Goal: Task Accomplishment & Management: Manage account settings

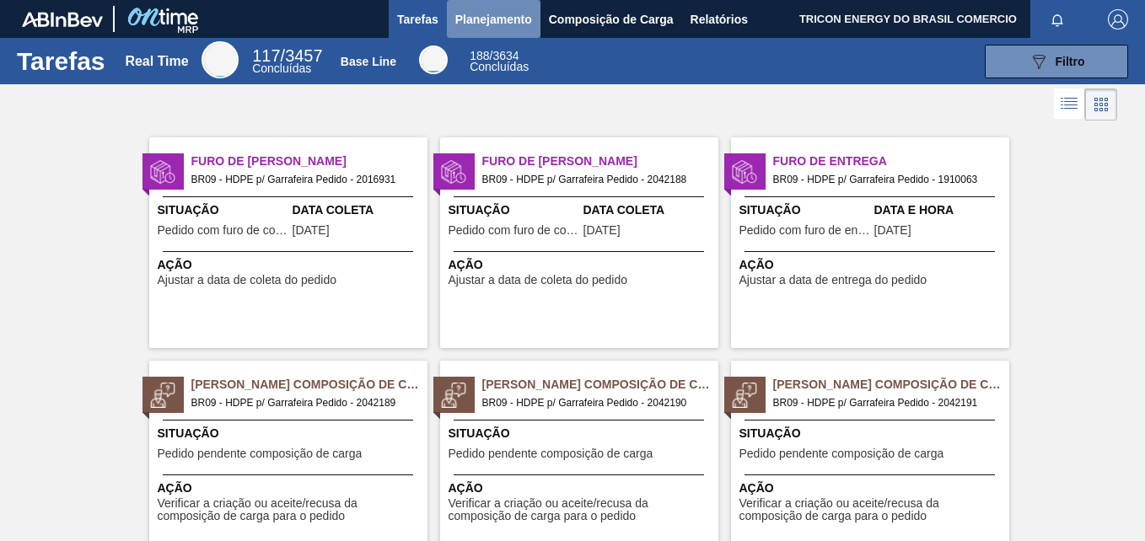
click at [481, 18] on span "Planejamento" at bounding box center [493, 19] width 77 height 20
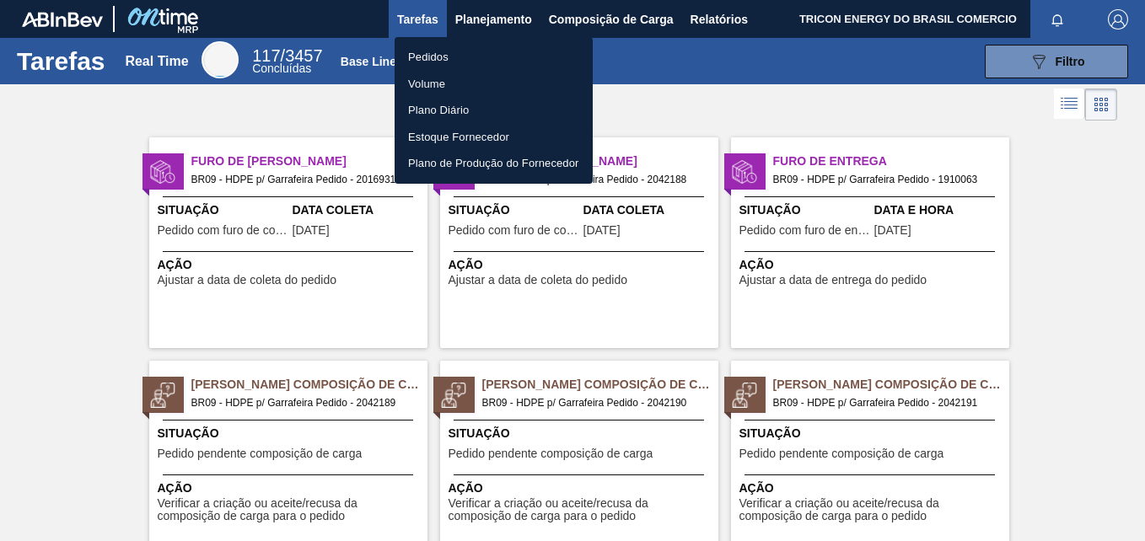
click at [448, 58] on li "Pedidos" at bounding box center [494, 57] width 198 height 27
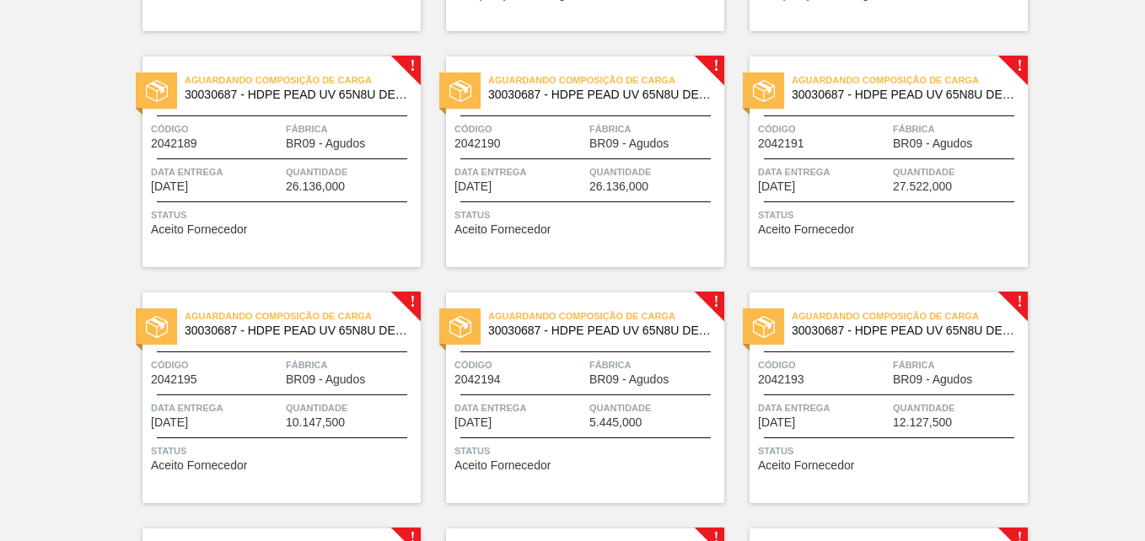
scroll to position [337, 0]
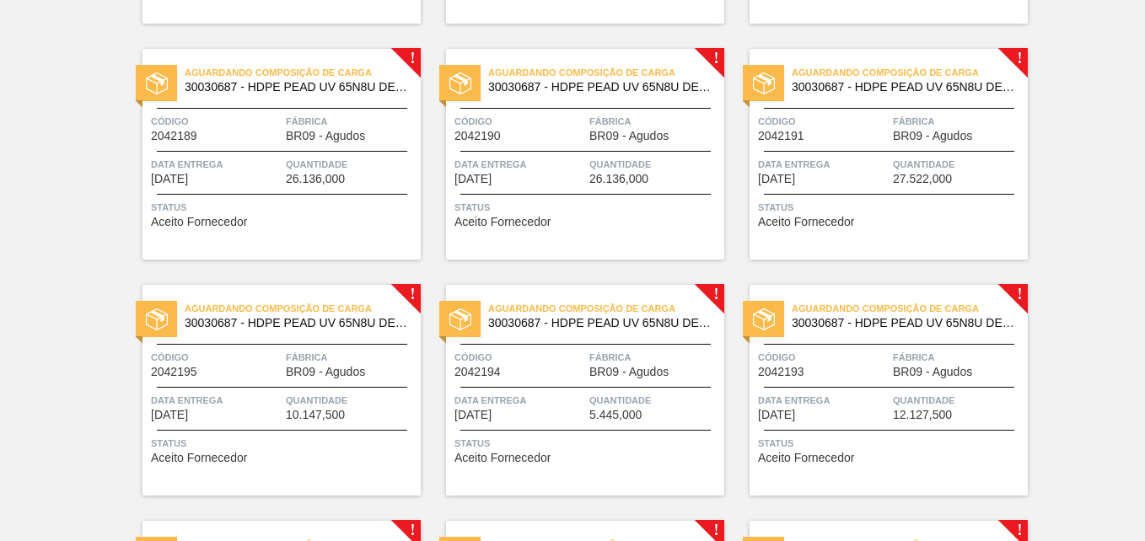
click at [304, 244] on div "Aguardando Composição de Carga 30030687 - HDPE PEAD UV 65N8U DEV SHELL Código 2…" at bounding box center [282, 154] width 278 height 211
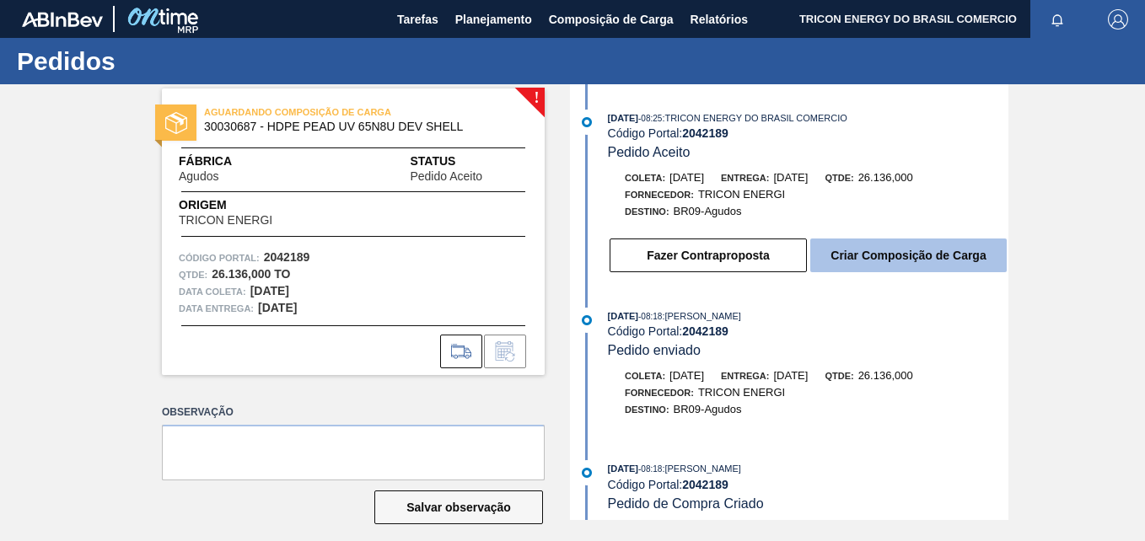
click at [899, 264] on button "Criar Composição de Carga" at bounding box center [908, 256] width 196 height 34
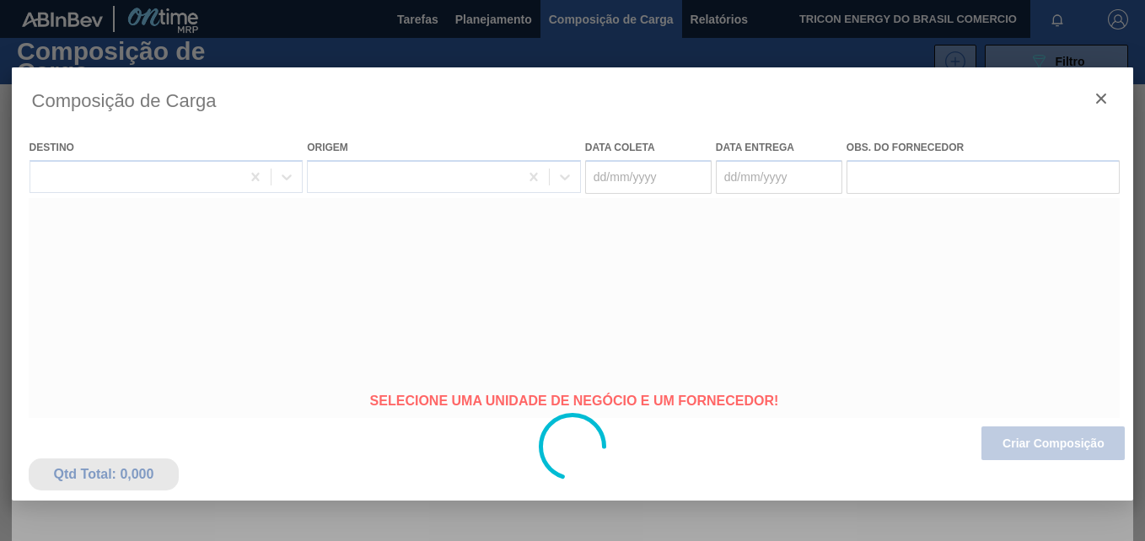
type coleta "[DATE]"
type entrega "[DATE]"
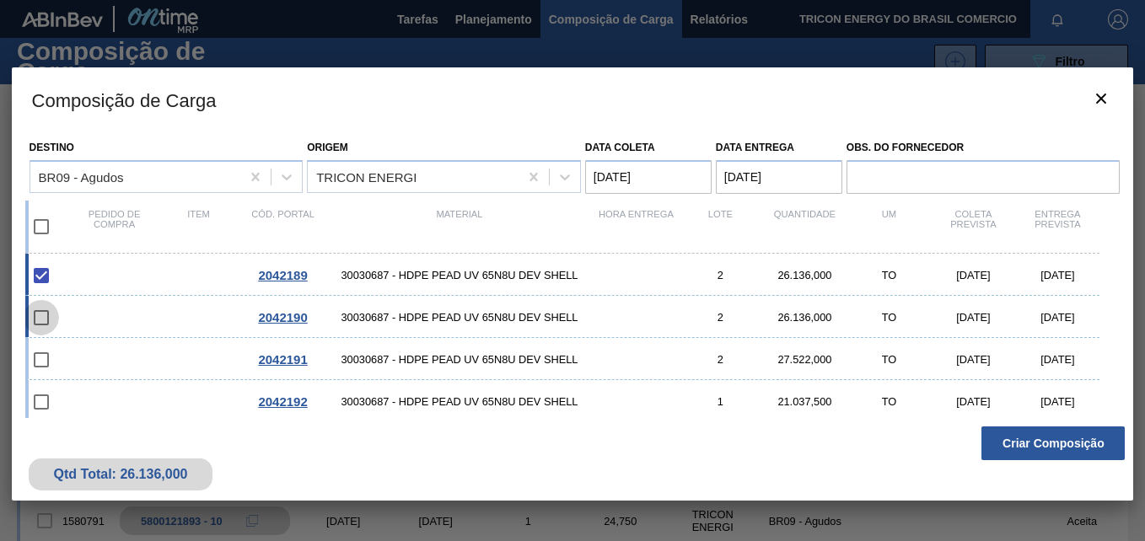
click at [36, 315] on input "checkbox" at bounding box center [41, 317] width 35 height 35
checkbox input "false"
click at [45, 362] on input "checkbox" at bounding box center [41, 359] width 35 height 35
checkbox input "false"
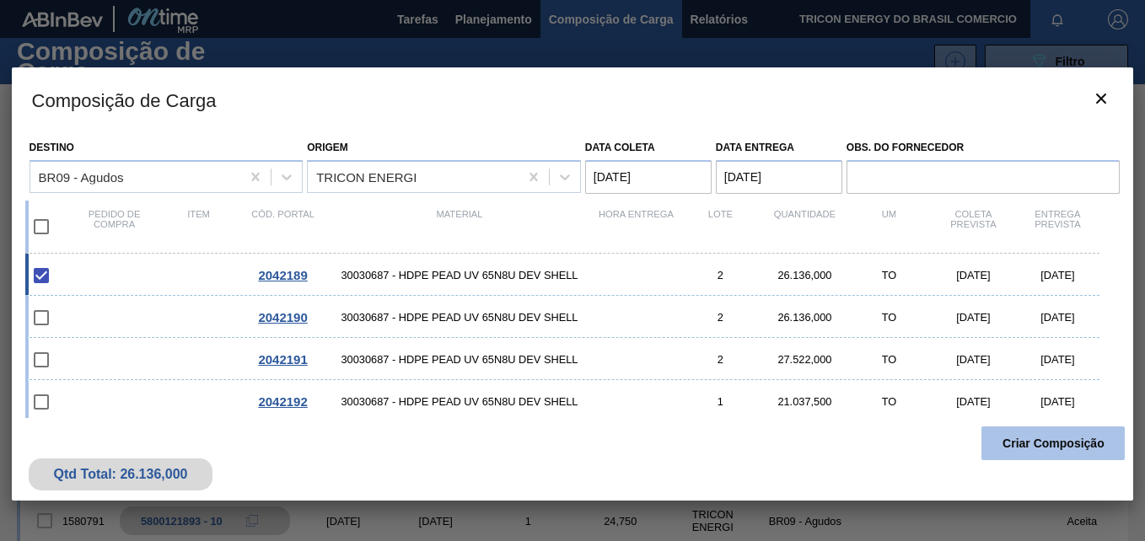
click at [1068, 447] on button "Criar Composição" at bounding box center [1053, 444] width 143 height 34
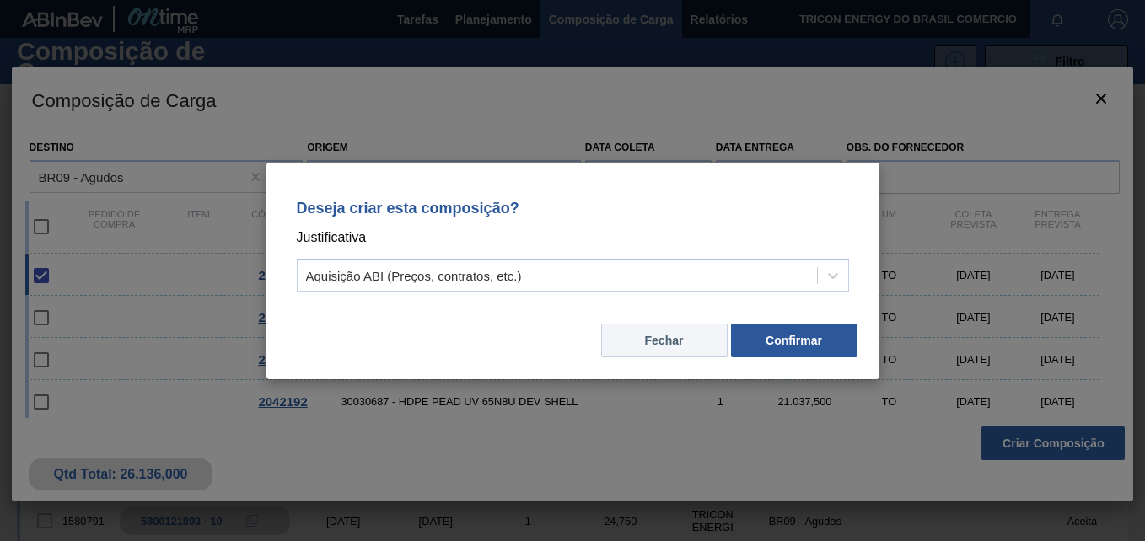
click at [694, 337] on button "Fechar" at bounding box center [664, 341] width 126 height 34
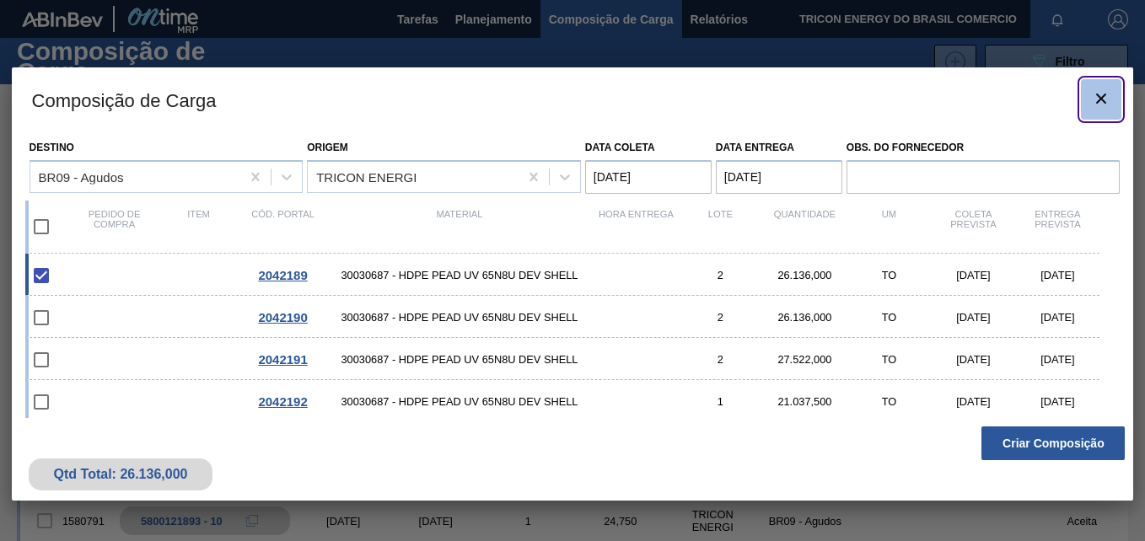
click at [1106, 104] on icon "botão de ícone" at bounding box center [1101, 99] width 20 height 20
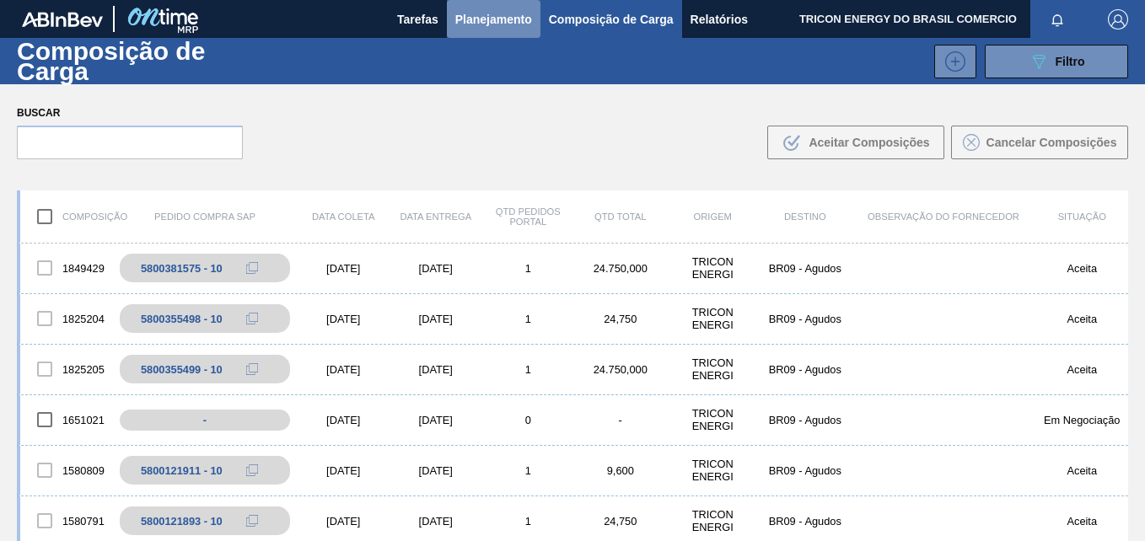
click at [478, 20] on span "Planejamento" at bounding box center [493, 19] width 77 height 20
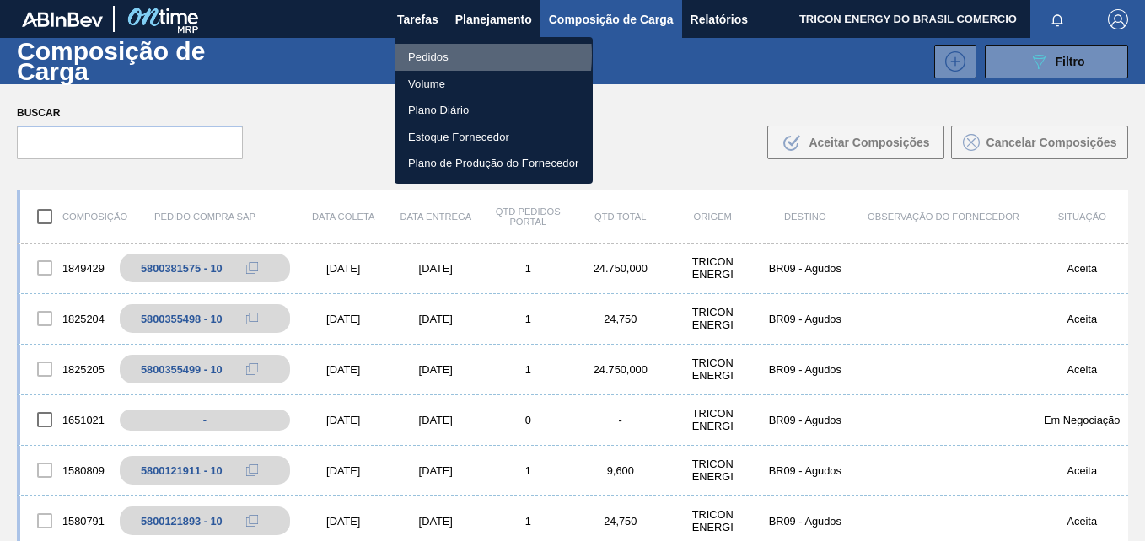
click at [433, 55] on li "Pedidos" at bounding box center [494, 57] width 198 height 27
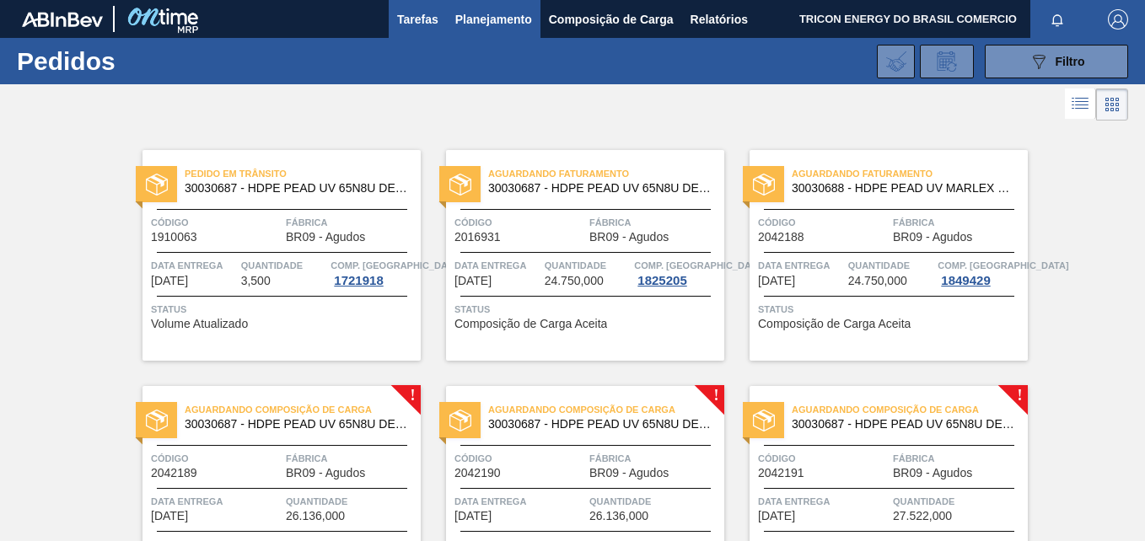
click at [415, 19] on span "Tarefas" at bounding box center [417, 19] width 41 height 20
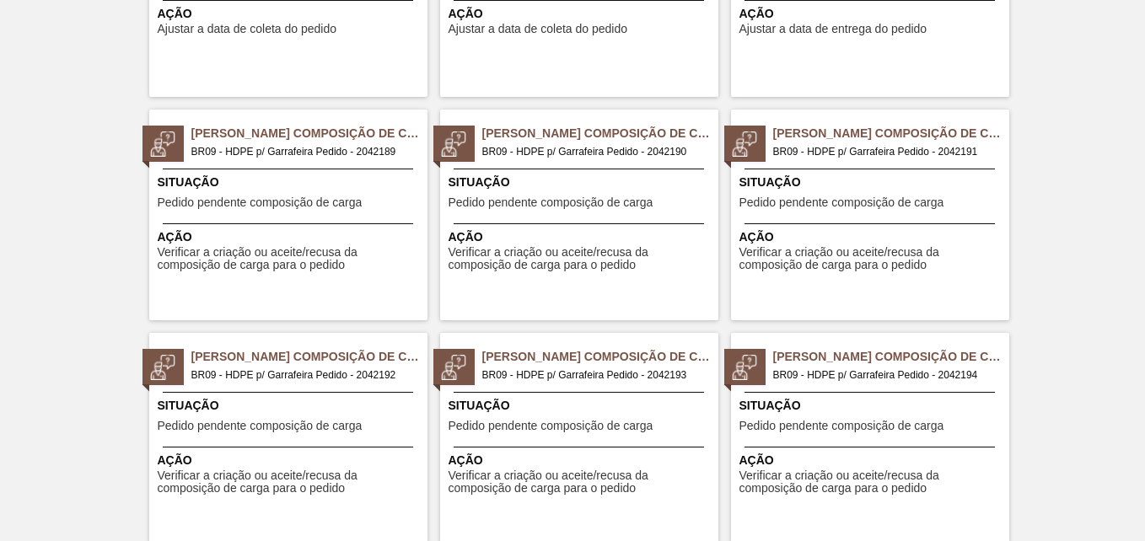
scroll to position [253, 0]
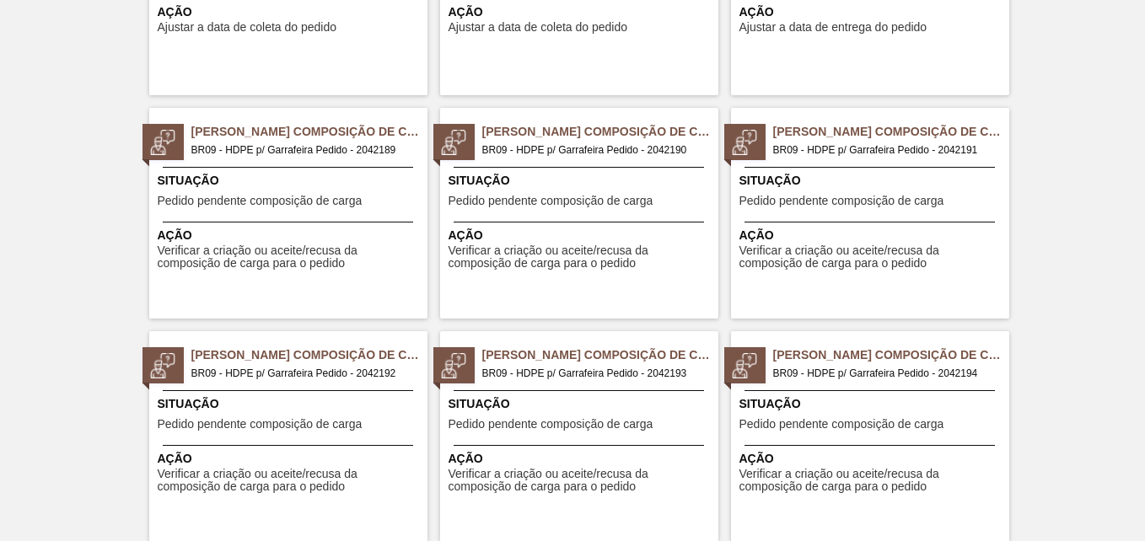
click at [390, 281] on div "Pedido Aguardando Composição de Carga BR09 - HDPE p/ Garrafeira Pedido - 204218…" at bounding box center [288, 213] width 278 height 211
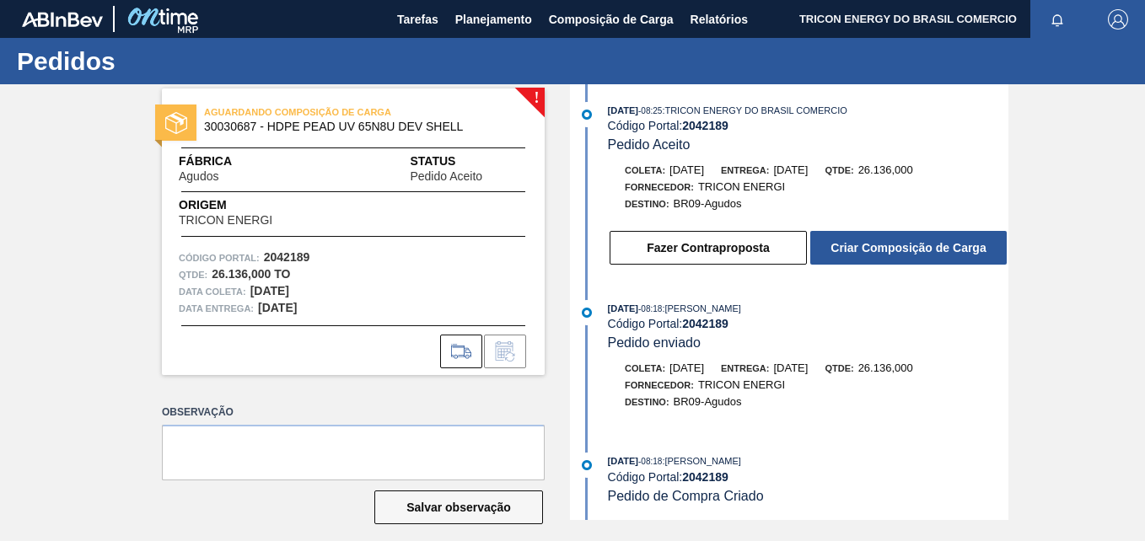
scroll to position [9, 0]
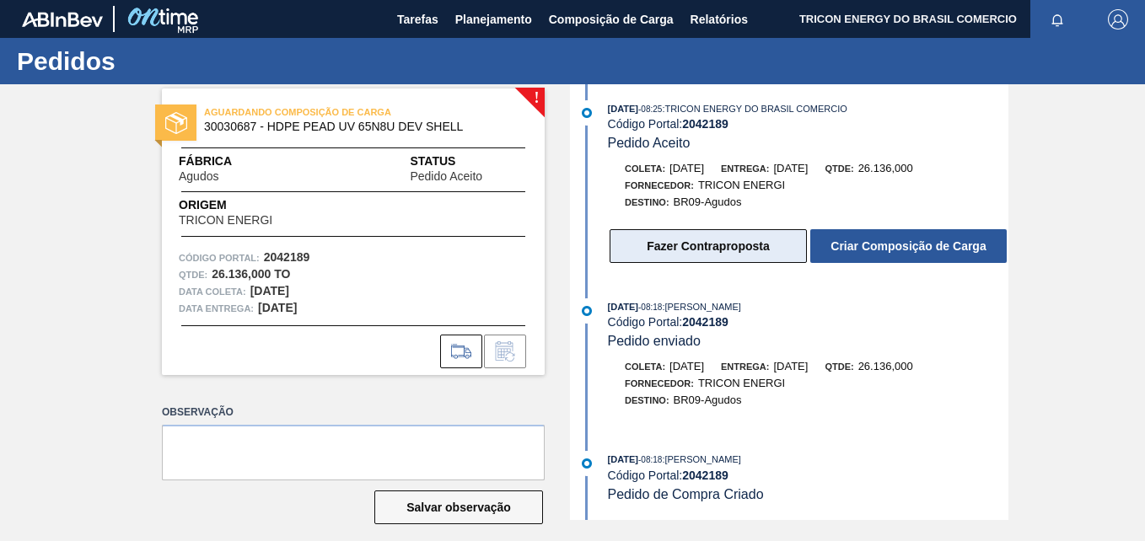
click at [734, 242] on button "Fazer Contraproposta" at bounding box center [708, 246] width 197 height 34
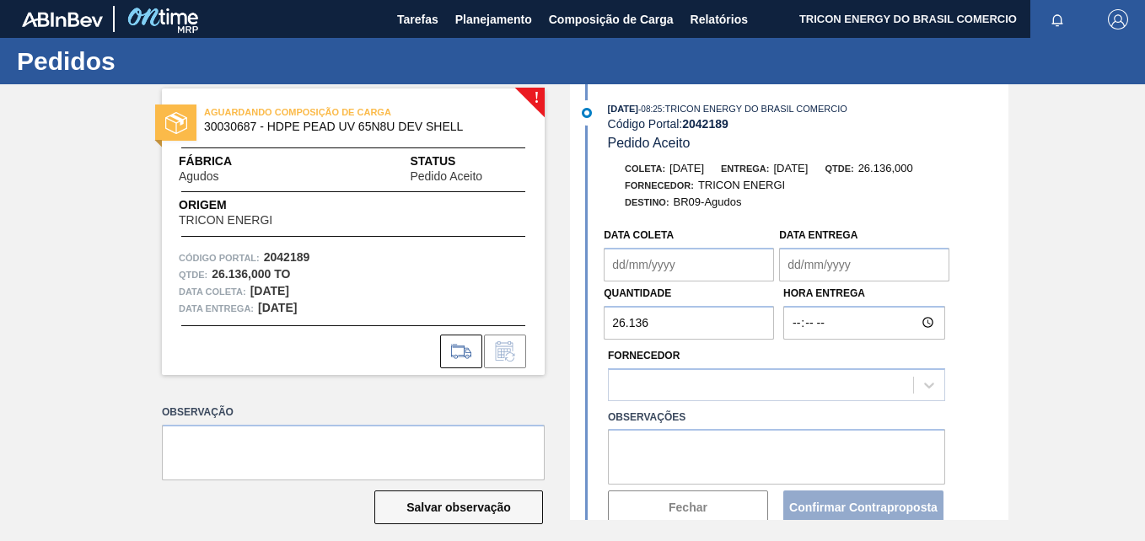
type coleta "[DATE]"
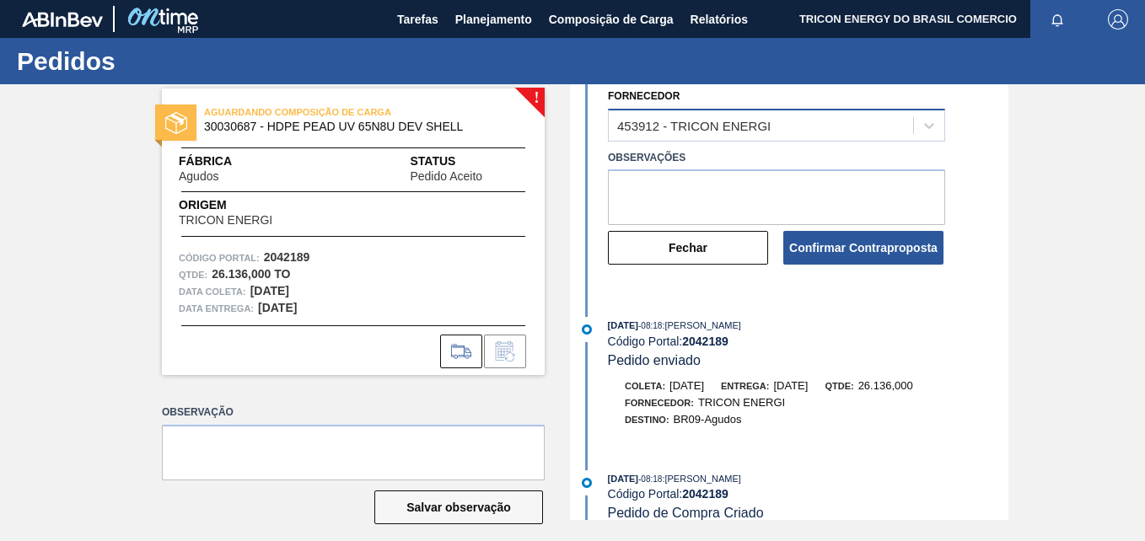
scroll to position [288, 0]
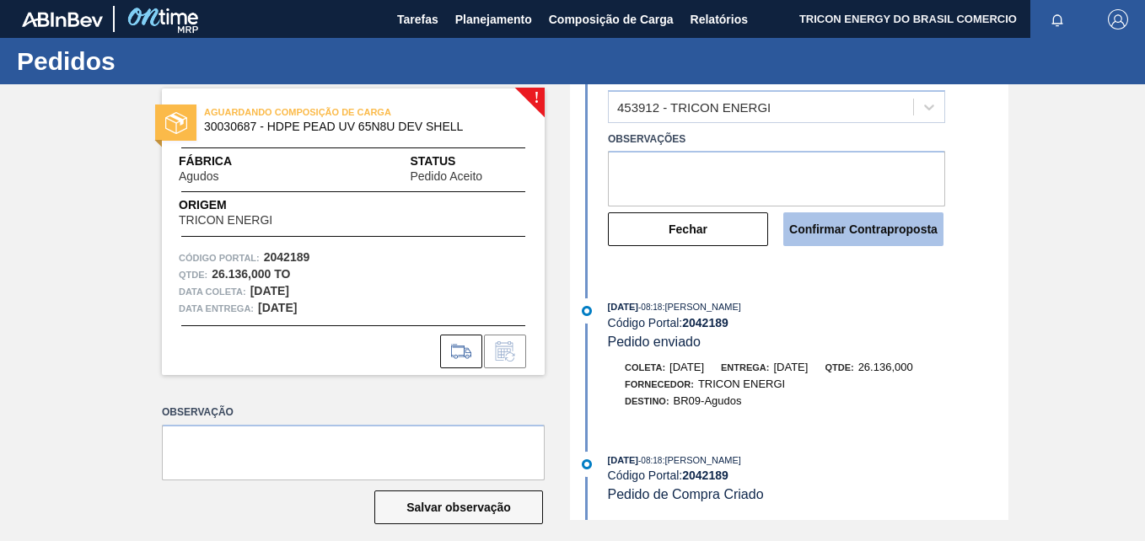
click at [870, 227] on button "Confirmar Contraproposta" at bounding box center [863, 229] width 160 height 34
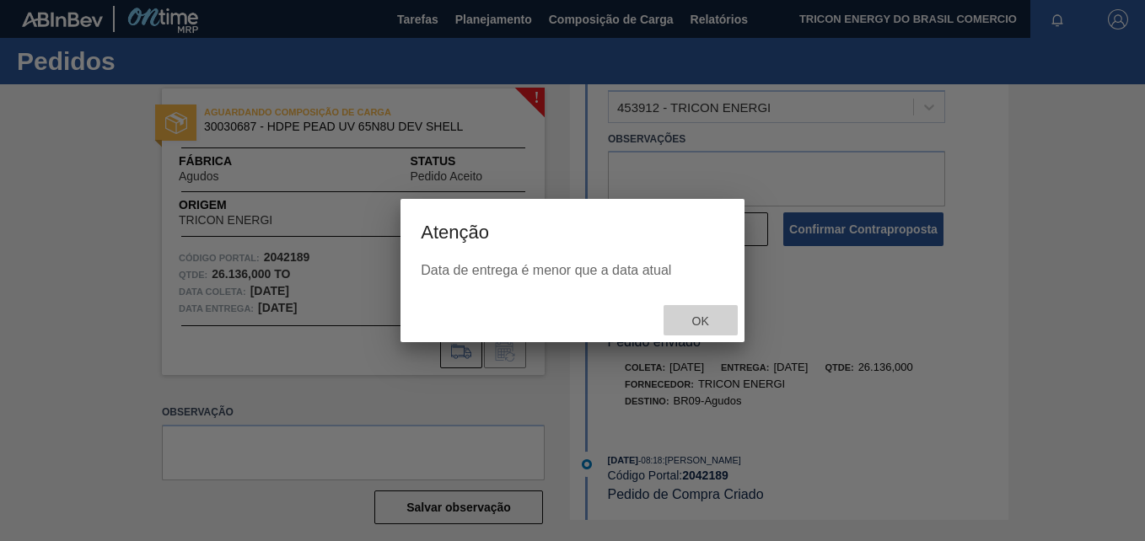
click at [700, 324] on span "Ok" at bounding box center [701, 321] width 44 height 13
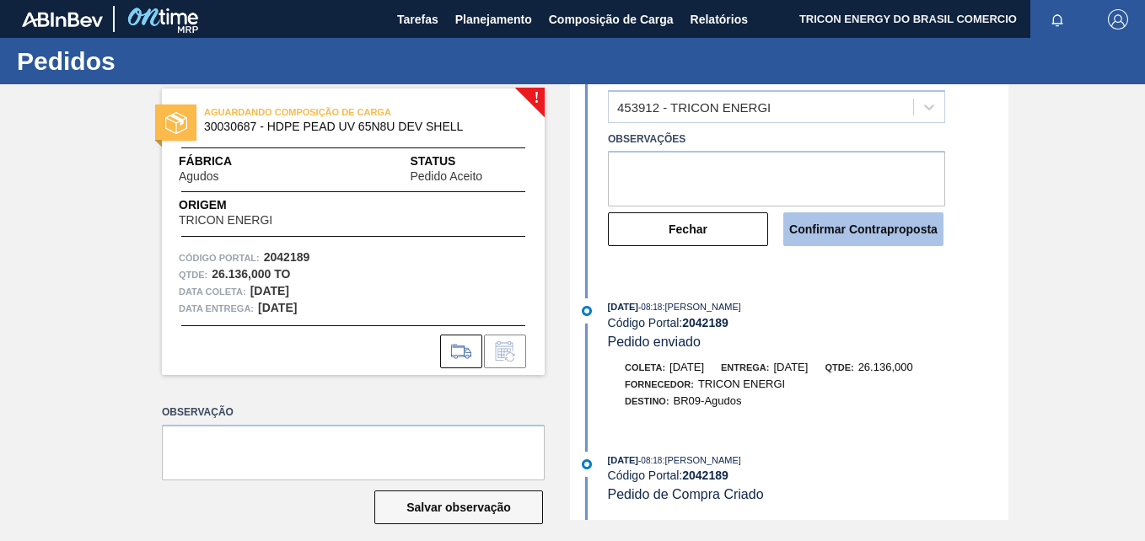
click at [815, 234] on button "Confirmar Contraproposta" at bounding box center [863, 229] width 160 height 34
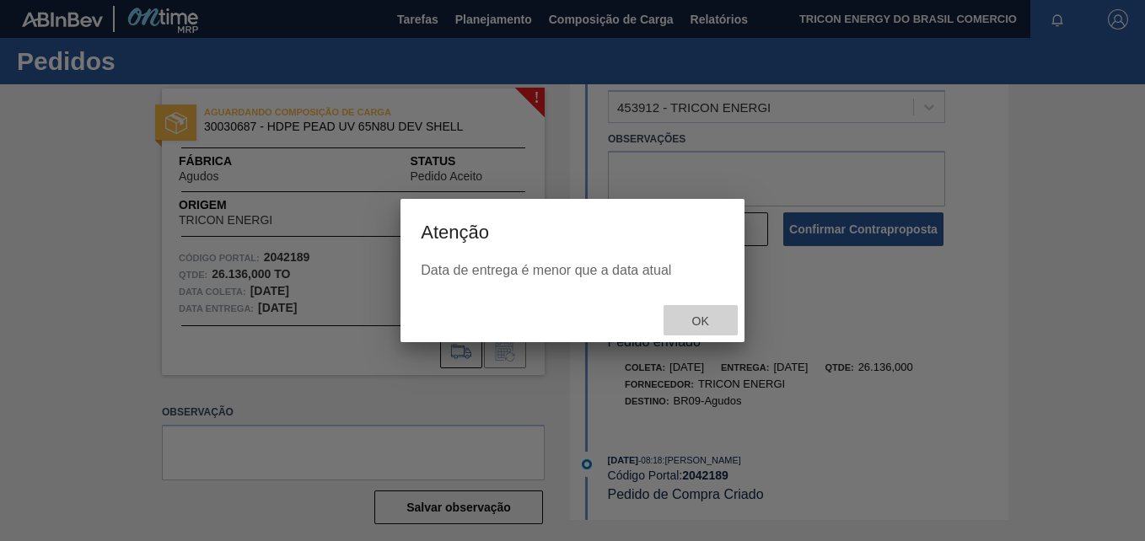
click at [703, 323] on span "Ok" at bounding box center [701, 321] width 44 height 13
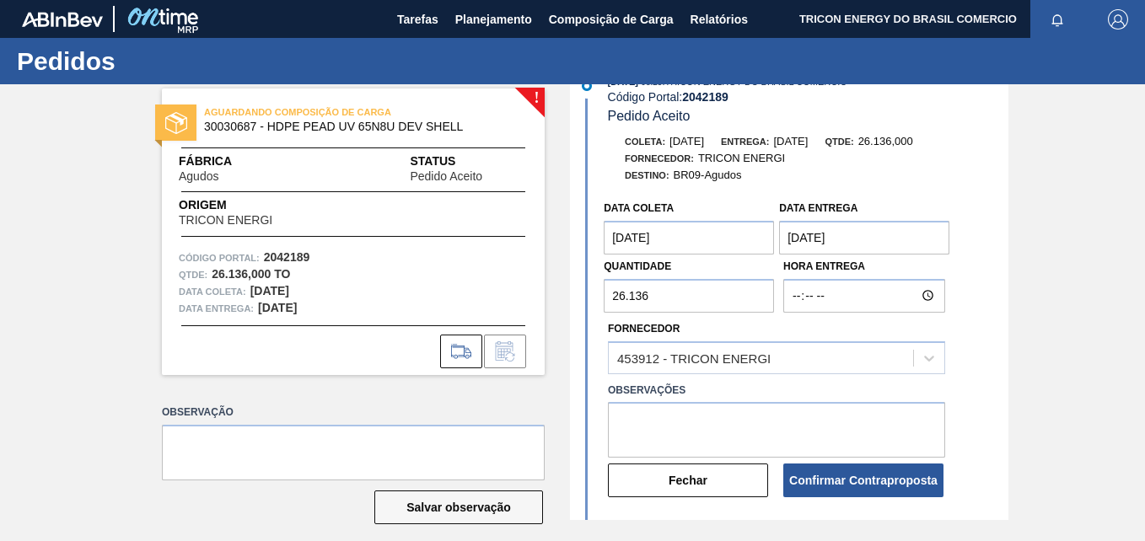
scroll to position [0, 0]
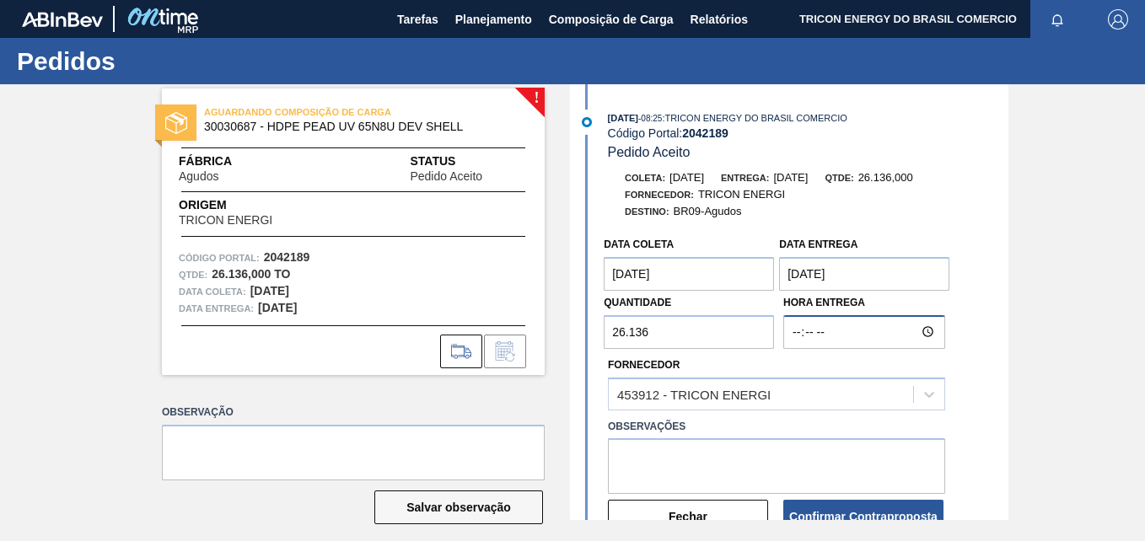
click at [831, 331] on input "Hora Entrega" at bounding box center [864, 332] width 162 height 34
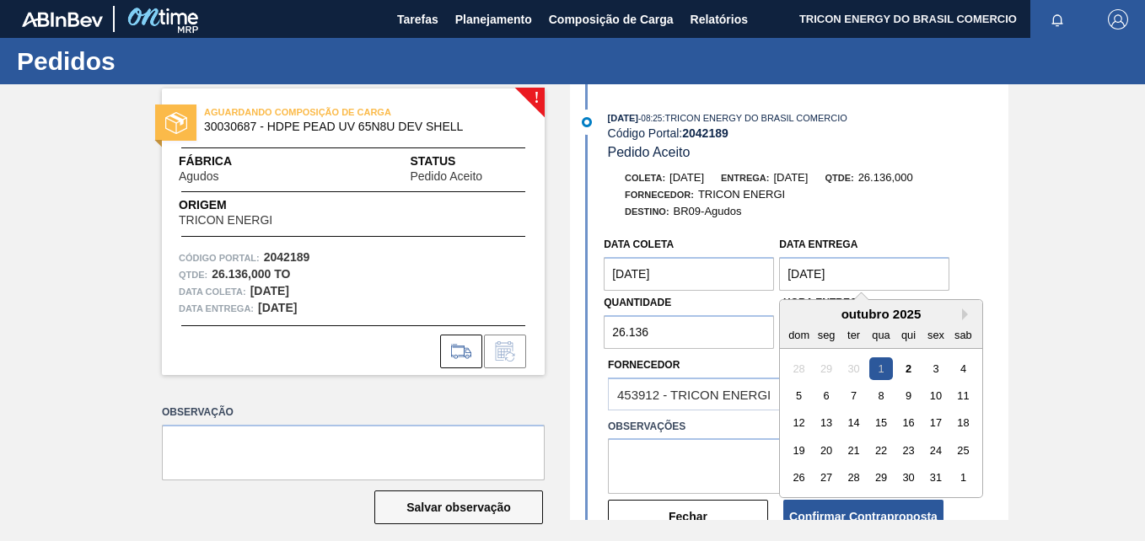
click at [848, 270] on entrega "[DATE]" at bounding box center [864, 274] width 170 height 34
click at [905, 371] on div "2" at bounding box center [908, 369] width 23 height 23
type entrega "[DATE]"
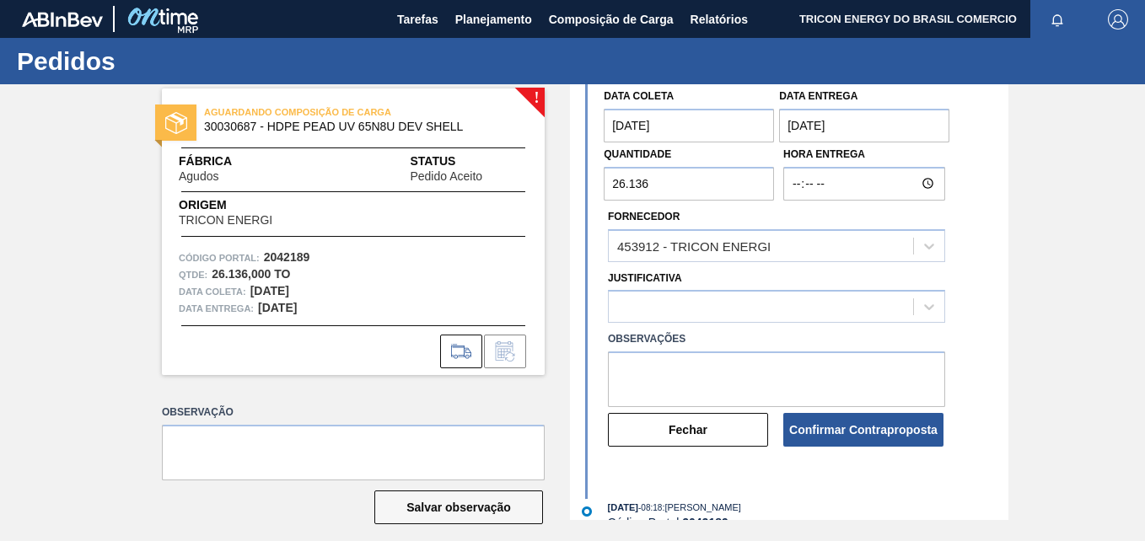
scroll to position [349, 0]
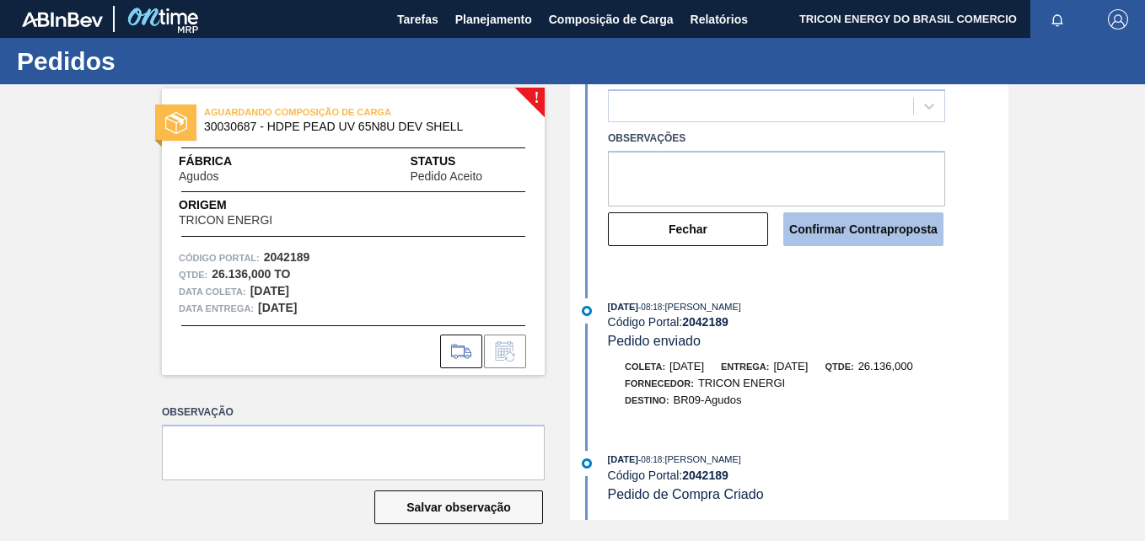
click at [873, 235] on button "Confirmar Contraproposta" at bounding box center [863, 229] width 160 height 34
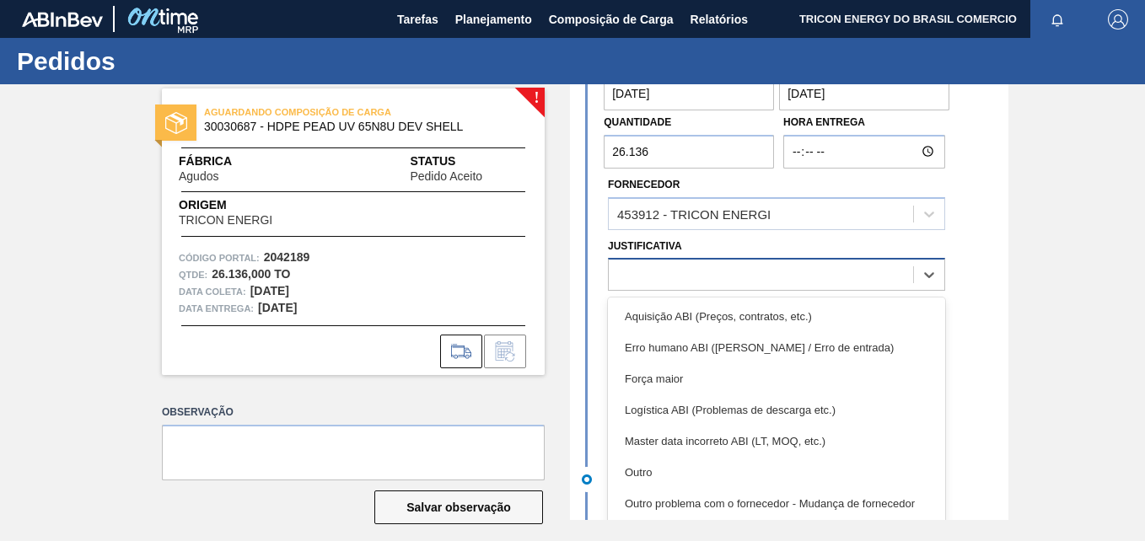
scroll to position [15, 0]
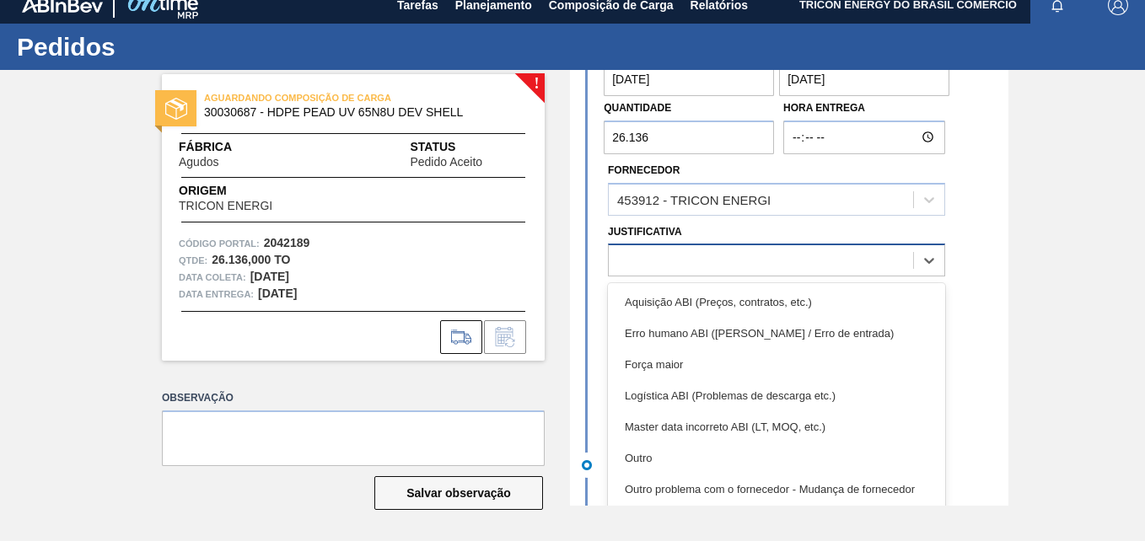
click at [714, 277] on div "Data coleta 30/09/2025 Data entrega 02/10/2025 Quantidade 26.136 Hora Entrega F…" at bounding box center [791, 218] width 434 height 368
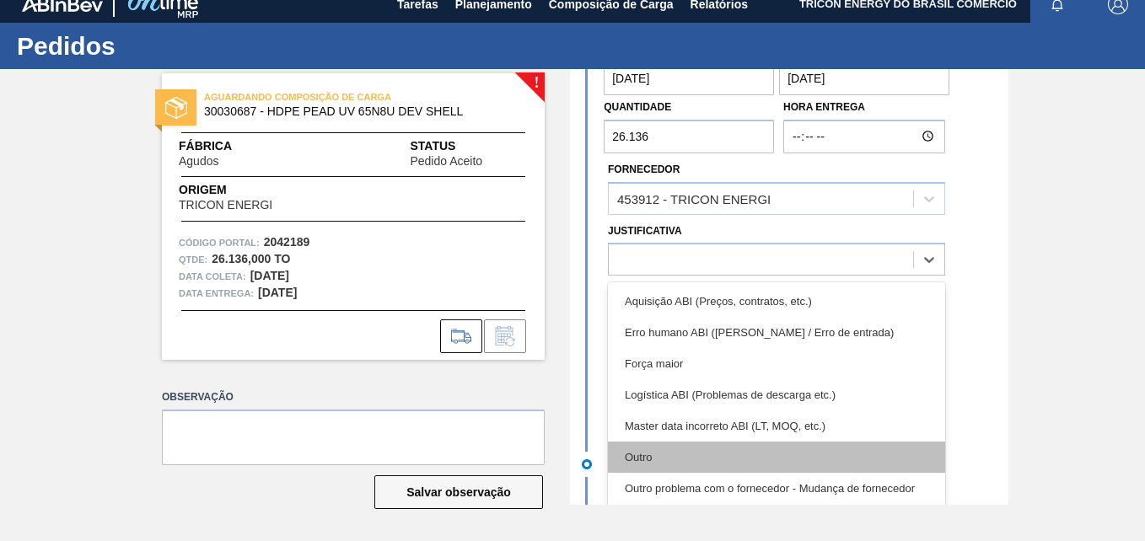
click at [768, 458] on div "Outro" at bounding box center [776, 457] width 337 height 31
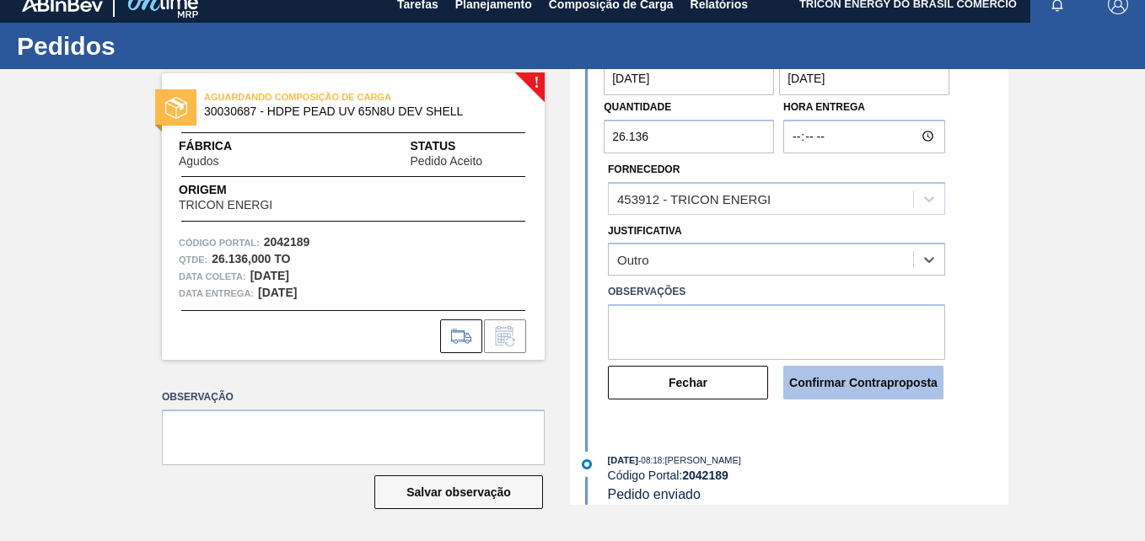
click at [831, 386] on button "Confirmar Contraproposta" at bounding box center [863, 383] width 160 height 34
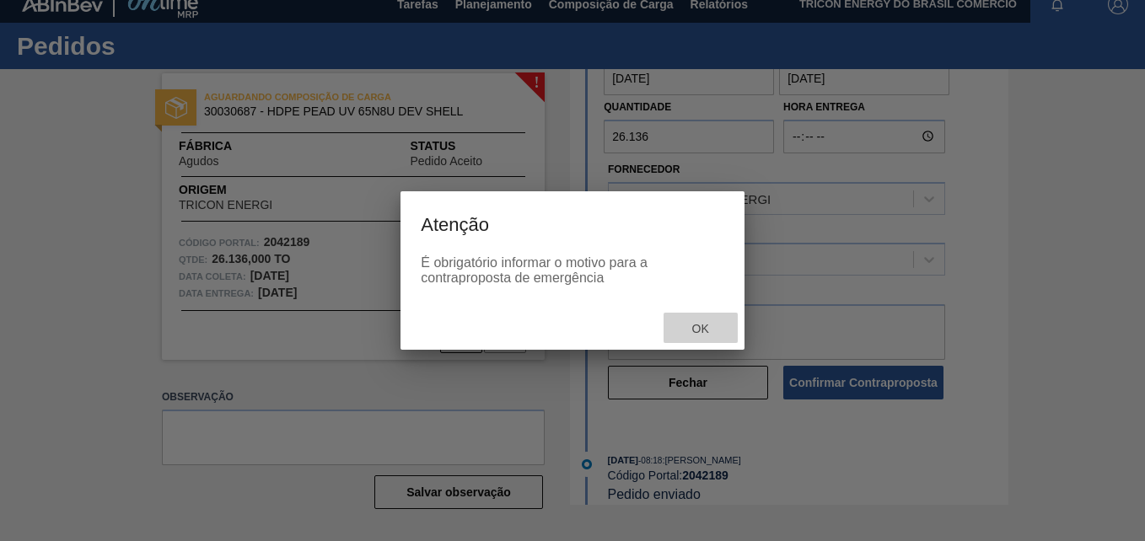
click at [710, 326] on span "Ok" at bounding box center [701, 328] width 44 height 13
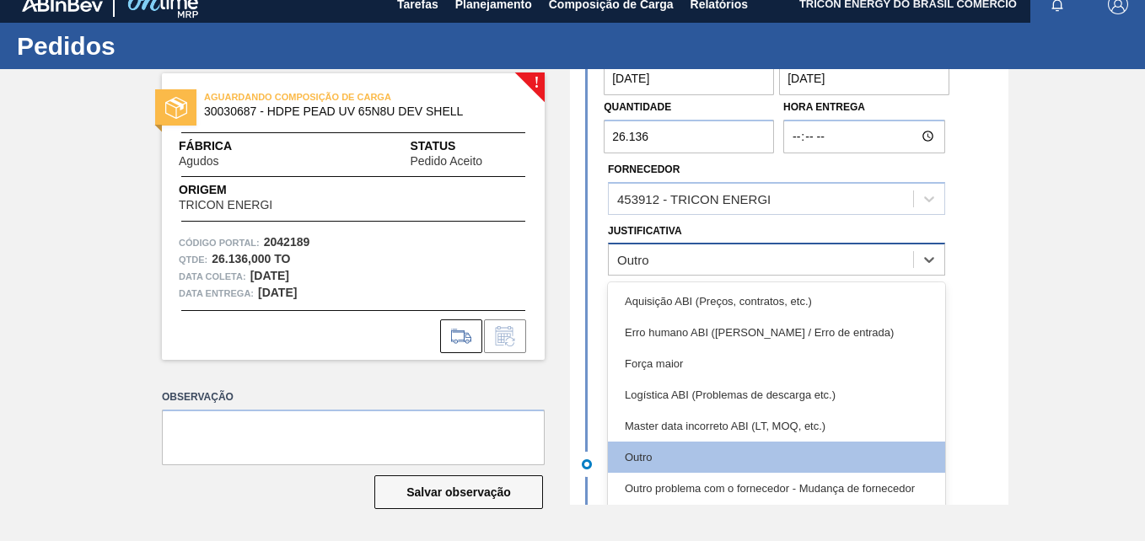
click at [726, 263] on div "Outro" at bounding box center [761, 260] width 304 height 24
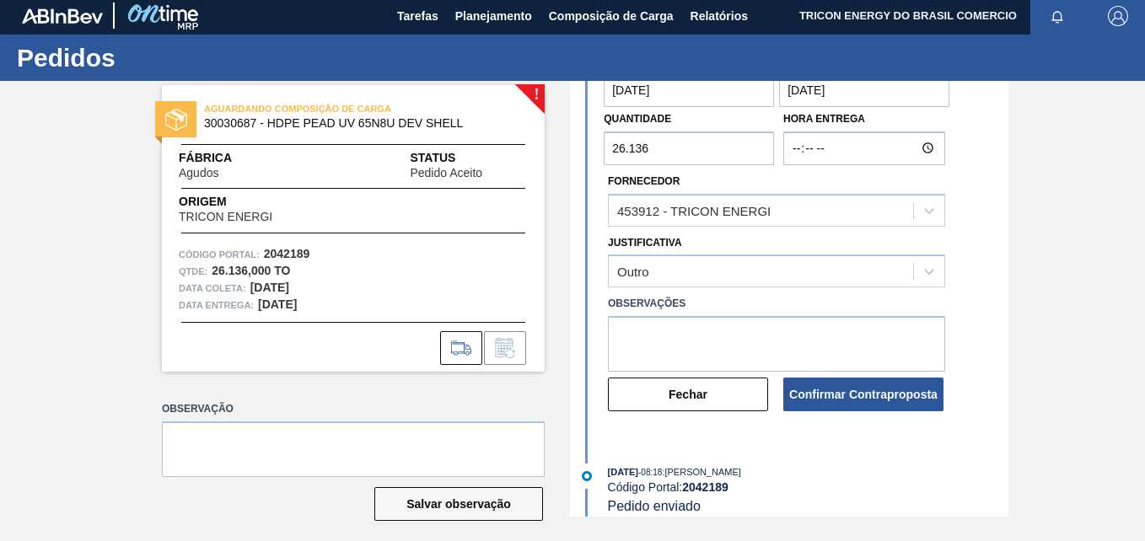
scroll to position [0, 0]
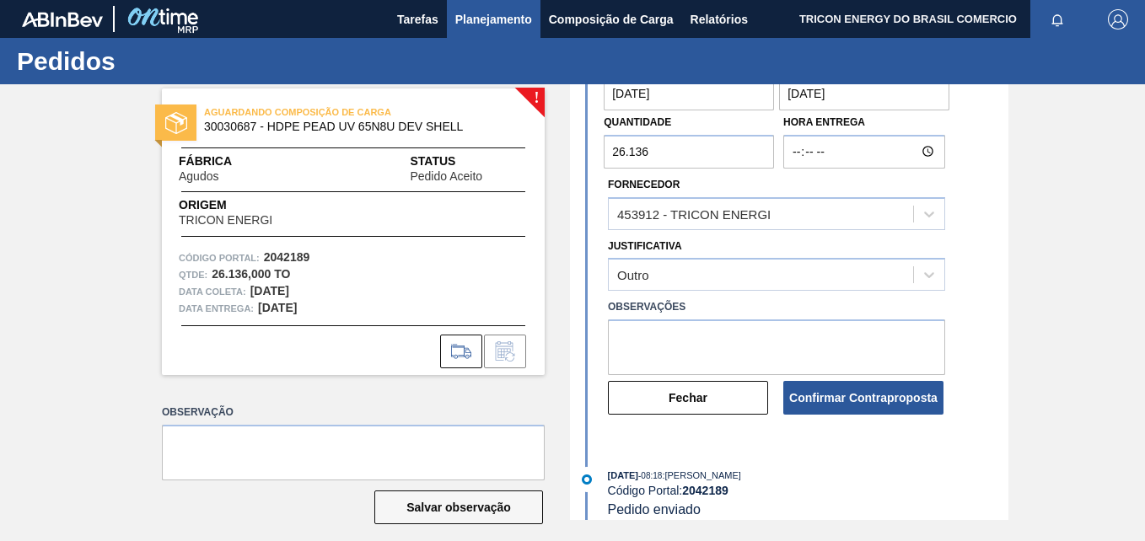
click at [517, 18] on span "Planejamento" at bounding box center [493, 19] width 77 height 20
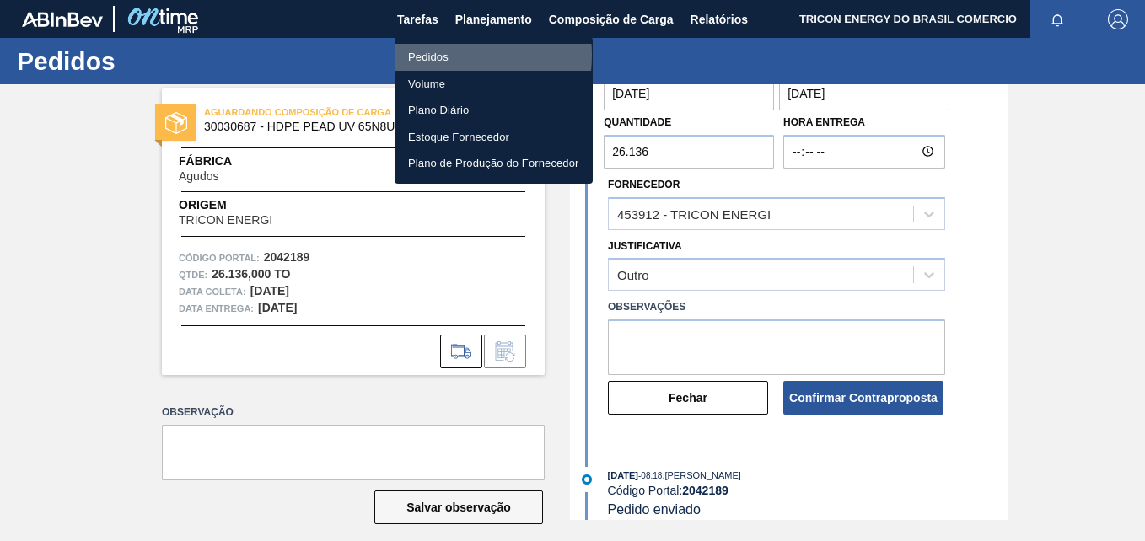
click at [428, 55] on li "Pedidos" at bounding box center [494, 57] width 198 height 27
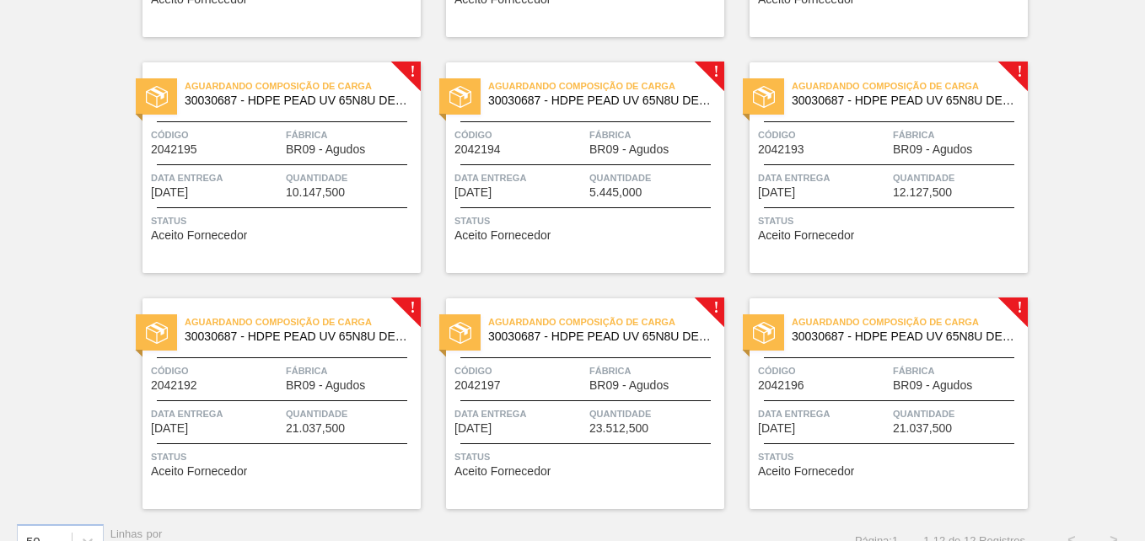
scroll to position [590, 0]
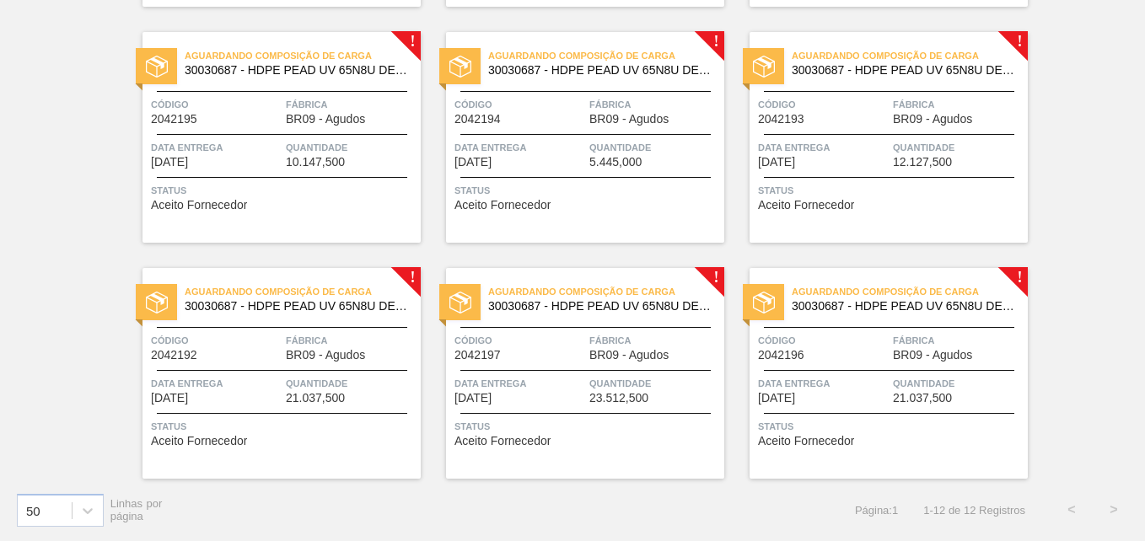
click at [996, 343] on span "Fábrica" at bounding box center [958, 340] width 131 height 17
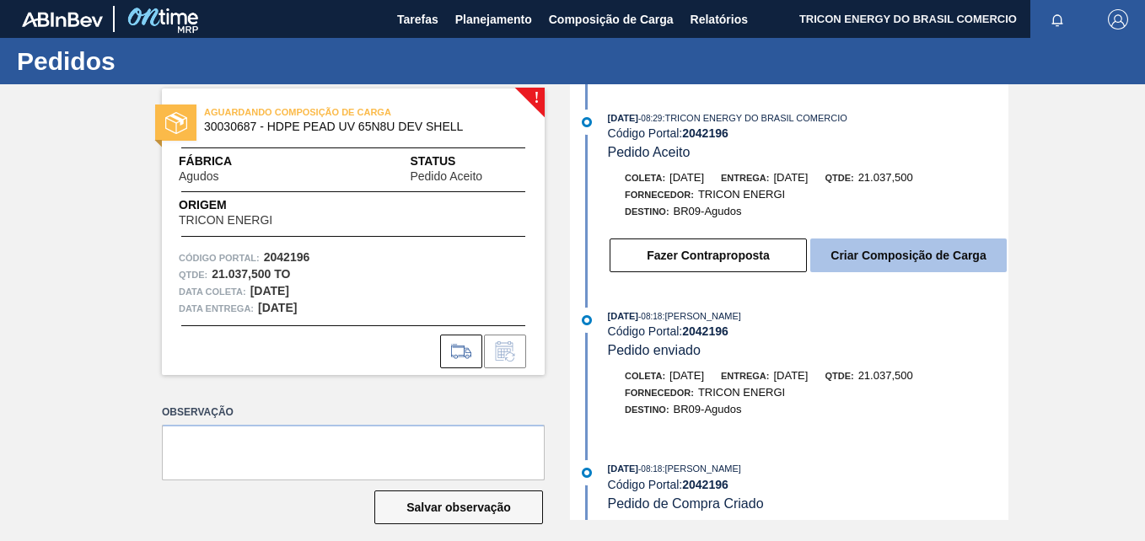
click at [873, 253] on button "Criar Composição de Carga" at bounding box center [908, 256] width 196 height 34
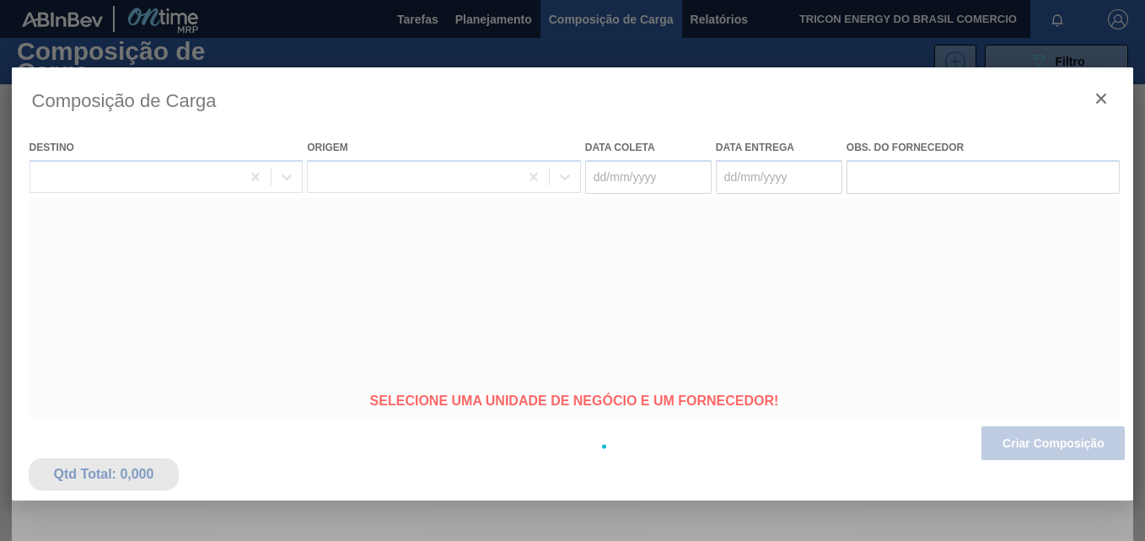
type coleta "04/10/2025"
type entrega "[DATE]"
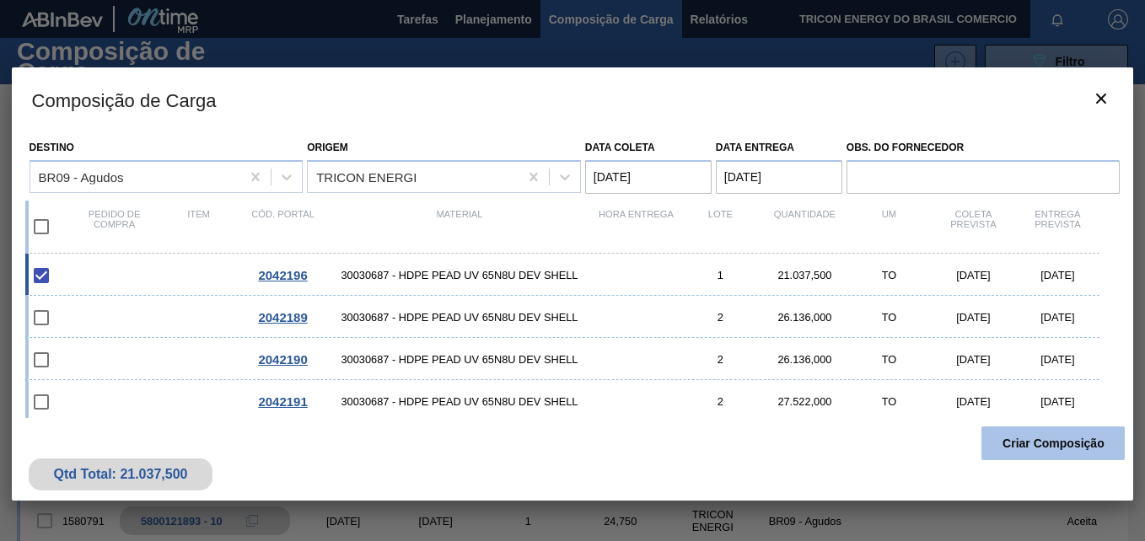
click at [1042, 435] on button "Criar Composição" at bounding box center [1053, 444] width 143 height 34
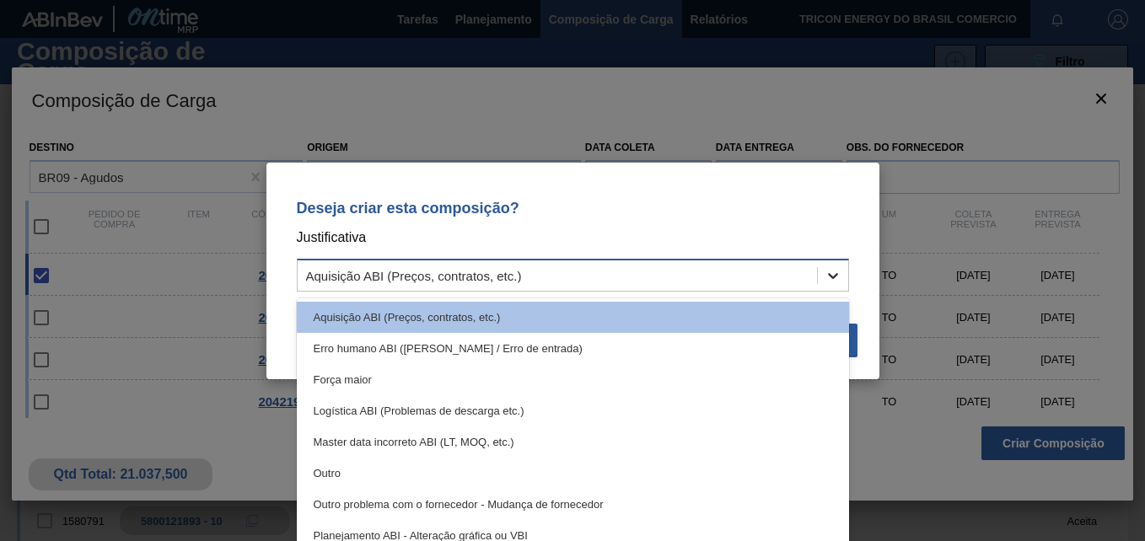
click at [836, 275] on icon at bounding box center [833, 276] width 10 height 6
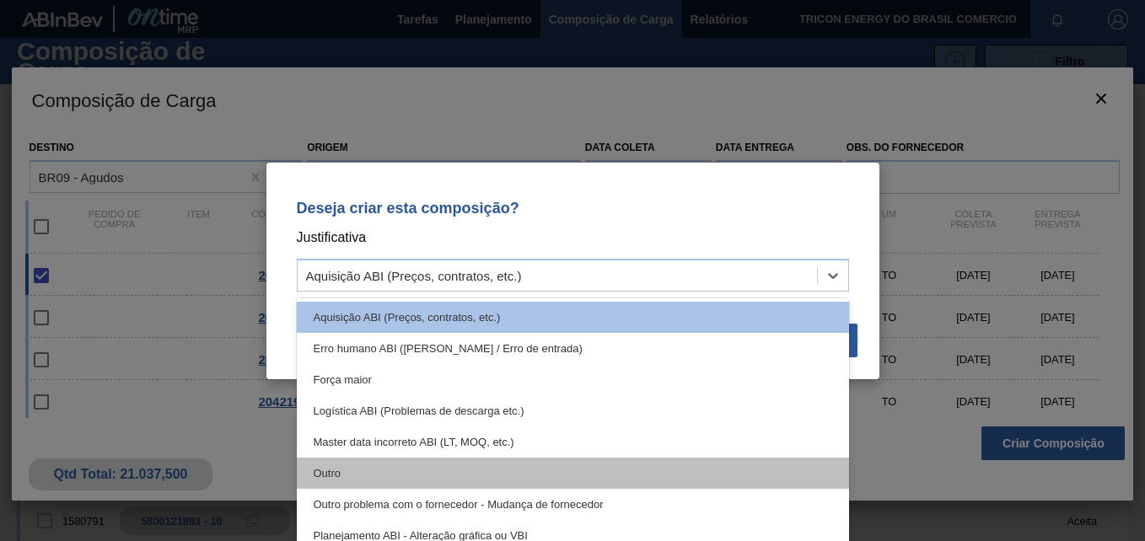
click at [521, 461] on div "Outro" at bounding box center [573, 473] width 552 height 31
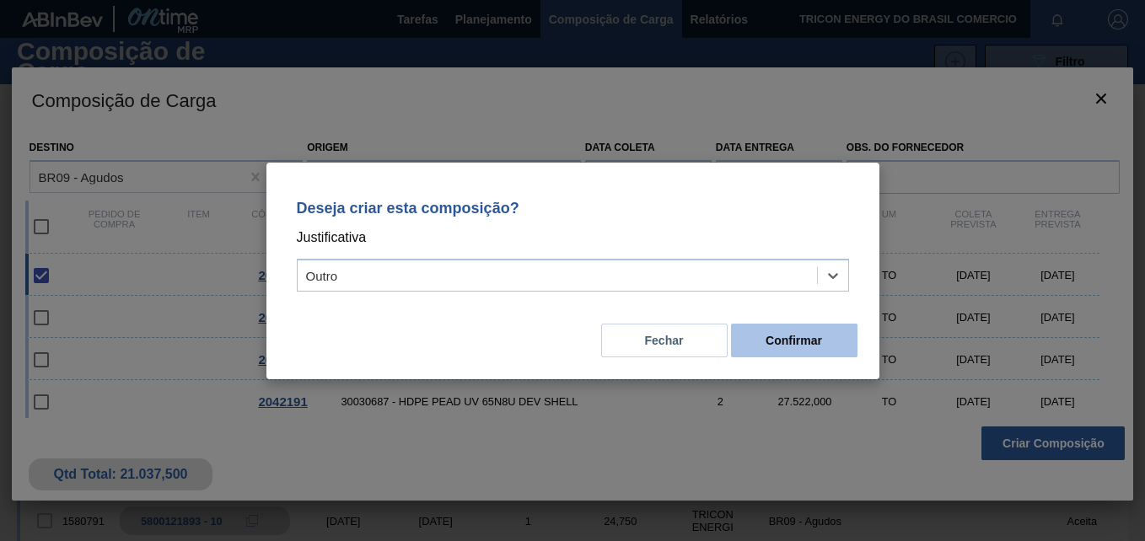
click at [770, 345] on button "Confirmar" at bounding box center [794, 341] width 126 height 34
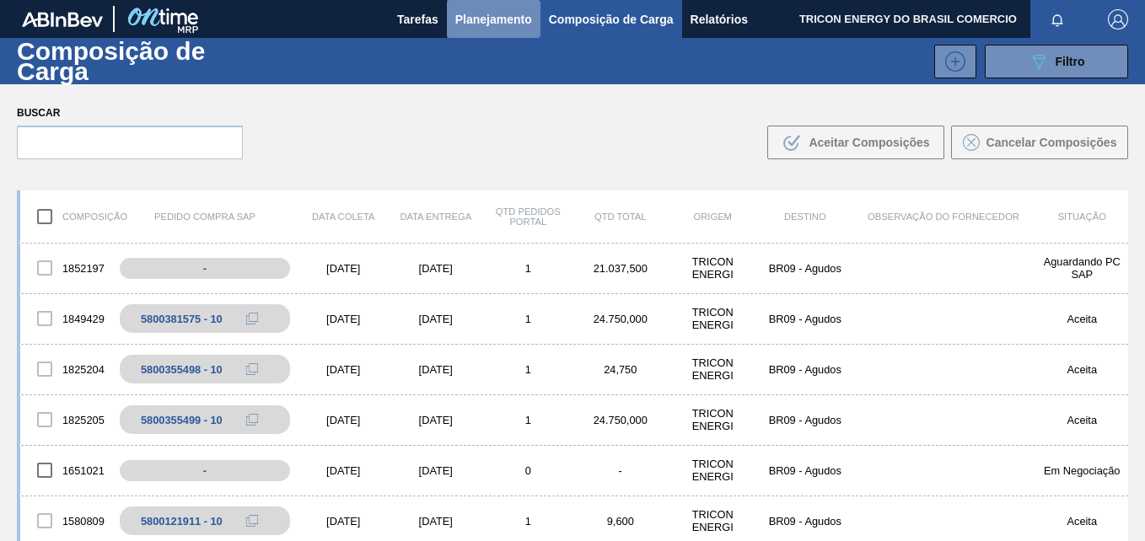
click at [506, 23] on span "Planejamento" at bounding box center [493, 19] width 77 height 20
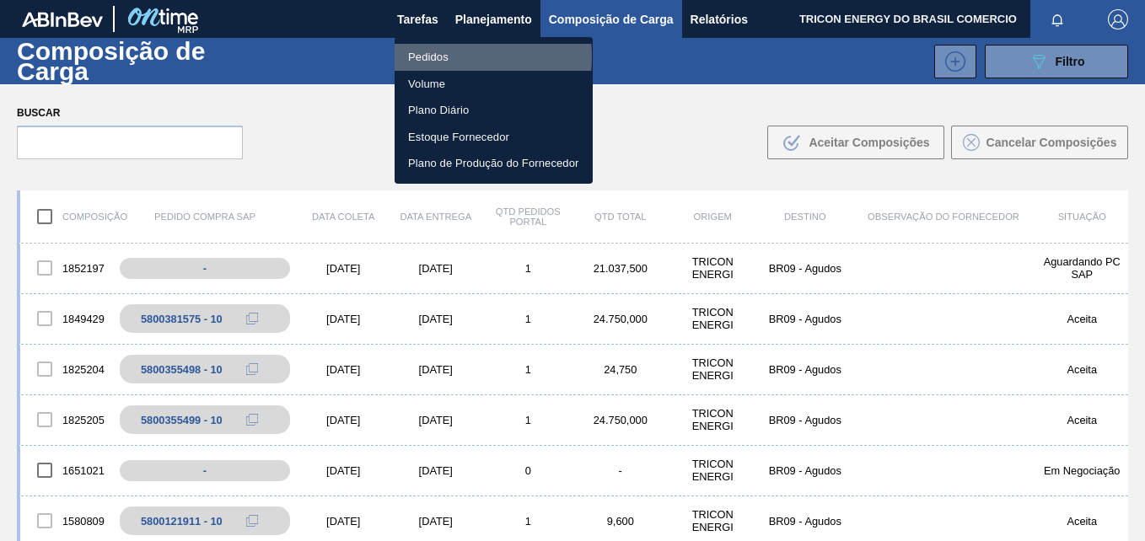
click at [426, 56] on li "Pedidos" at bounding box center [494, 57] width 198 height 27
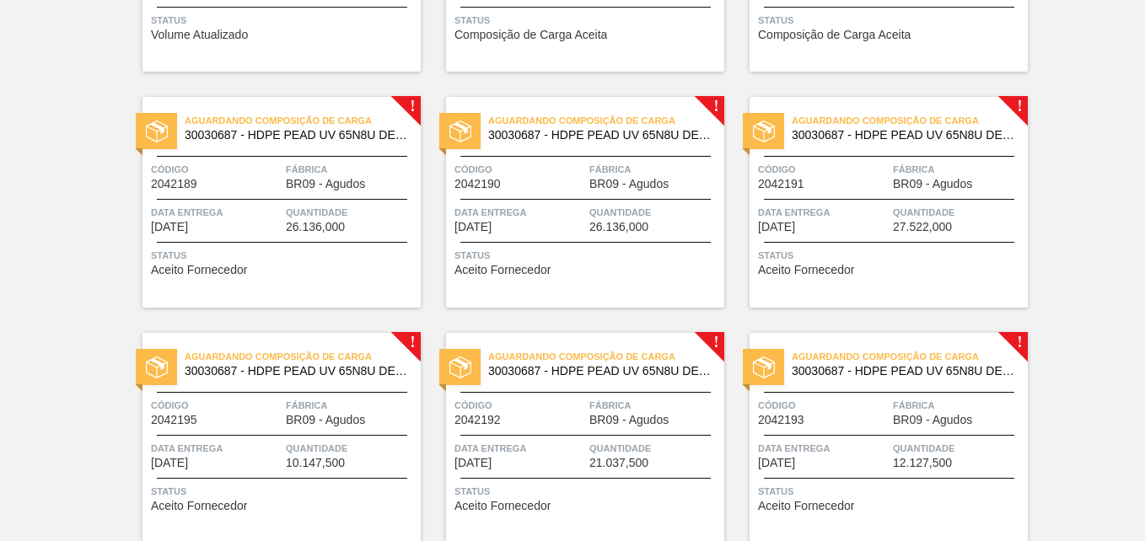
scroll to position [590, 0]
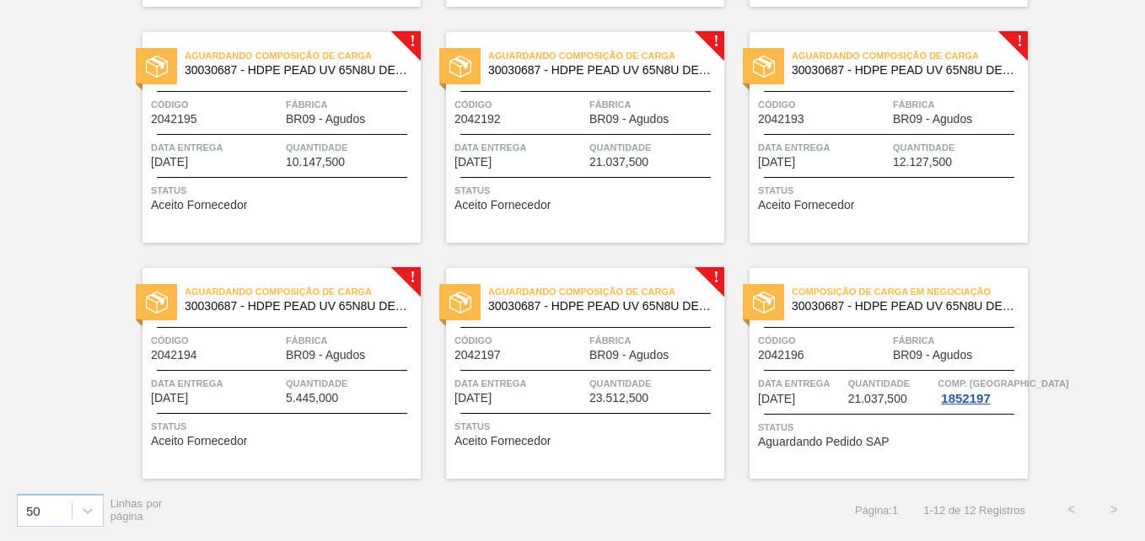
click at [696, 333] on span "Fábrica" at bounding box center [654, 340] width 131 height 17
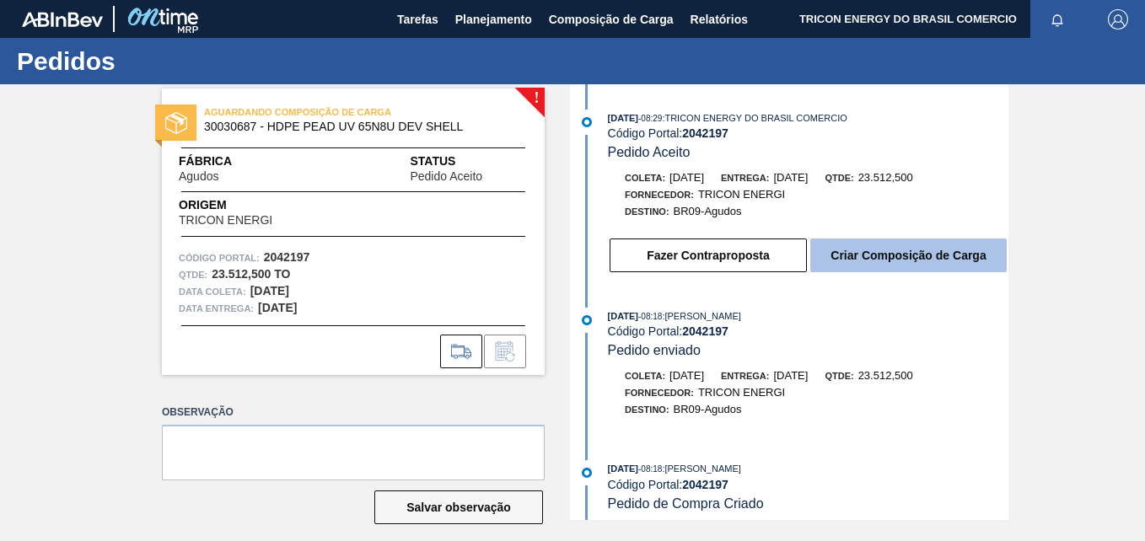
click at [857, 259] on button "Criar Composição de Carga" at bounding box center [908, 256] width 196 height 34
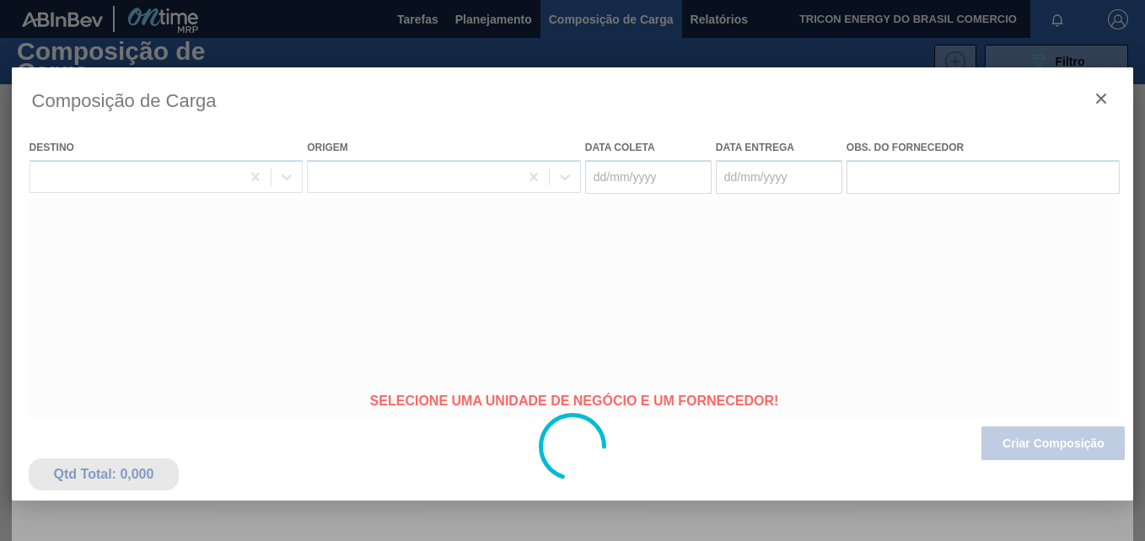
type coleta "04/10/2025"
type entrega "[DATE]"
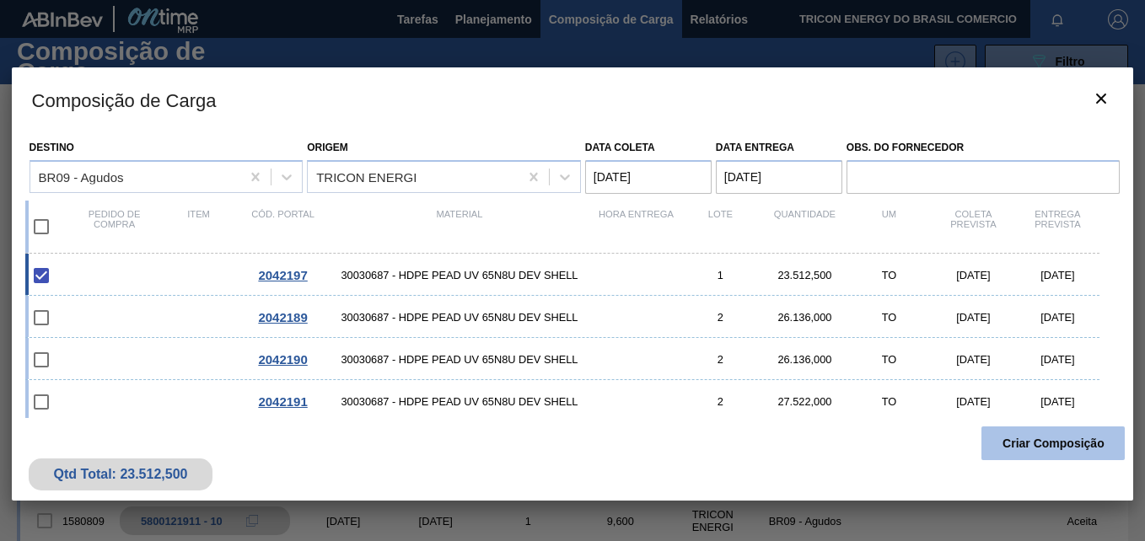
click at [1015, 451] on button "Criar Composição" at bounding box center [1053, 444] width 143 height 34
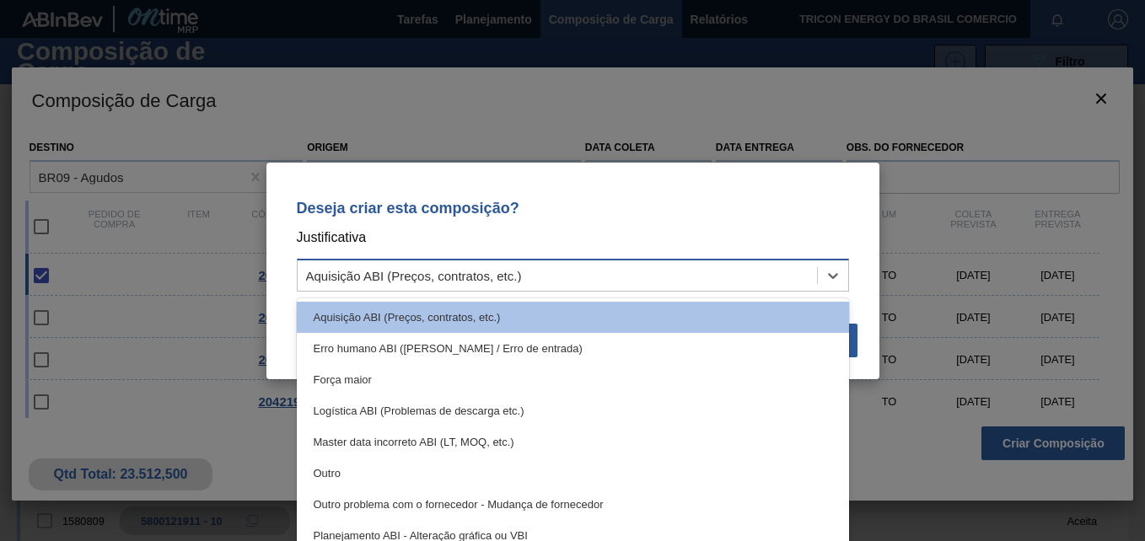
click at [653, 274] on div "Aquisição ABI (Preços, contratos, etc.)" at bounding box center [557, 275] width 519 height 24
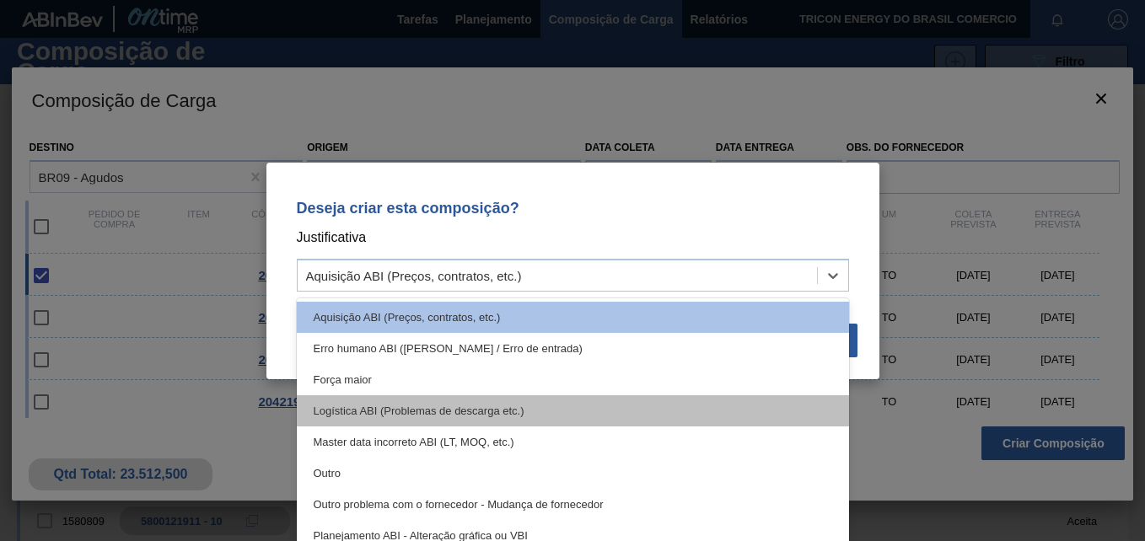
scroll to position [84, 0]
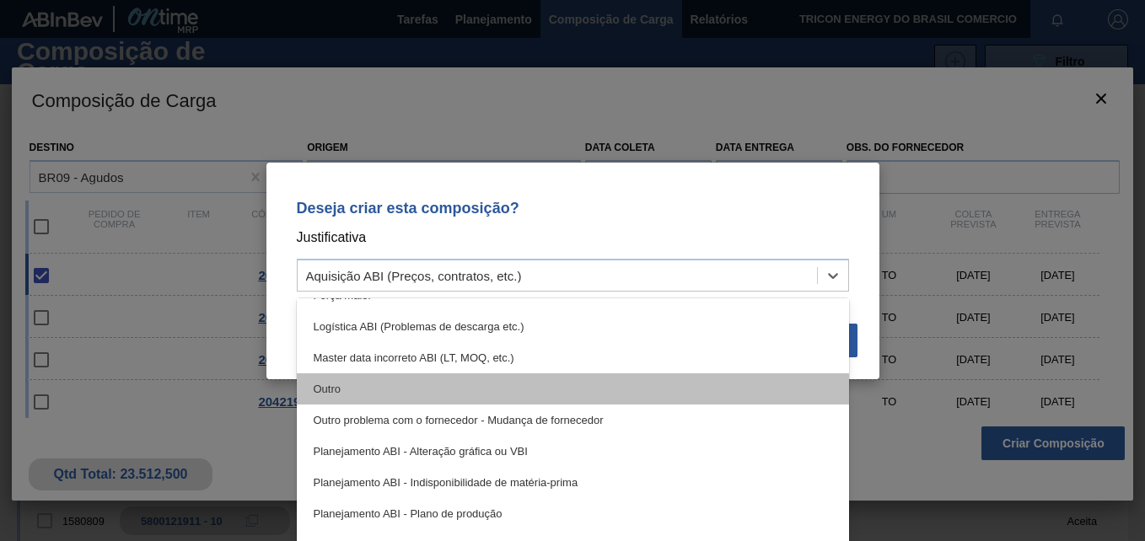
click at [503, 394] on div "Outro" at bounding box center [573, 389] width 552 height 31
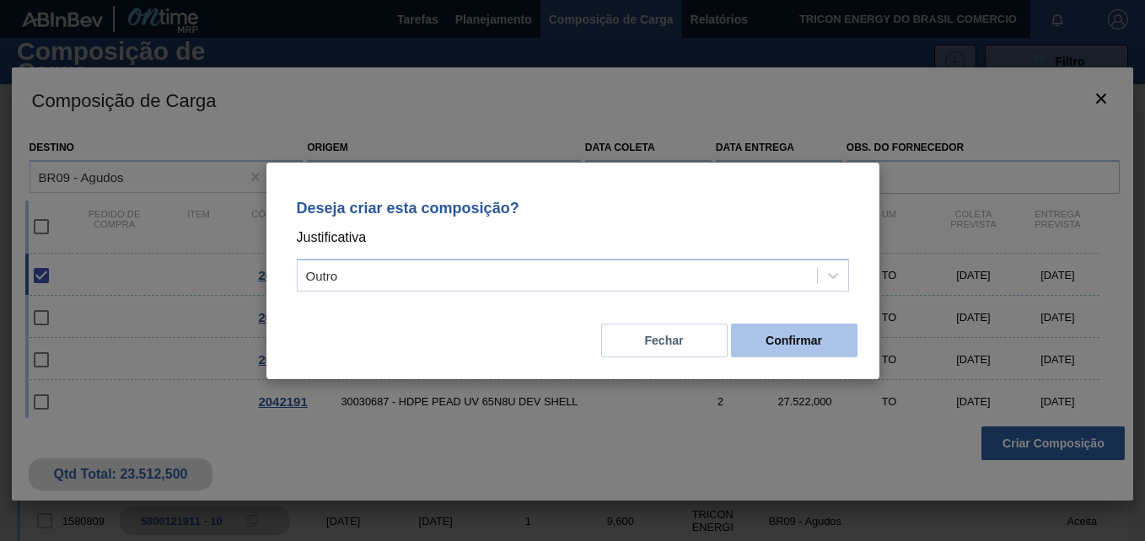
click at [806, 350] on button "Confirmar" at bounding box center [794, 341] width 126 height 34
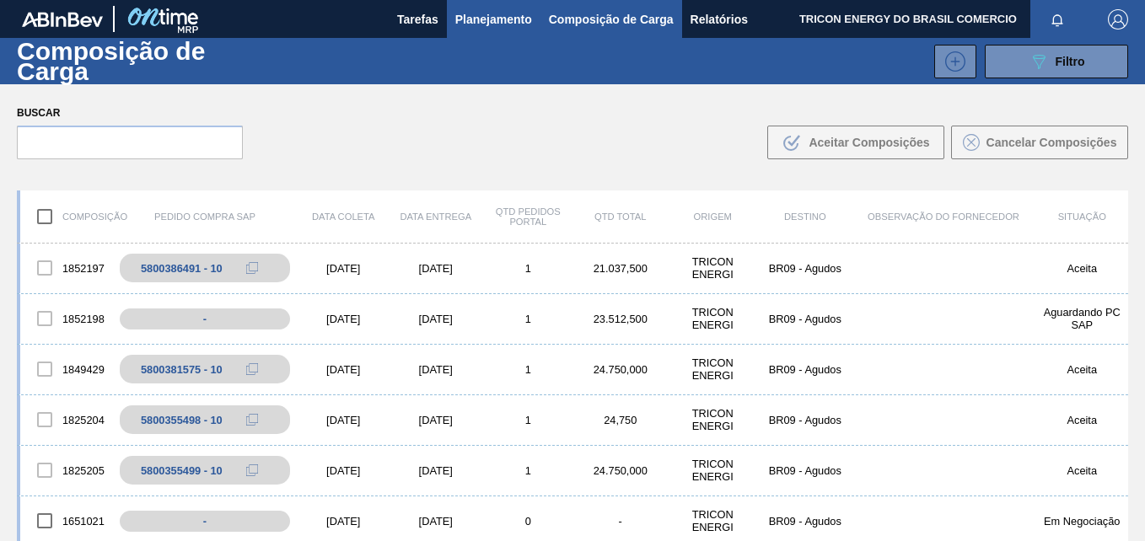
click at [496, 19] on span "Planejamento" at bounding box center [493, 19] width 77 height 20
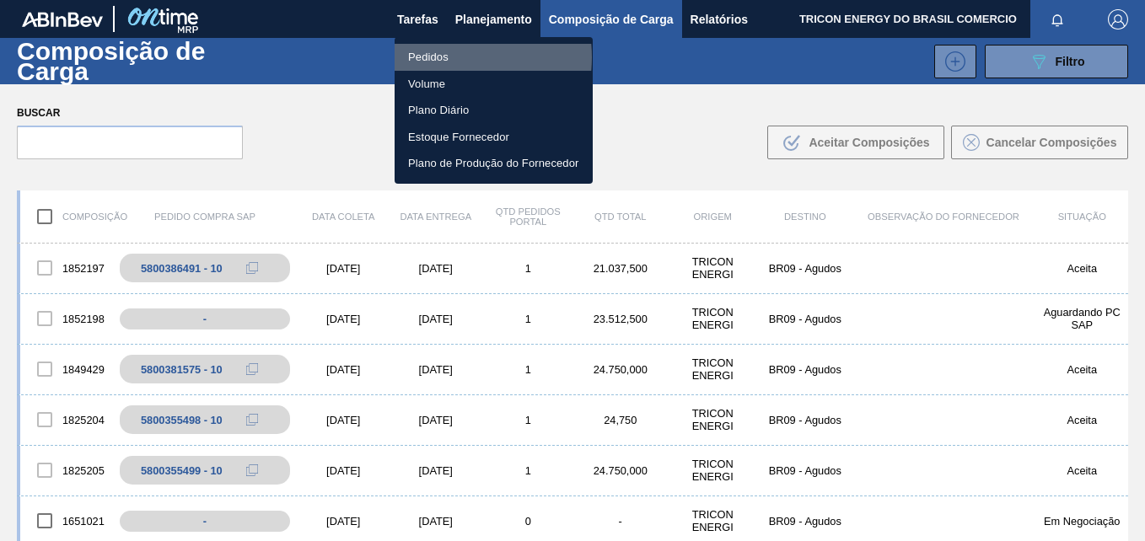
click at [443, 57] on li "Pedidos" at bounding box center [494, 57] width 198 height 27
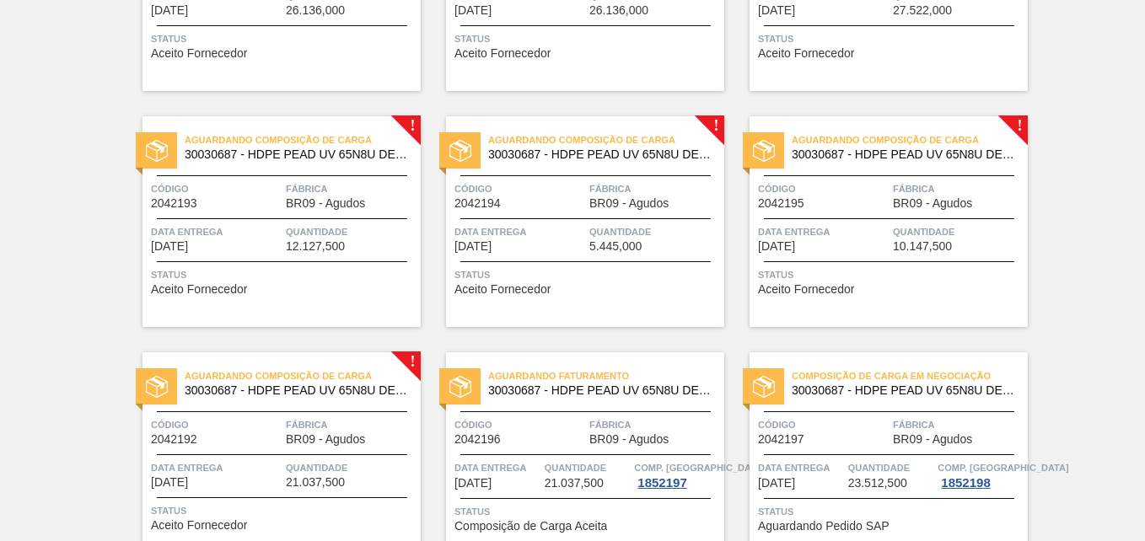
scroll to position [590, 0]
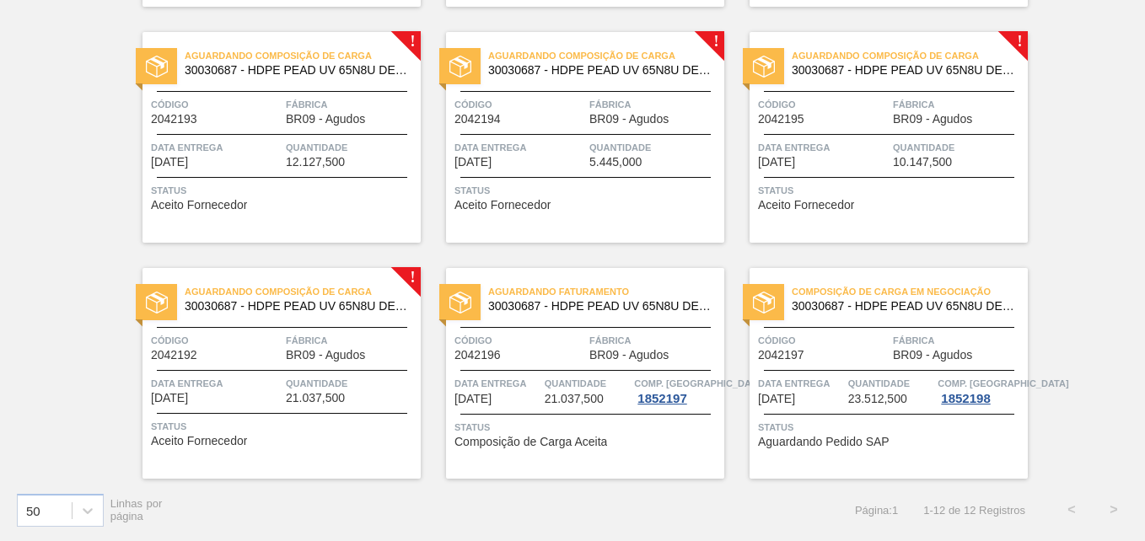
click at [347, 458] on div "Aguardando Composição de Carga 30030687 - HDPE PEAD UV 65N8U DEV SHELL Código 2…" at bounding box center [282, 373] width 278 height 211
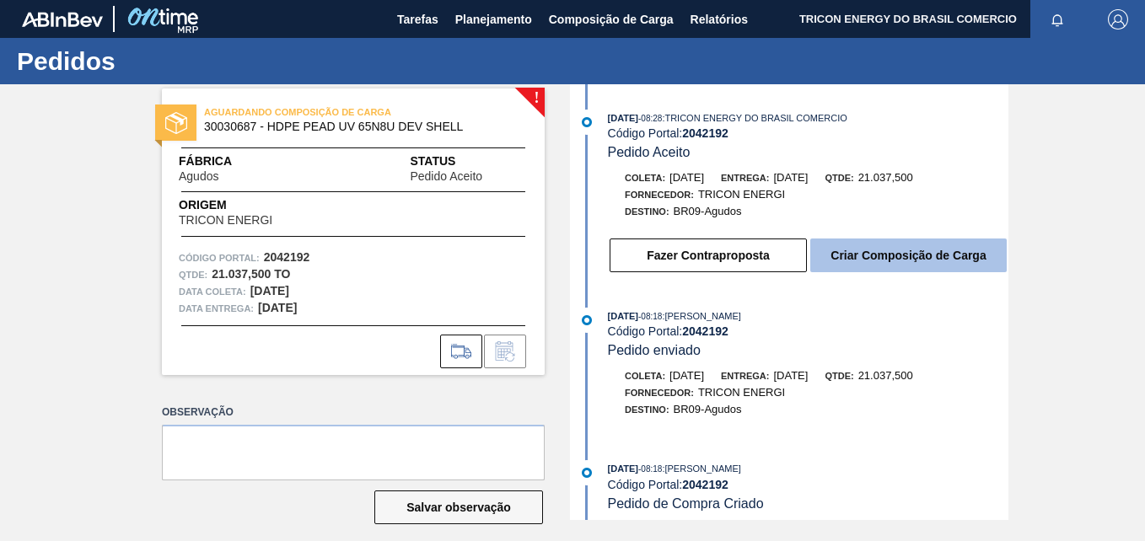
click at [882, 250] on button "Criar Composição de Carga" at bounding box center [908, 256] width 196 height 34
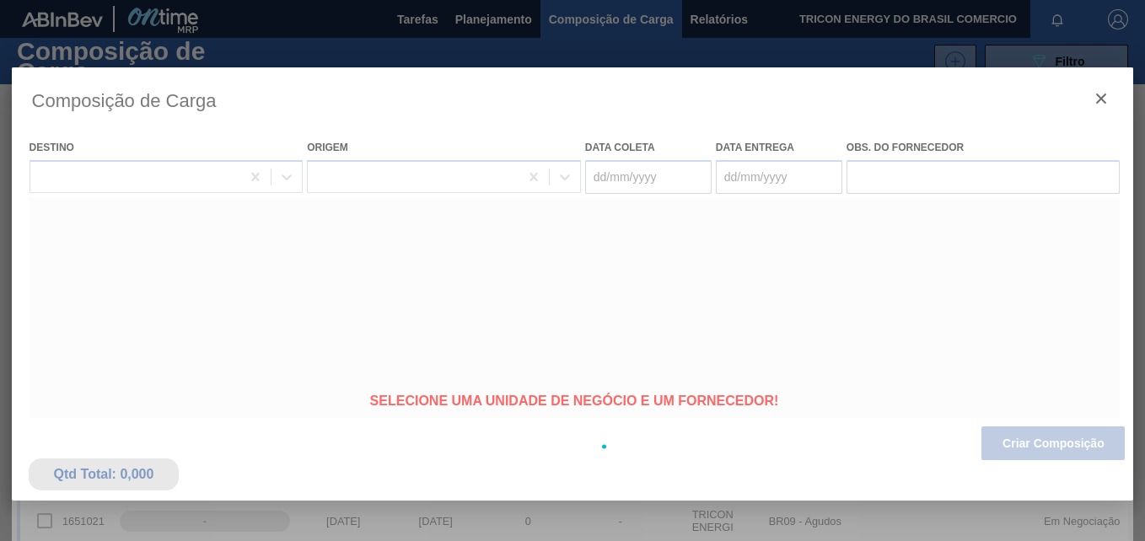
type coleta "[DATE]"
type entrega "[DATE]"
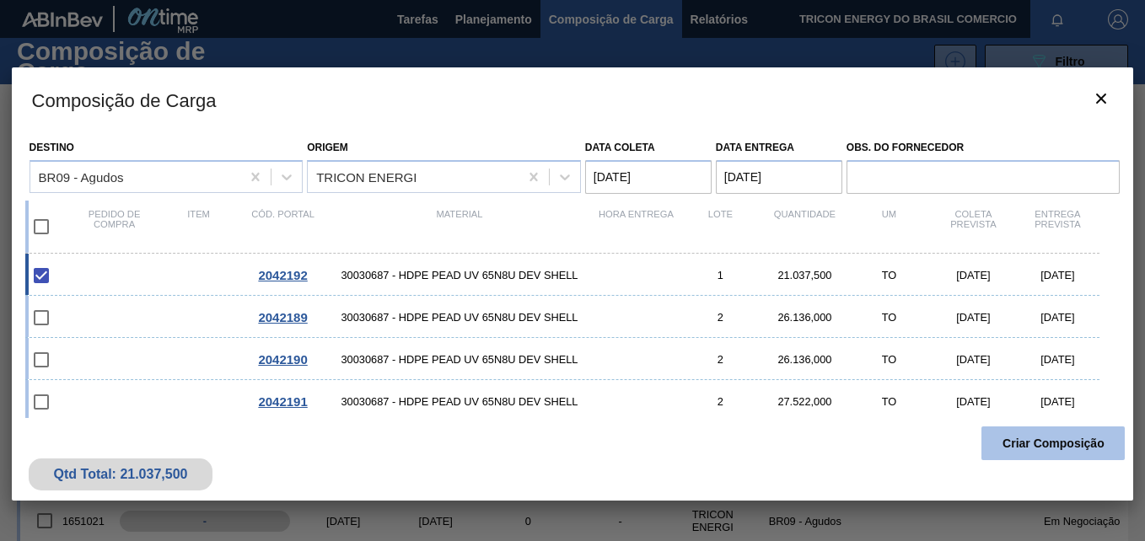
click at [1044, 445] on button "Criar Composição" at bounding box center [1053, 444] width 143 height 34
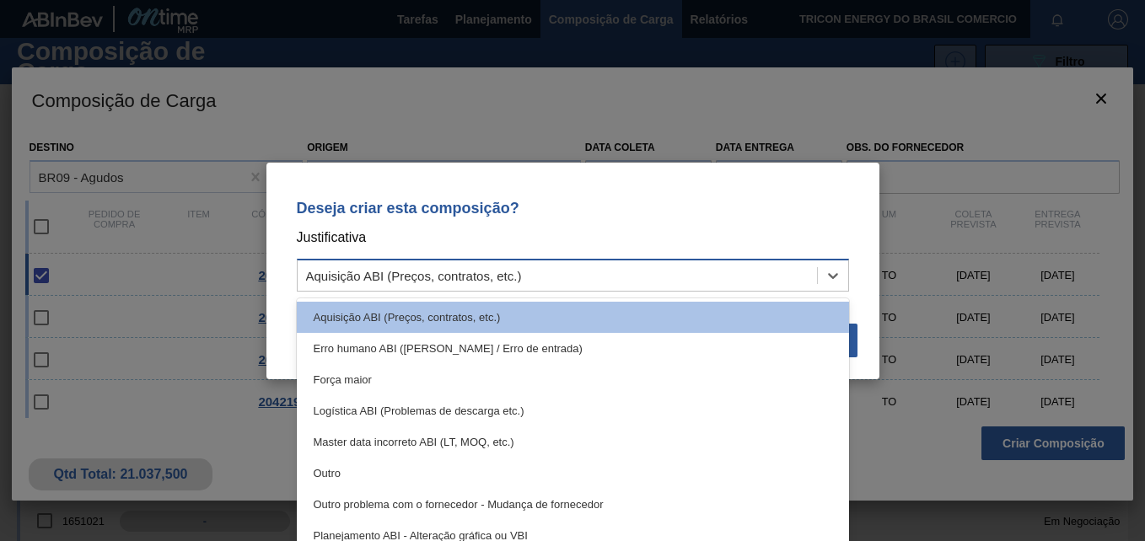
click at [755, 281] on div "Aquisição ABI (Preços, contratos, etc.)" at bounding box center [557, 275] width 519 height 24
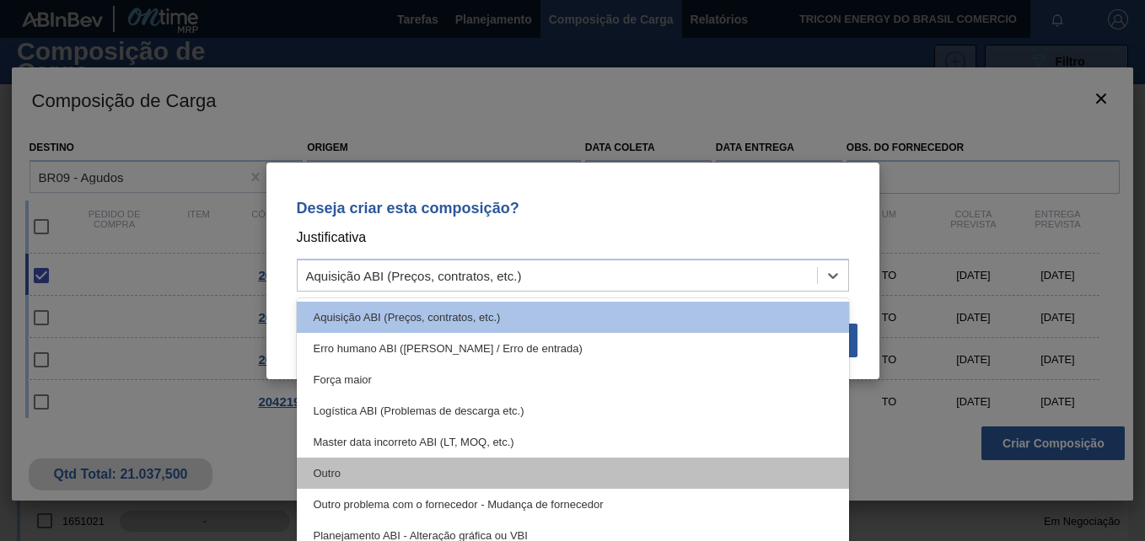
click at [455, 470] on div "Outro" at bounding box center [573, 473] width 552 height 31
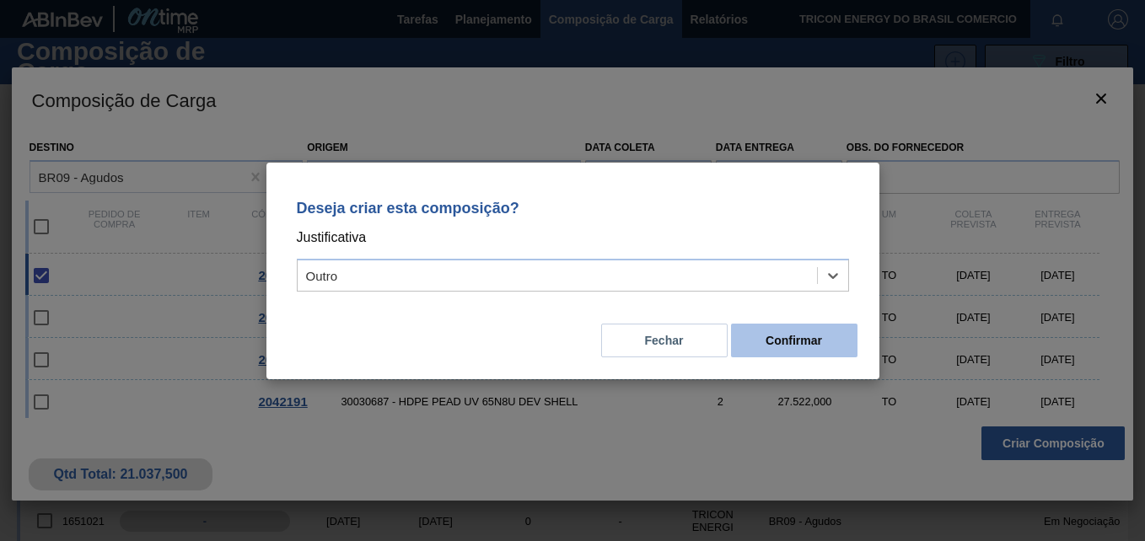
click at [802, 342] on button "Confirmar" at bounding box center [794, 341] width 126 height 34
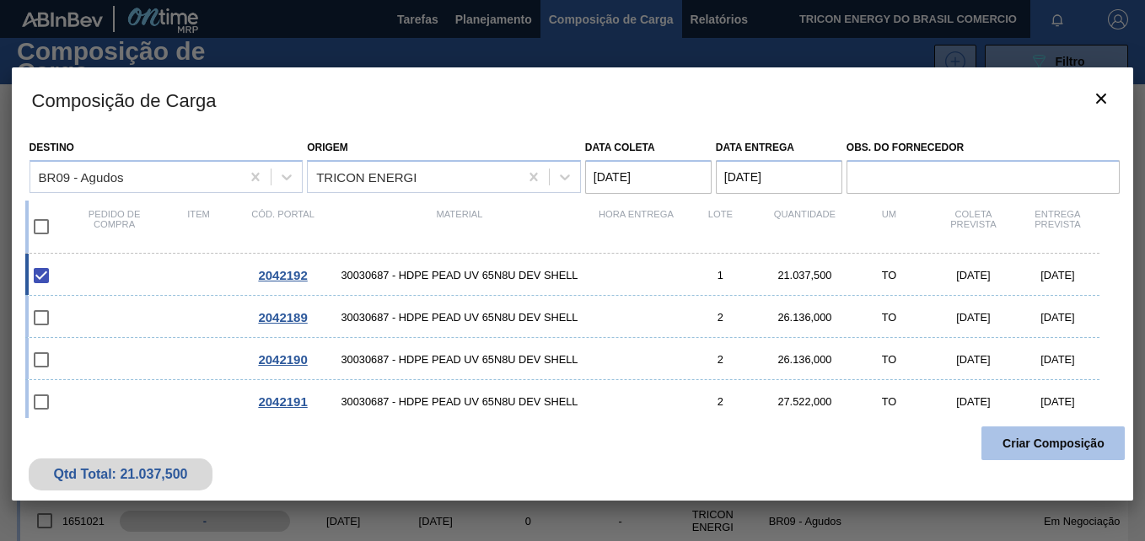
click at [1029, 445] on button "Criar Composição" at bounding box center [1053, 444] width 143 height 34
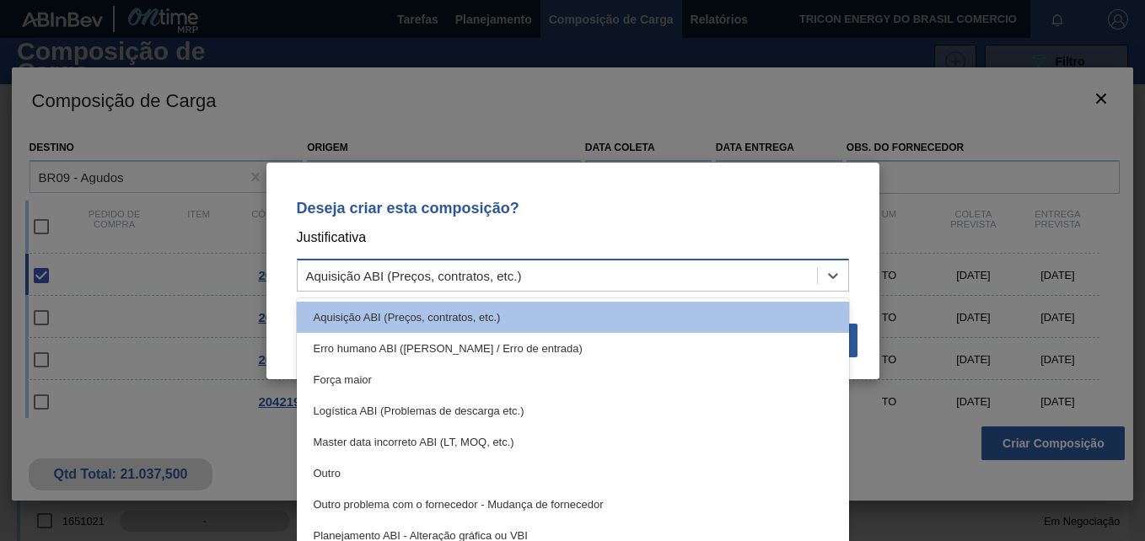
click at [720, 277] on div "Aquisição ABI (Preços, contratos, etc.)" at bounding box center [557, 275] width 519 height 24
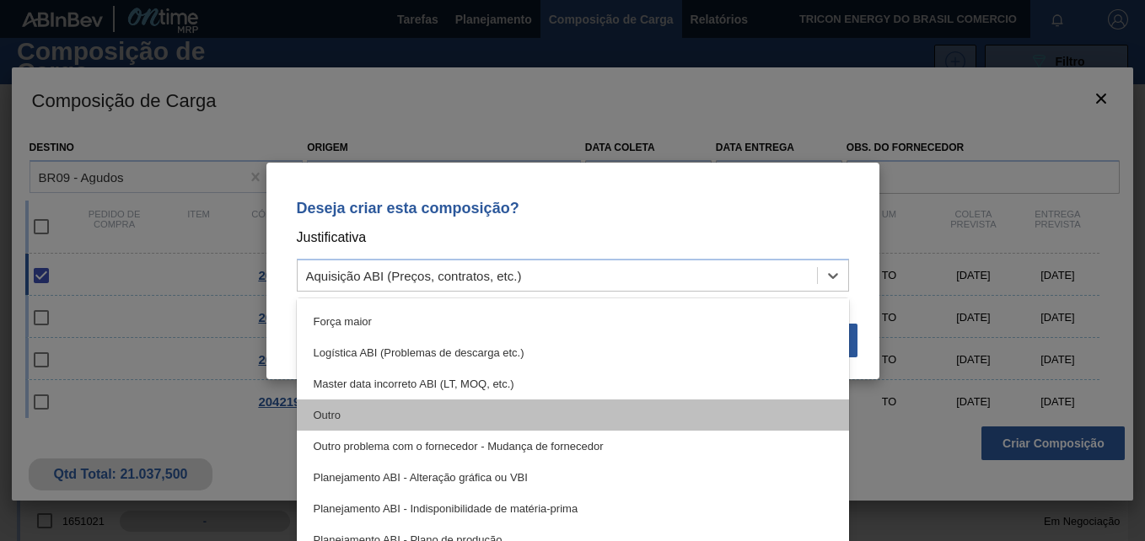
scroll to position [84, 0]
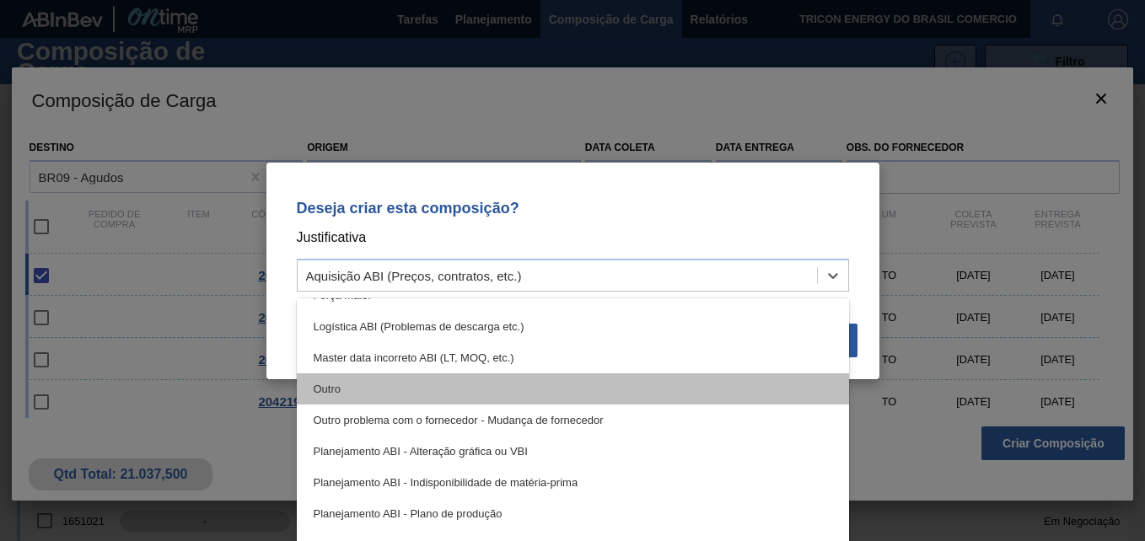
click at [525, 400] on div "Outro" at bounding box center [573, 389] width 552 height 31
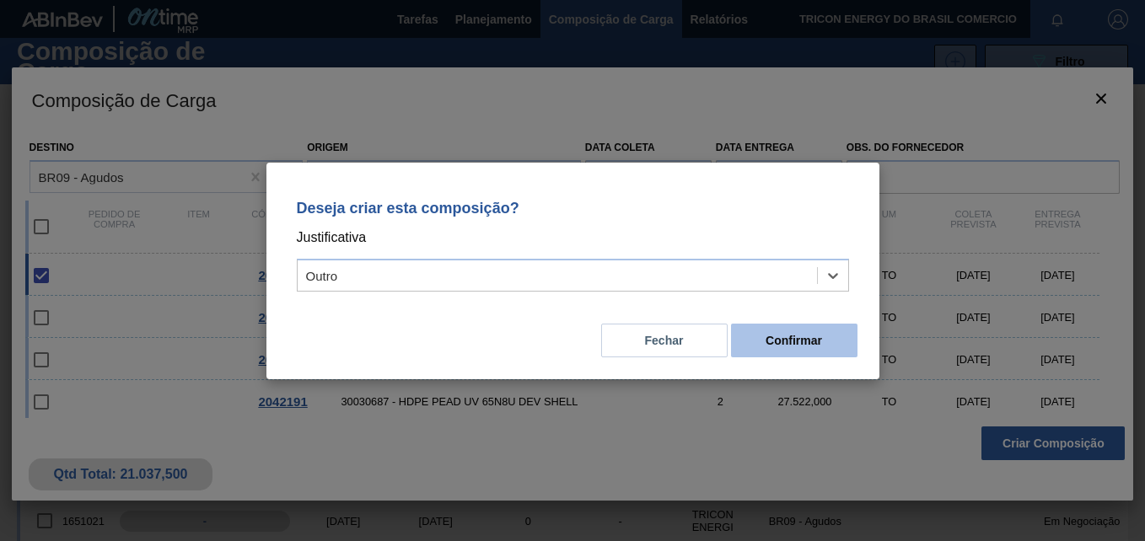
click at [777, 344] on button "Confirmar" at bounding box center [794, 341] width 126 height 34
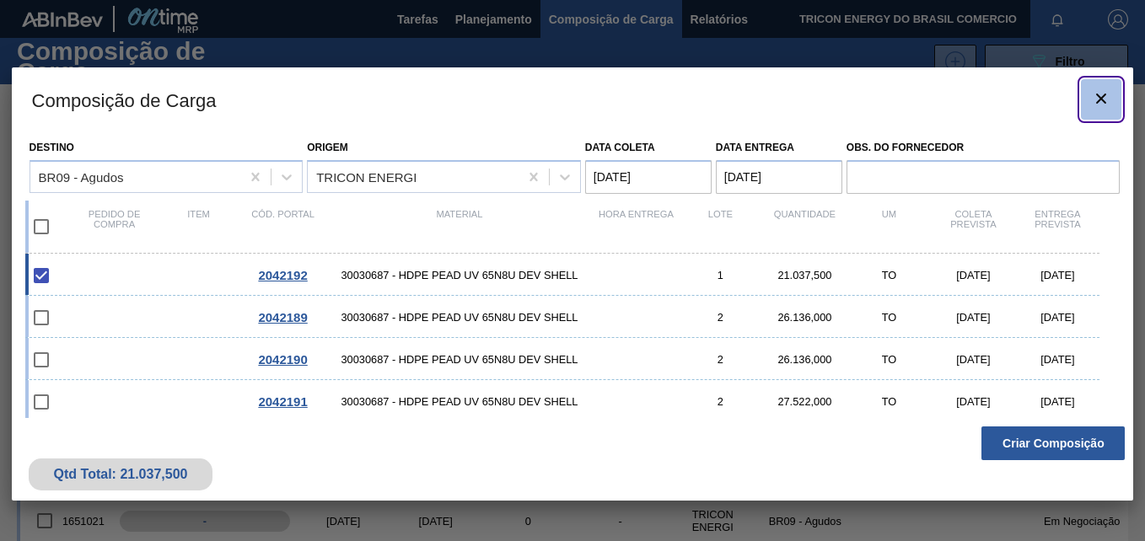
click at [1089, 100] on button "botão de ícone" at bounding box center [1101, 99] width 40 height 40
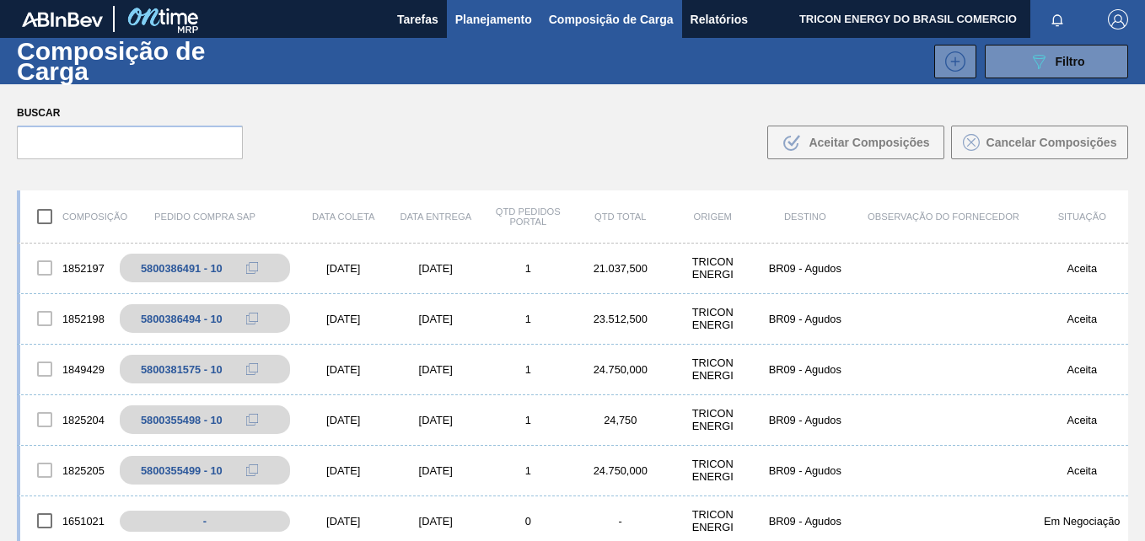
click at [500, 16] on span "Planejamento" at bounding box center [493, 19] width 77 height 20
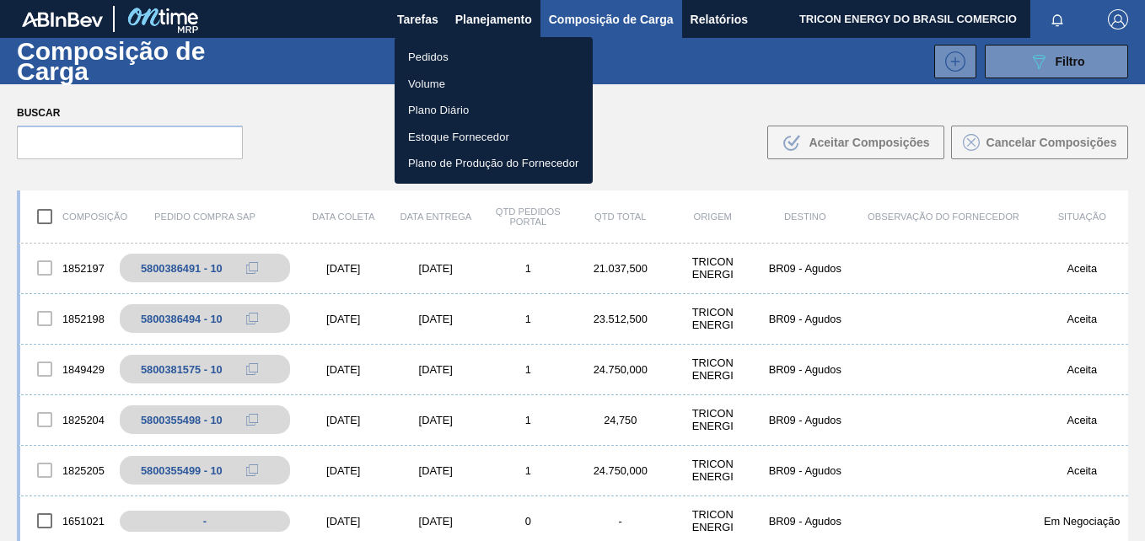
click at [440, 62] on li "Pedidos" at bounding box center [494, 57] width 198 height 27
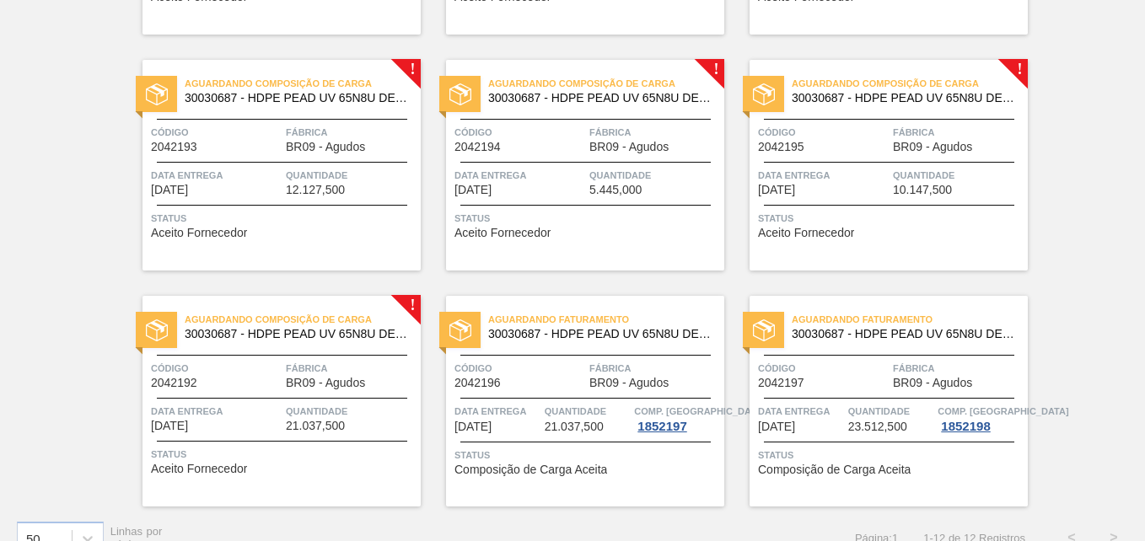
scroll to position [590, 0]
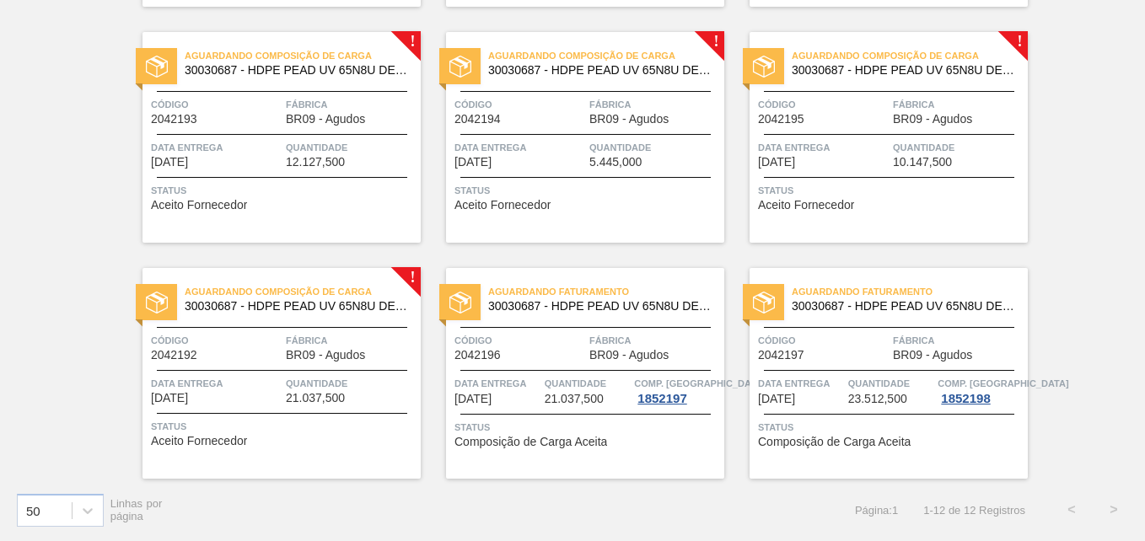
click at [971, 211] on div "Aguardando Composição de Carga 30030687 - HDPE PEAD UV 65N8U DEV SHELL Código 2…" at bounding box center [889, 137] width 278 height 211
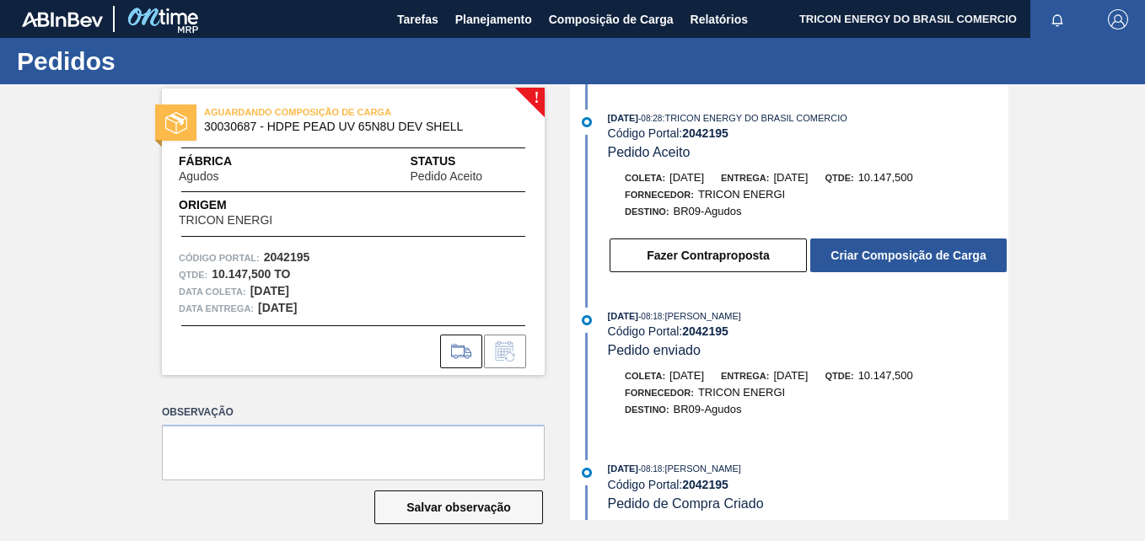
click at [822, 251] on button "Criar Composição de Carga" at bounding box center [908, 256] width 196 height 34
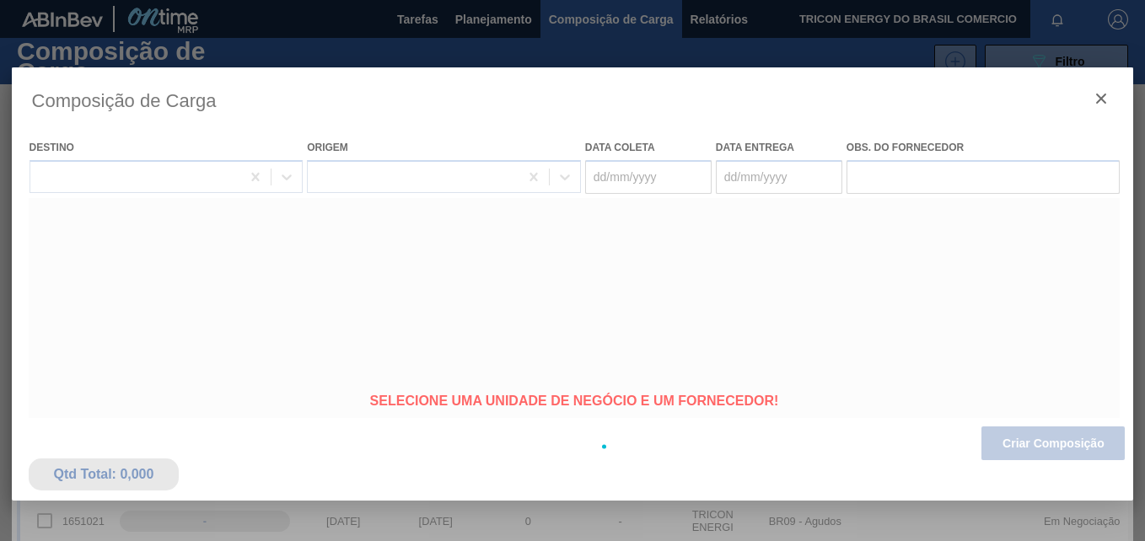
type coleta "[DATE]"
type entrega "[DATE]"
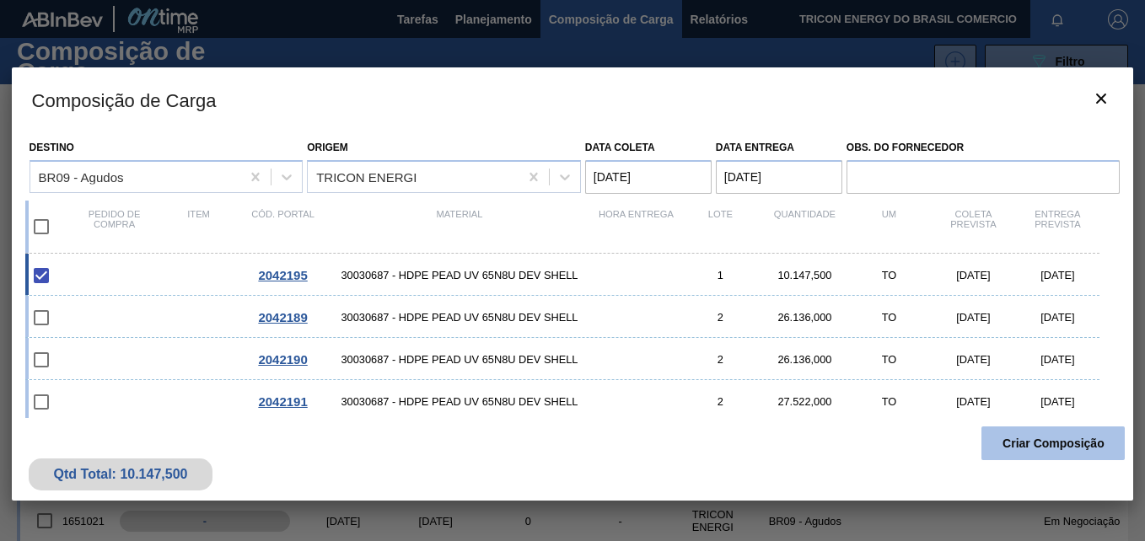
click at [1046, 444] on button "Criar Composição" at bounding box center [1053, 444] width 143 height 34
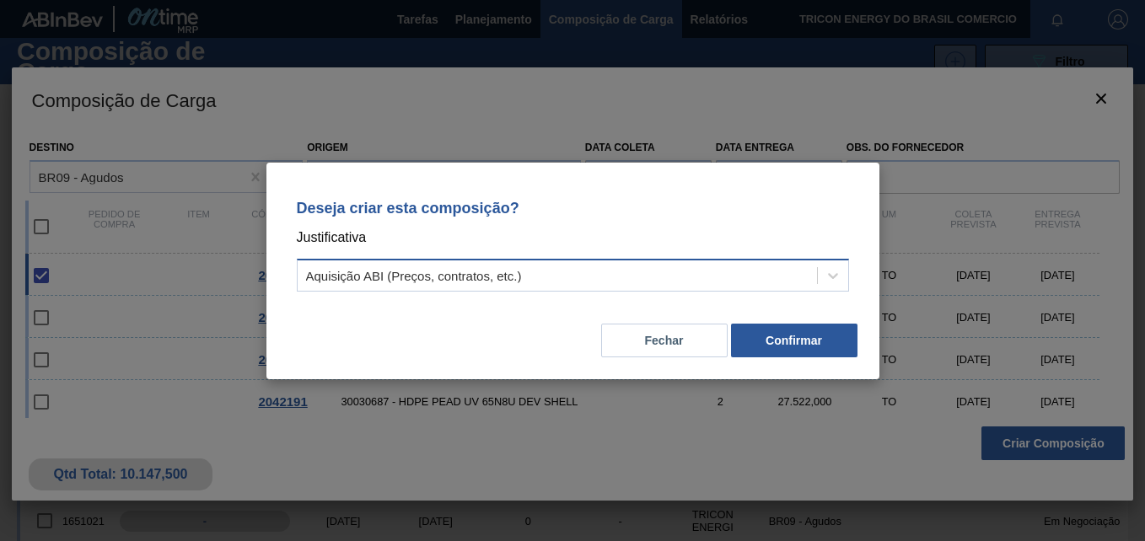
click at [710, 275] on div "Aquisição ABI (Preços, contratos, etc.)" at bounding box center [557, 275] width 519 height 24
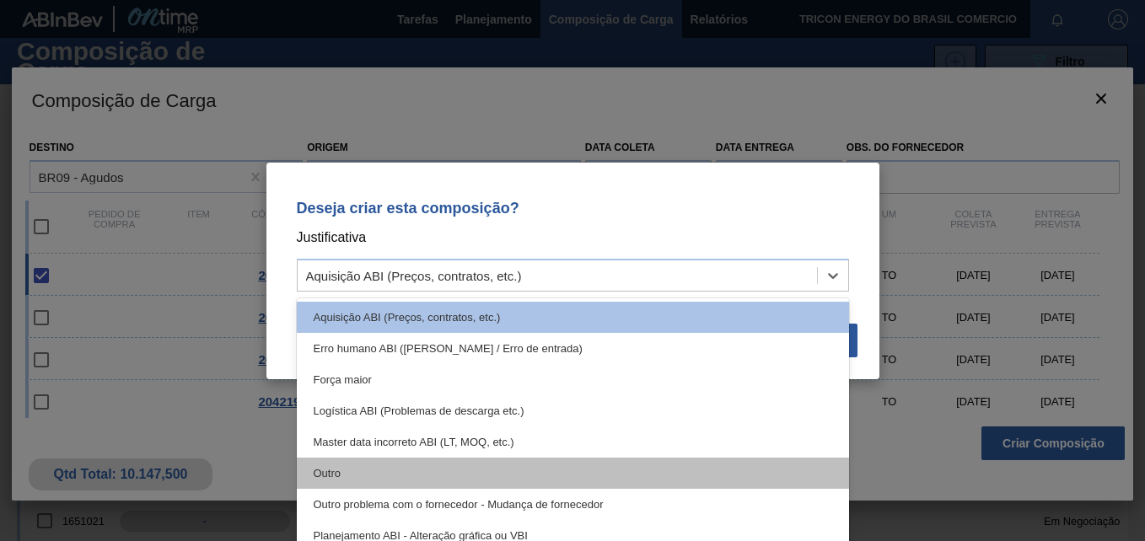
click at [551, 473] on div "Outro" at bounding box center [573, 473] width 552 height 31
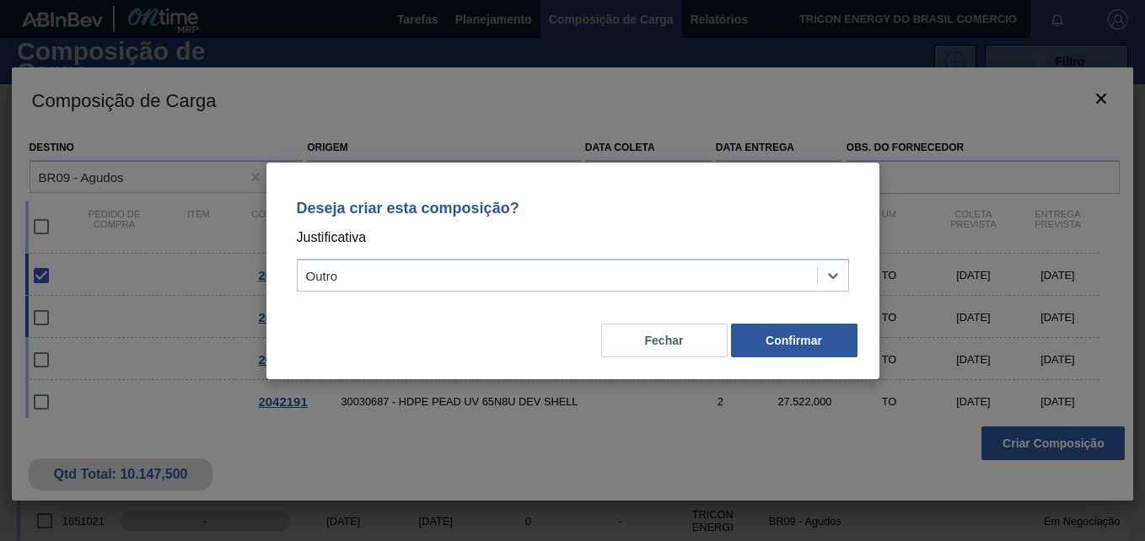
click at [773, 336] on button "Confirmar" at bounding box center [794, 341] width 126 height 34
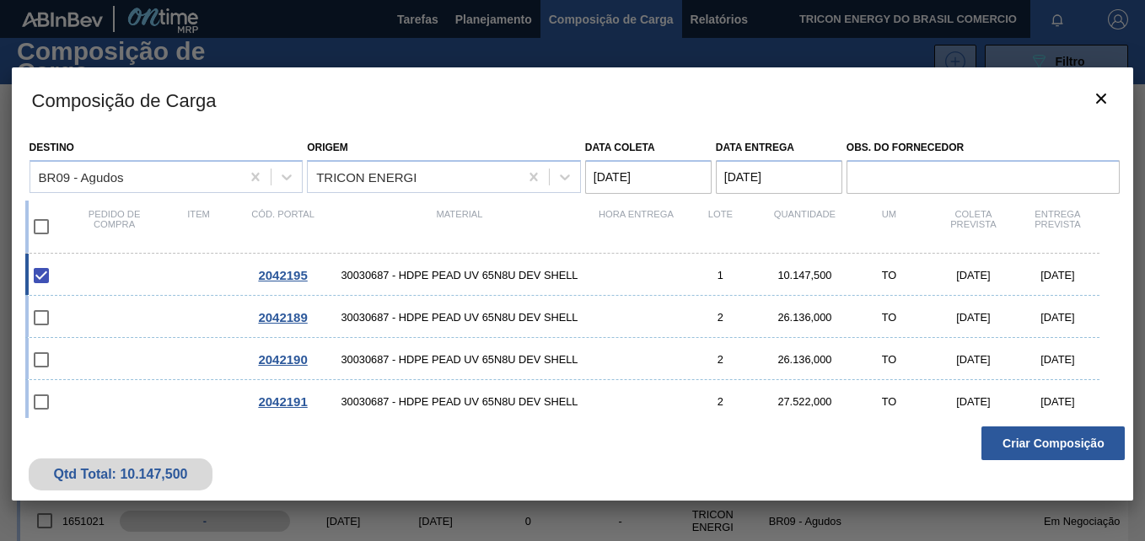
click at [564, 460] on div "Qtd Total: 10.147,500 Criar Composição" at bounding box center [573, 459] width 1122 height 83
click at [1095, 105] on icon "botão de ícone" at bounding box center [1101, 99] width 20 height 20
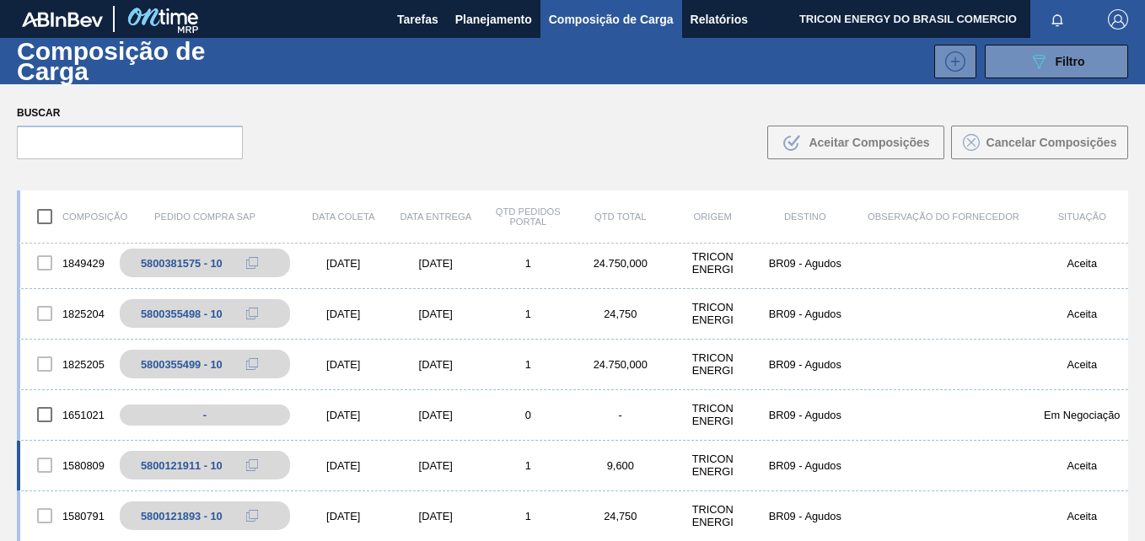
scroll to position [230, 0]
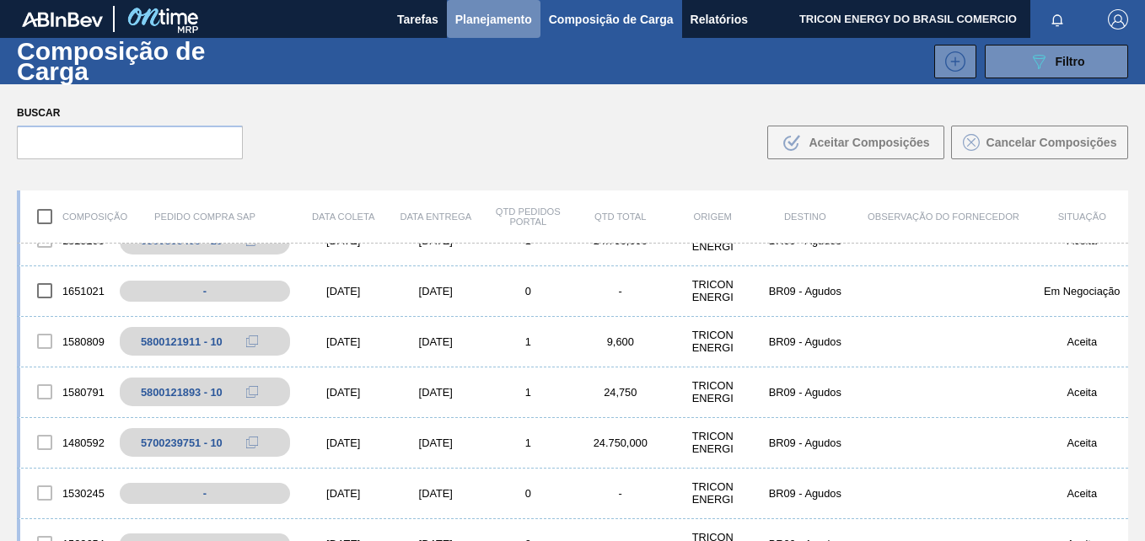
click at [508, 24] on span "Planejamento" at bounding box center [493, 19] width 77 height 20
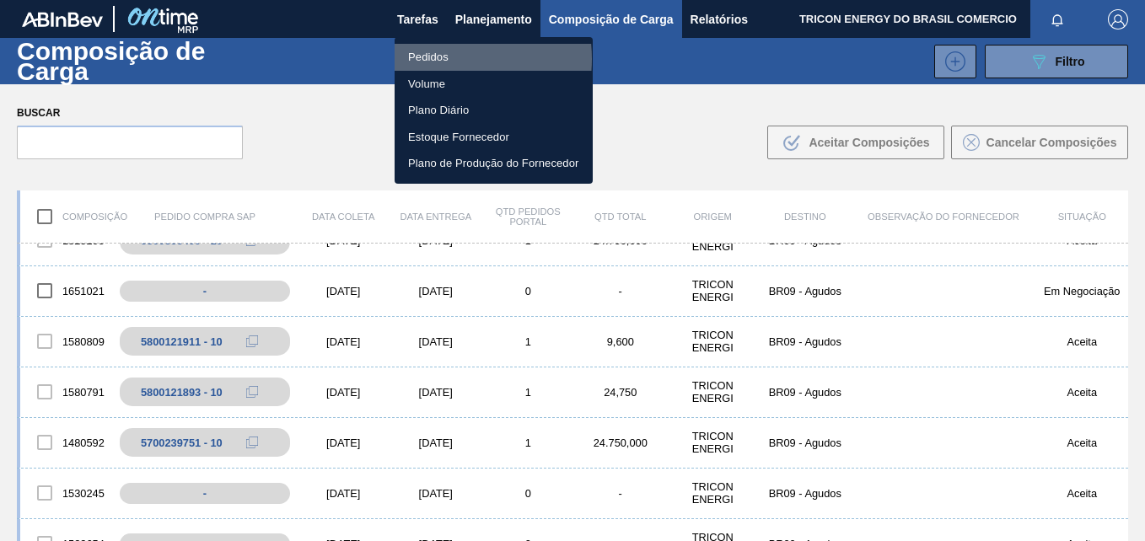
click at [431, 59] on li "Pedidos" at bounding box center [494, 57] width 198 height 27
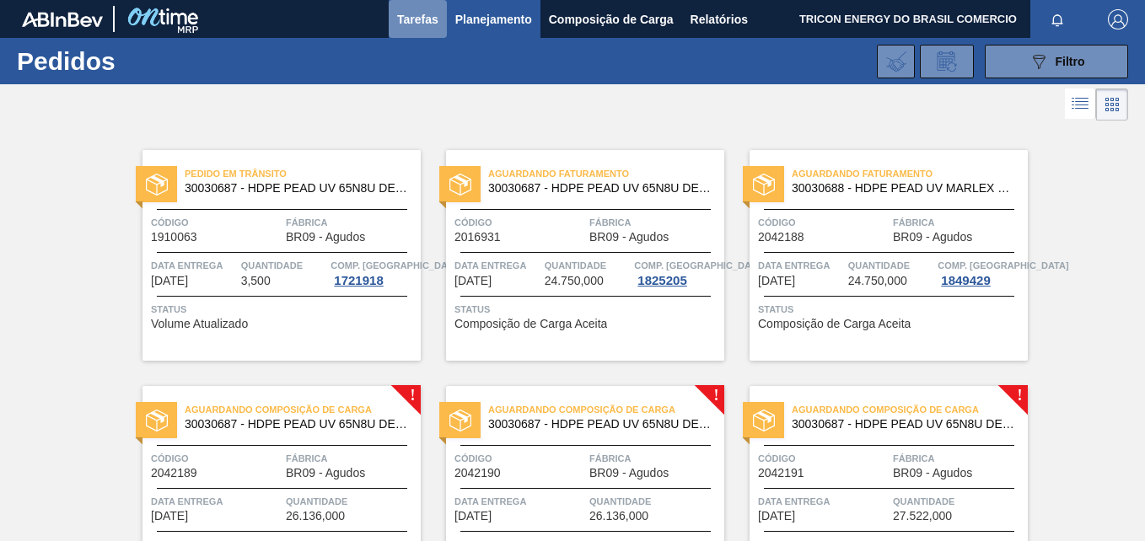
click at [416, 21] on span "Tarefas" at bounding box center [417, 19] width 41 height 20
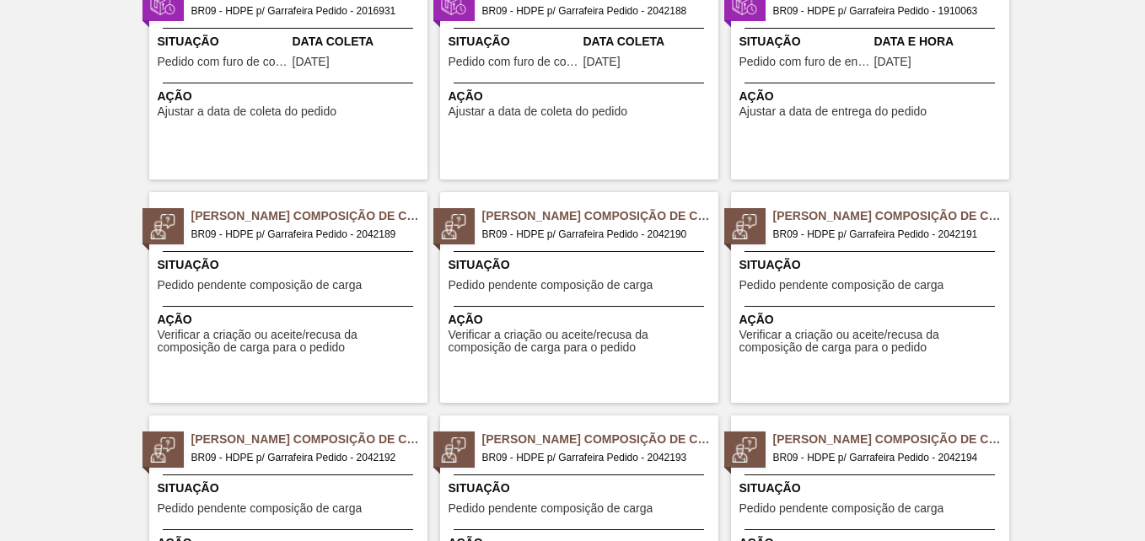
scroll to position [519, 0]
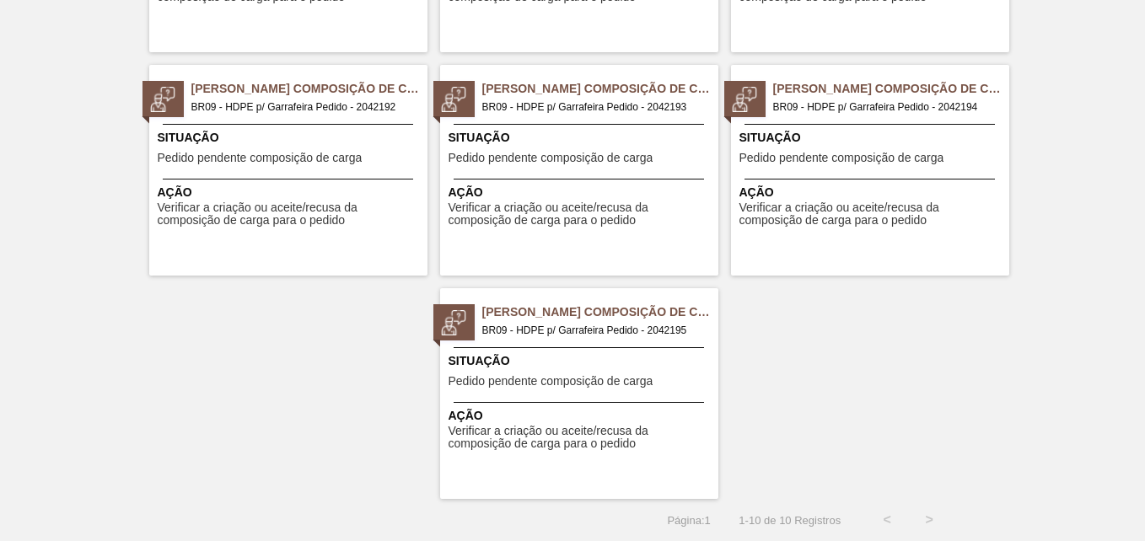
click at [675, 352] on span "Situação" at bounding box center [582, 361] width 266 height 18
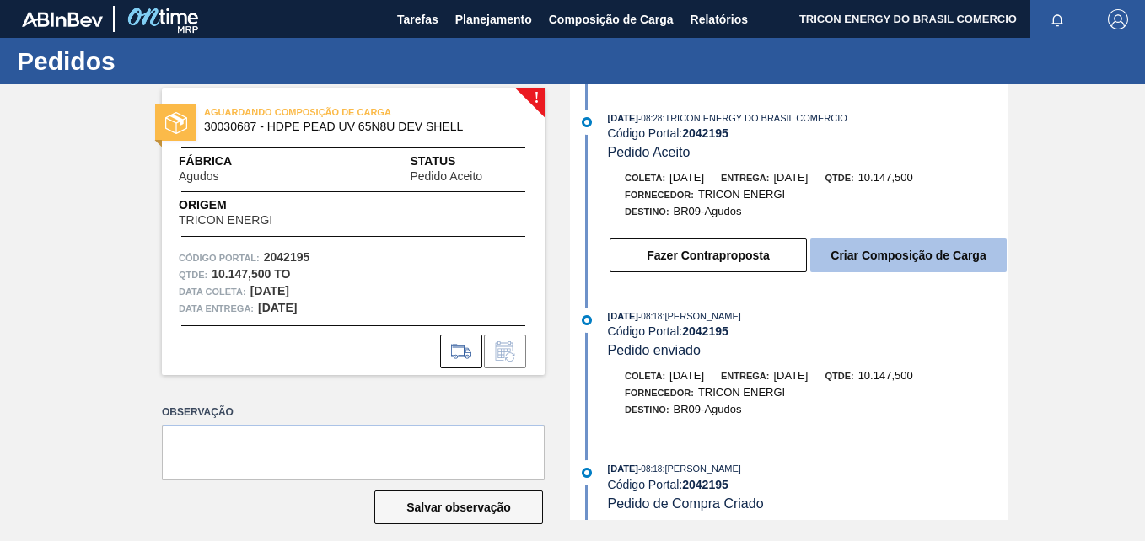
click at [917, 257] on button "Criar Composição de Carga" at bounding box center [908, 256] width 196 height 34
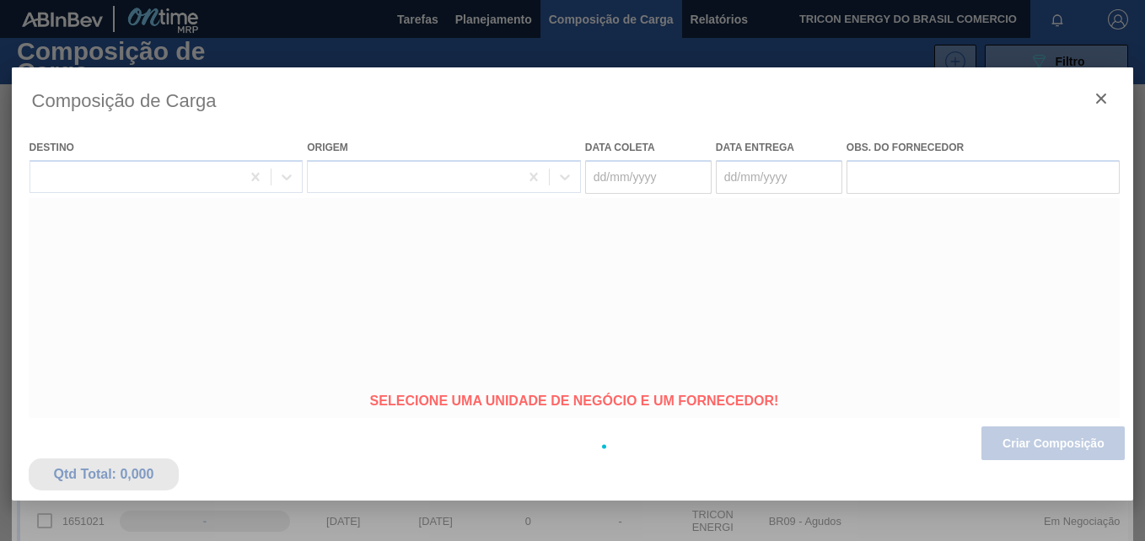
type coleta "[DATE]"
type entrega "[DATE]"
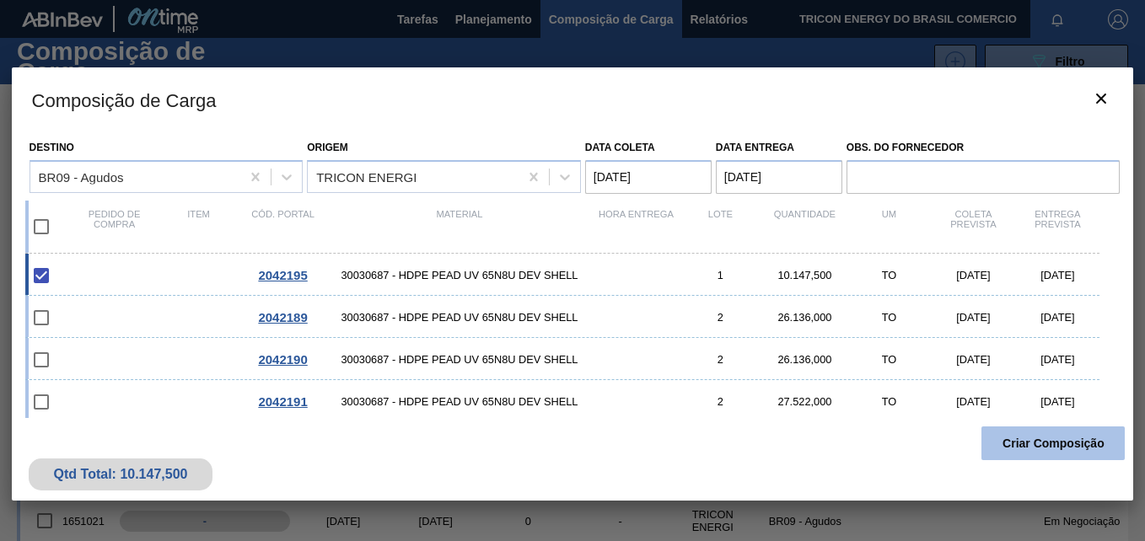
click at [1017, 435] on button "Criar Composição" at bounding box center [1053, 444] width 143 height 34
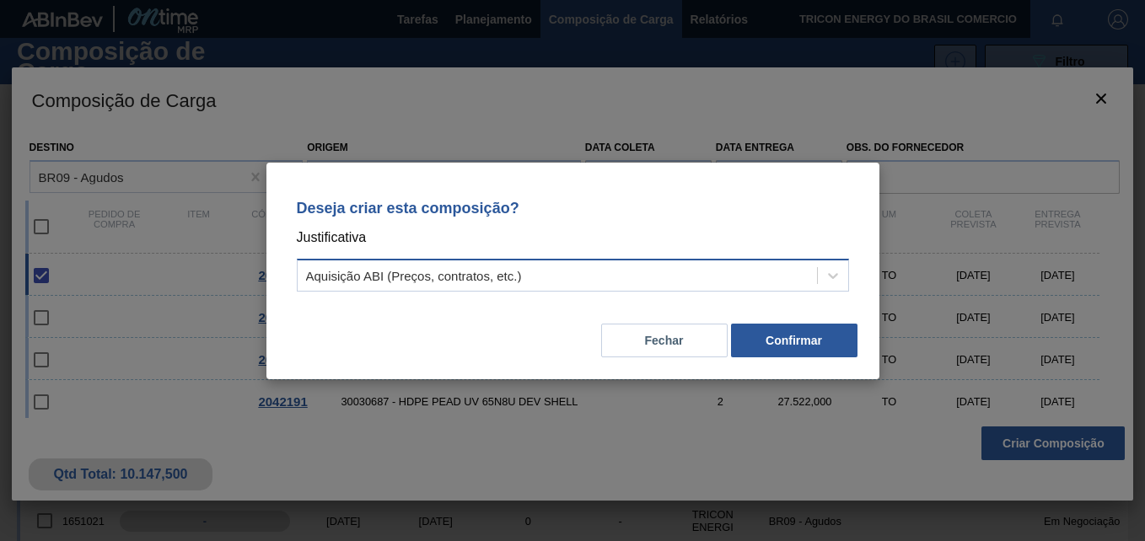
click at [788, 280] on div "Aquisição ABI (Preços, contratos, etc.)" at bounding box center [557, 275] width 519 height 24
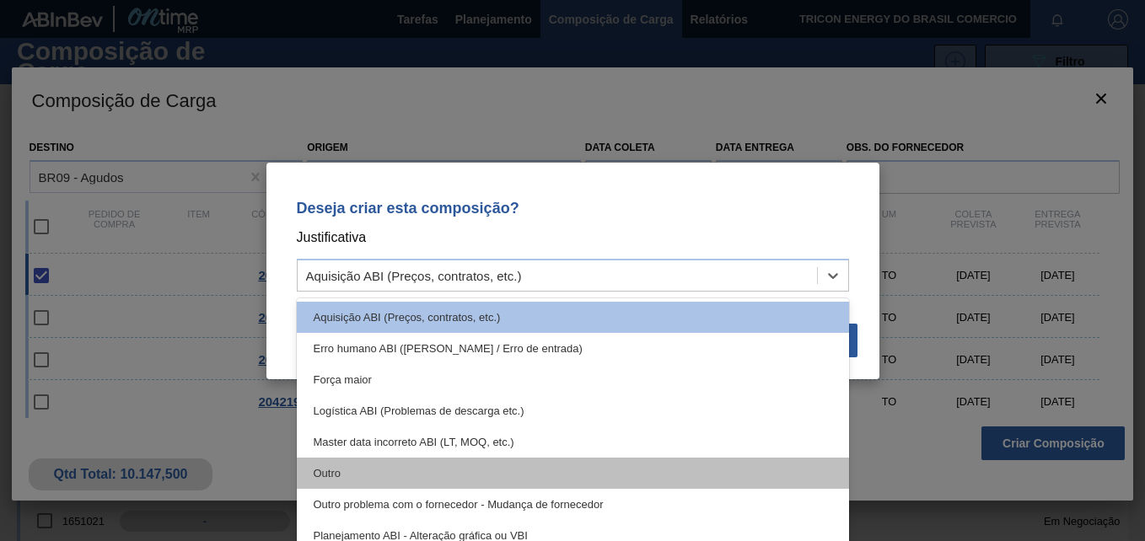
click at [349, 476] on div "Outro" at bounding box center [573, 473] width 552 height 31
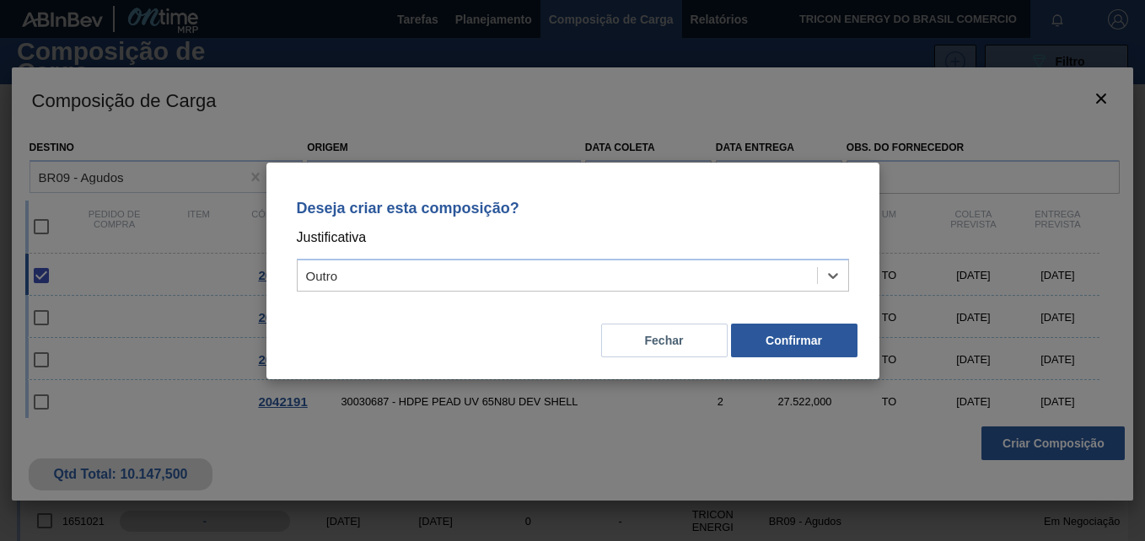
click at [802, 358] on div "Fechar Confirmar" at bounding box center [573, 330] width 573 height 57
click at [806, 346] on button "Confirmar" at bounding box center [794, 341] width 126 height 34
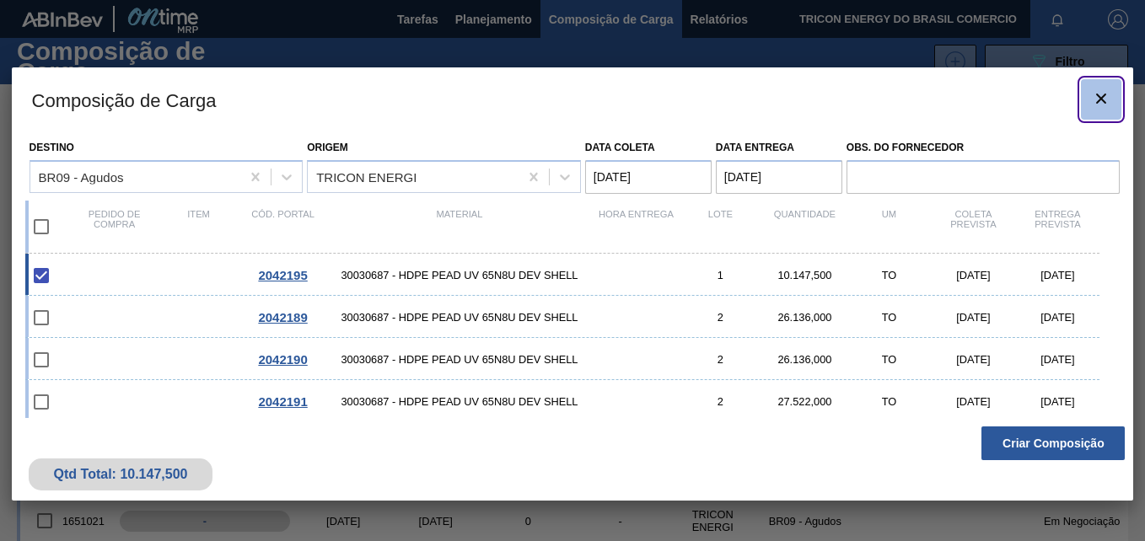
click at [1097, 100] on icon "botão de ícone" at bounding box center [1101, 99] width 20 height 20
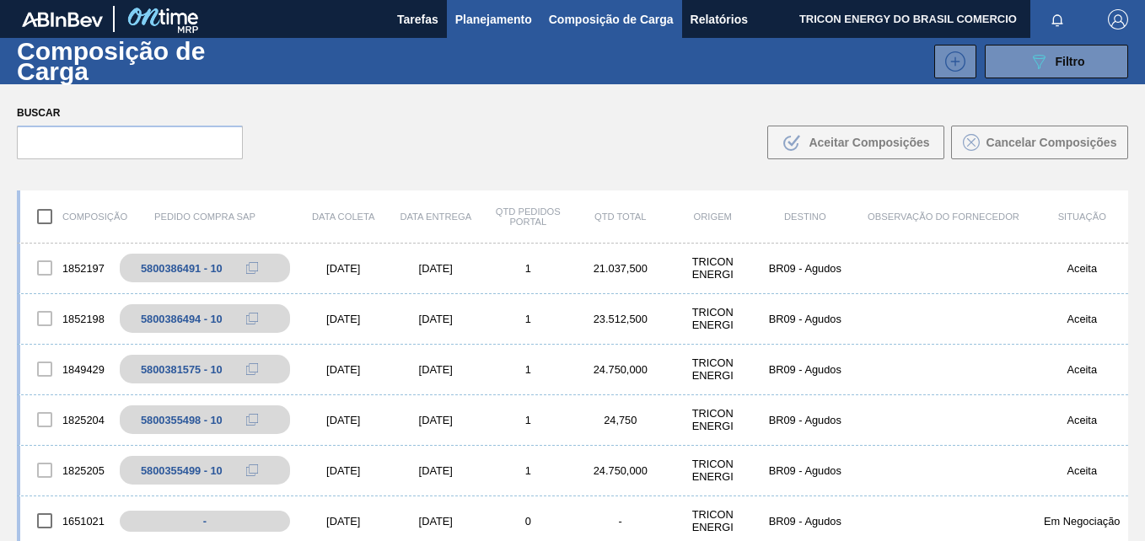
click at [490, 20] on span "Planejamento" at bounding box center [493, 19] width 77 height 20
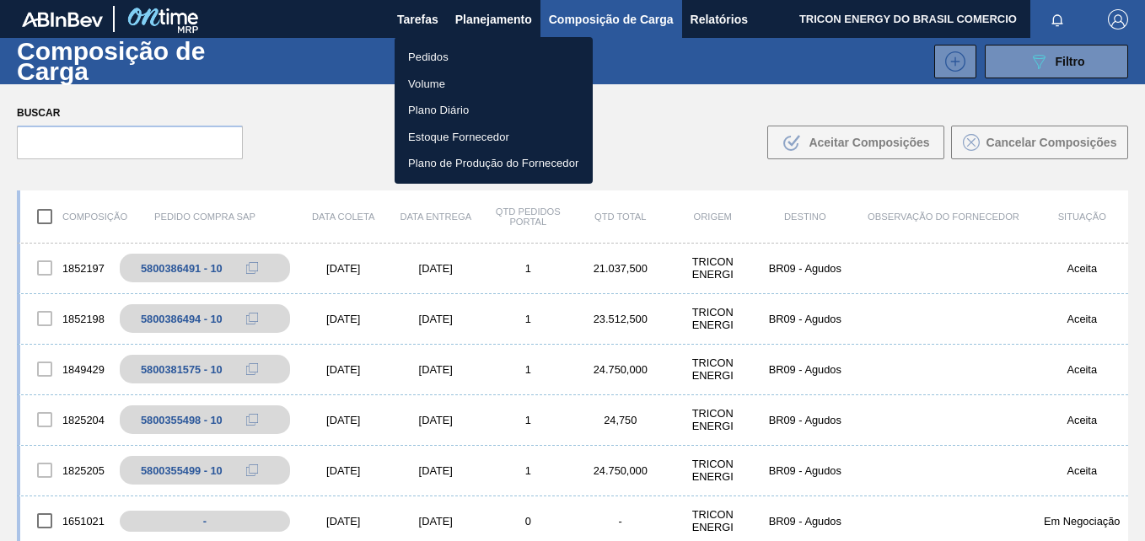
click at [419, 62] on li "Pedidos" at bounding box center [494, 57] width 198 height 27
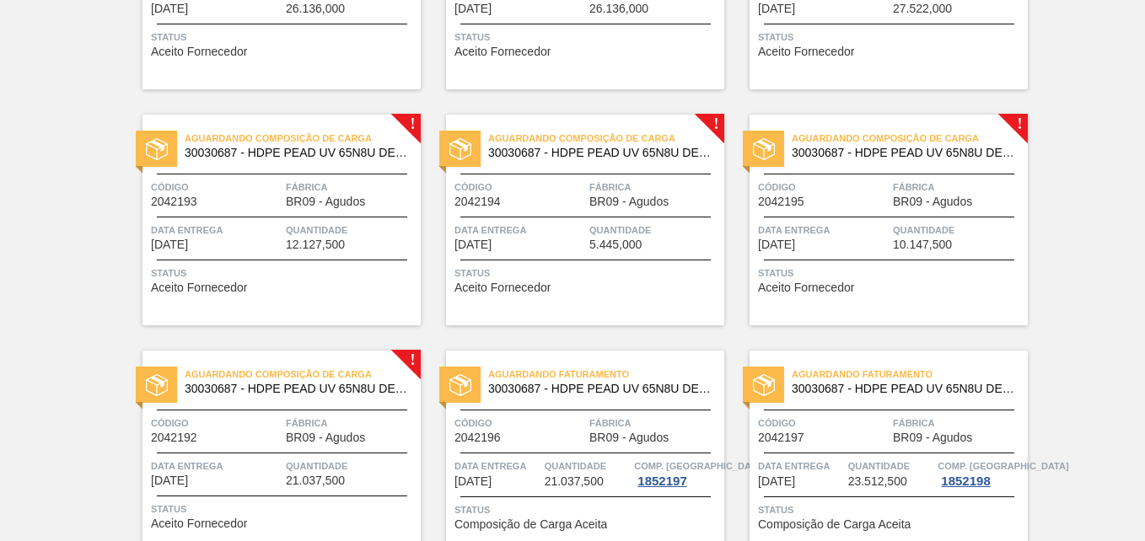
scroll to position [590, 0]
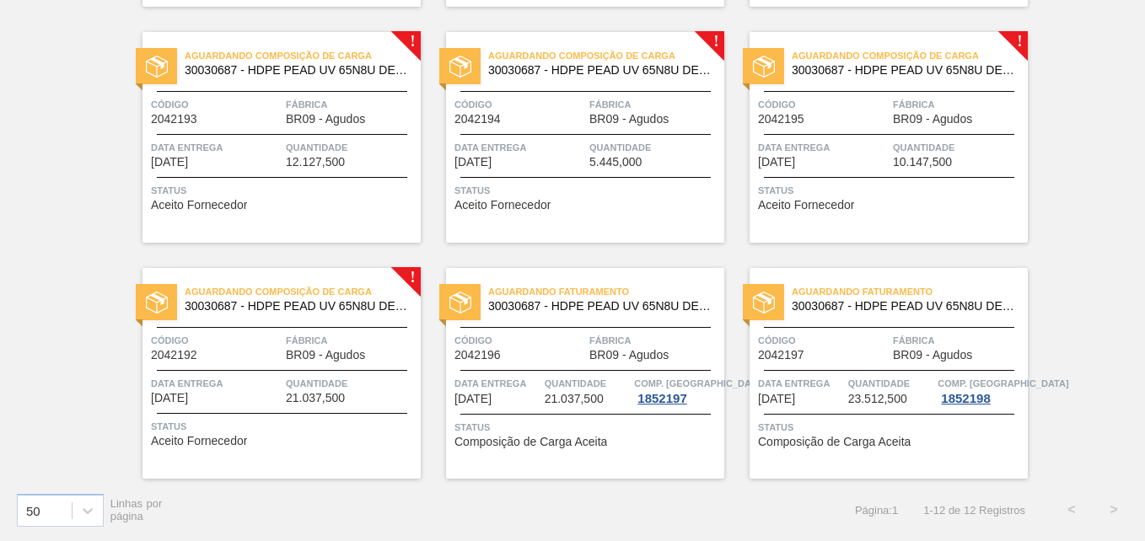
click at [669, 169] on div "Aguardando Composição de Carga 30030687 - HDPE PEAD UV 65N8U DEV SHELL Código 2…" at bounding box center [585, 137] width 278 height 211
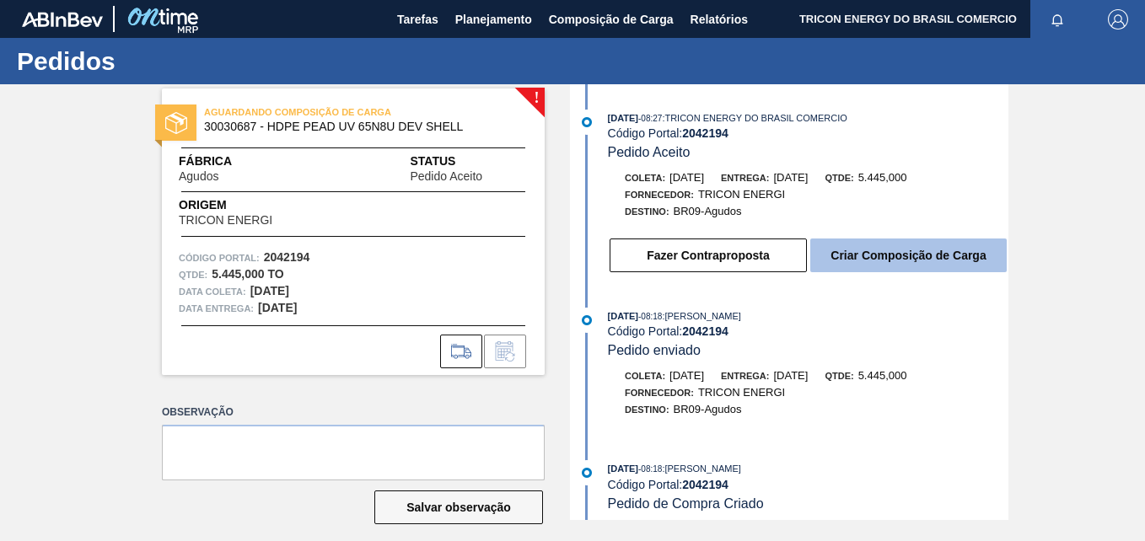
click at [879, 256] on button "Criar Composição de Carga" at bounding box center [908, 256] width 196 height 34
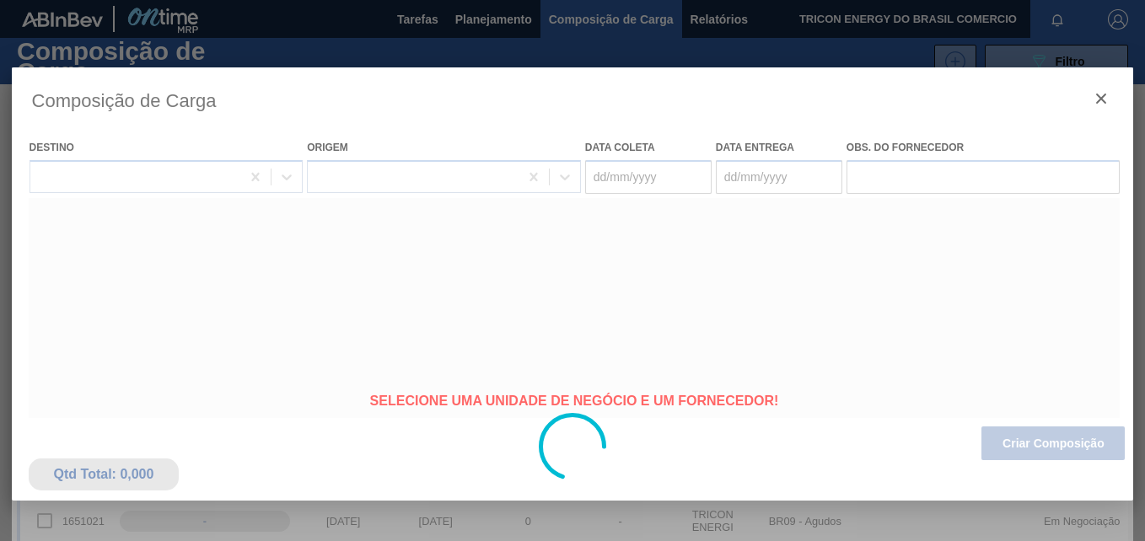
type coleta "[DATE]"
type entrega "[DATE]"
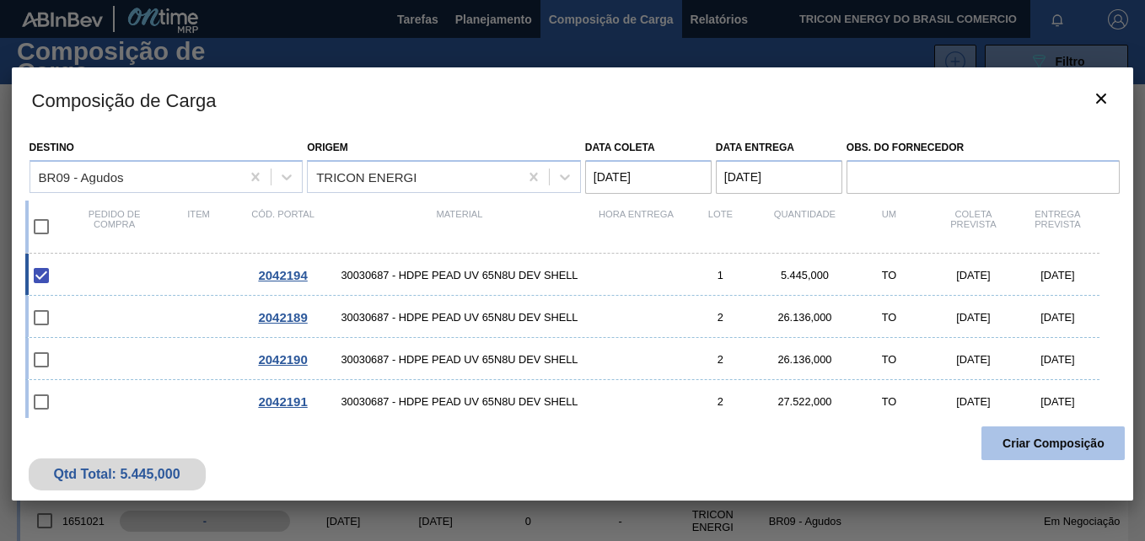
click at [1049, 444] on button "Criar Composição" at bounding box center [1053, 444] width 143 height 34
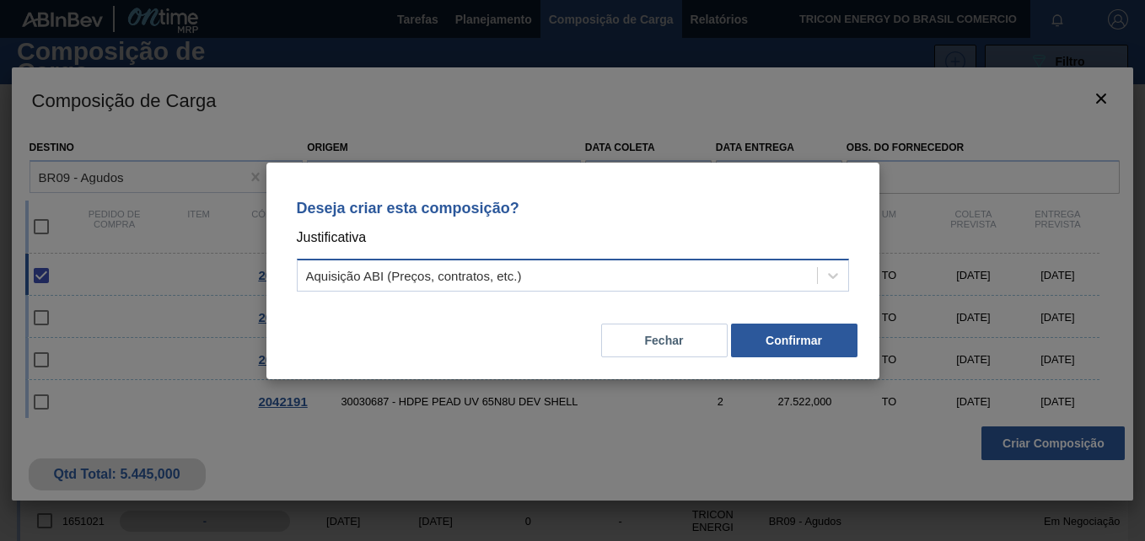
drag, startPoint x: 629, startPoint y: 282, endPoint x: 615, endPoint y: 290, distance: 16.6
click at [627, 282] on div "Aquisição ABI (Preços, contratos, etc.)" at bounding box center [557, 275] width 519 height 24
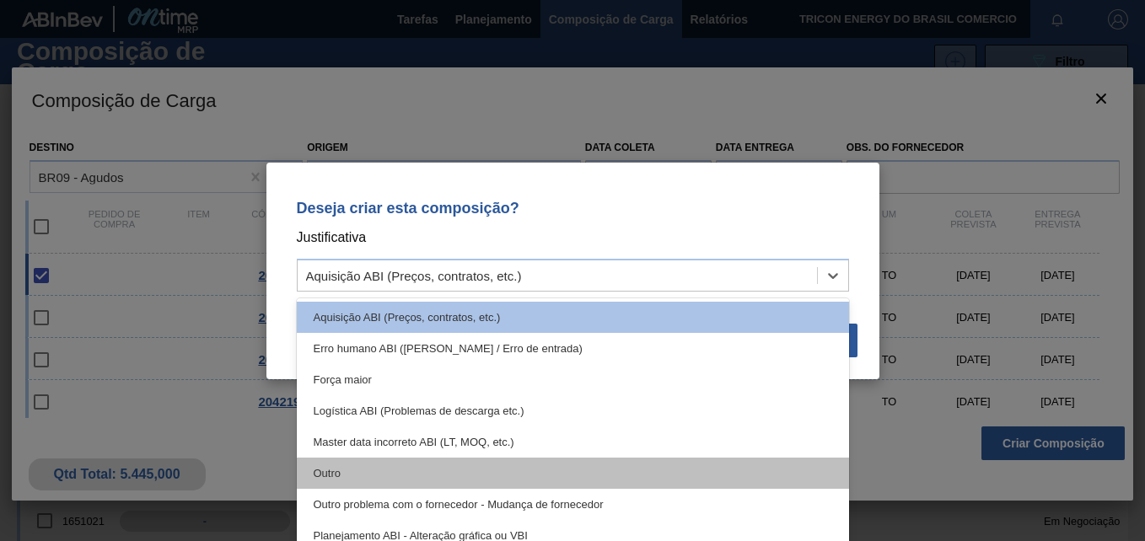
click at [376, 474] on div "Outro" at bounding box center [573, 473] width 552 height 31
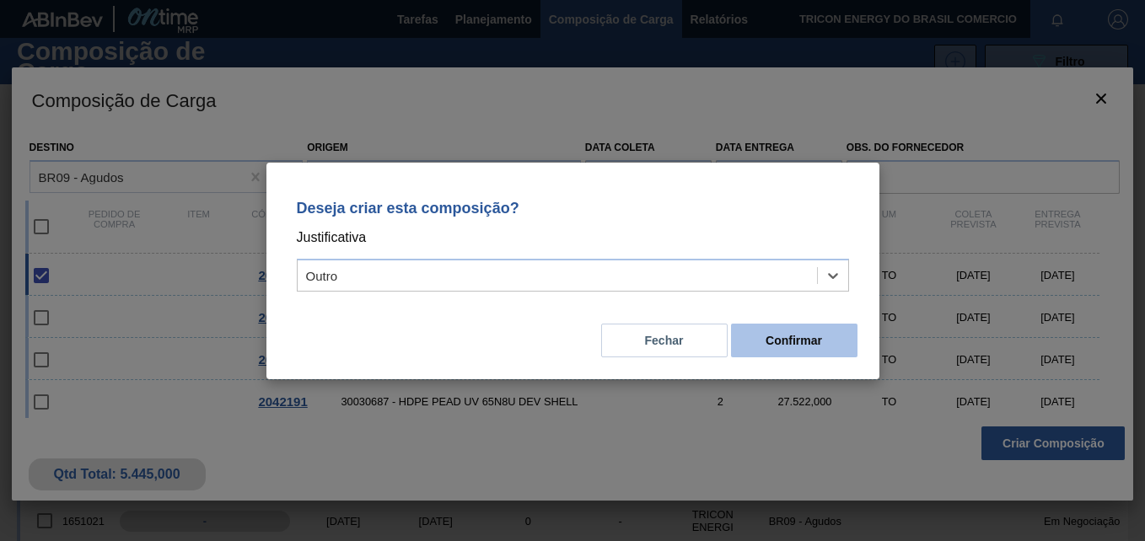
click at [774, 337] on button "Confirmar" at bounding box center [794, 341] width 126 height 34
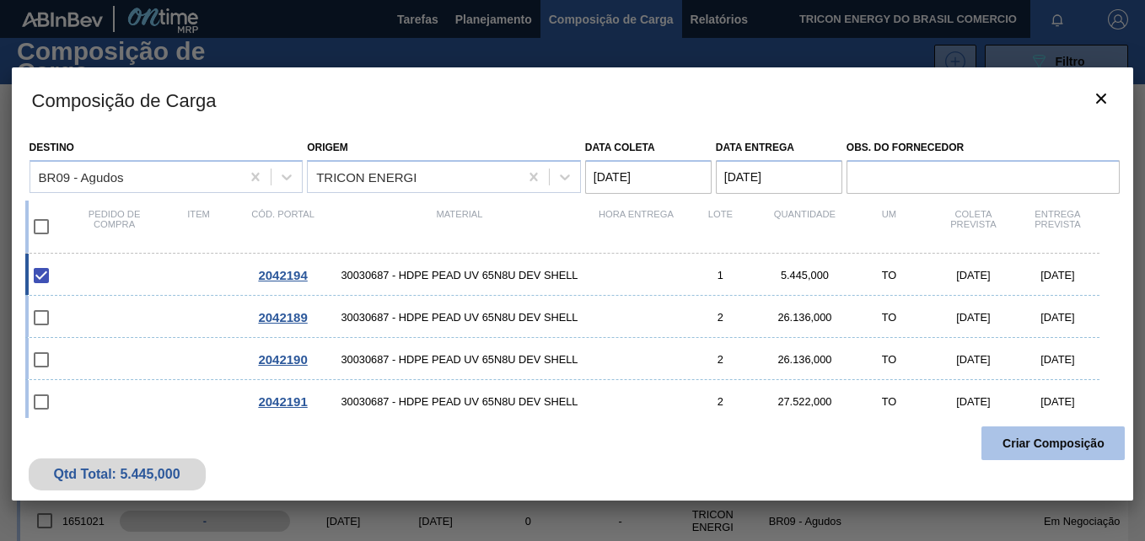
click at [1014, 441] on button "Criar Composição" at bounding box center [1053, 444] width 143 height 34
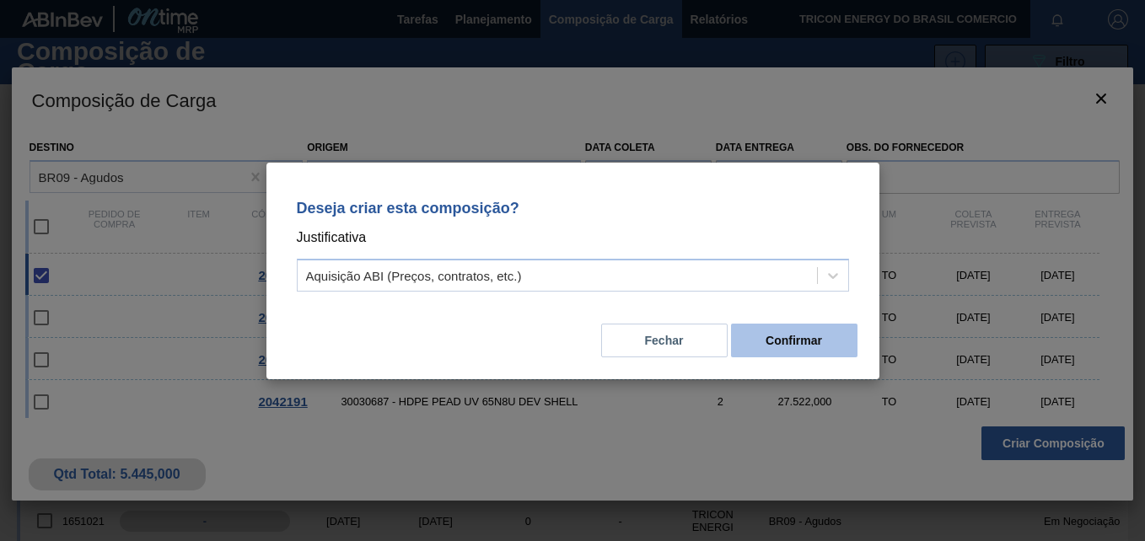
click at [783, 342] on button "Confirmar" at bounding box center [794, 341] width 126 height 34
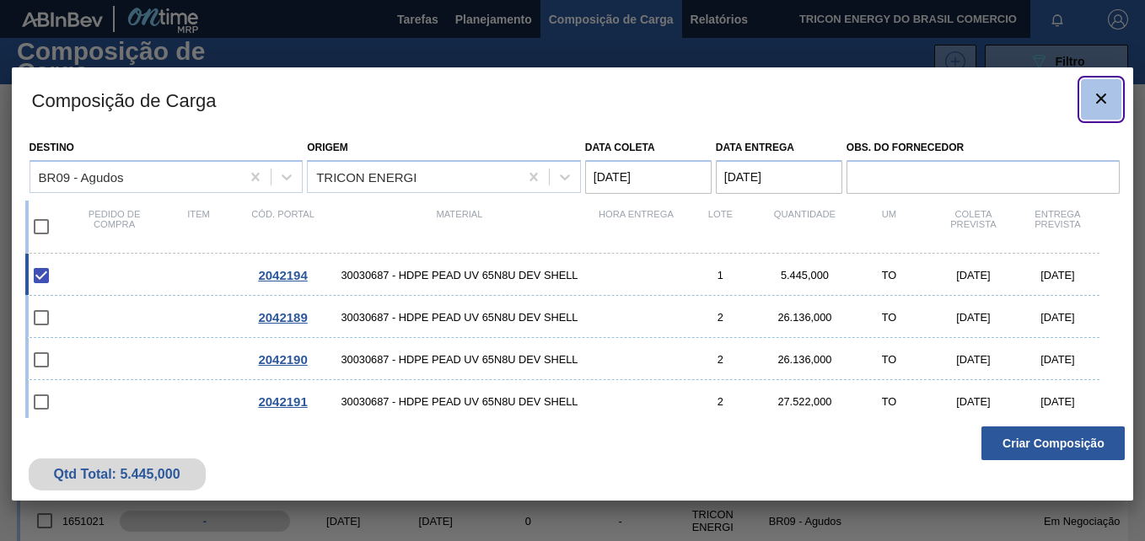
click at [1105, 95] on icon "botão de ícone" at bounding box center [1101, 99] width 10 height 10
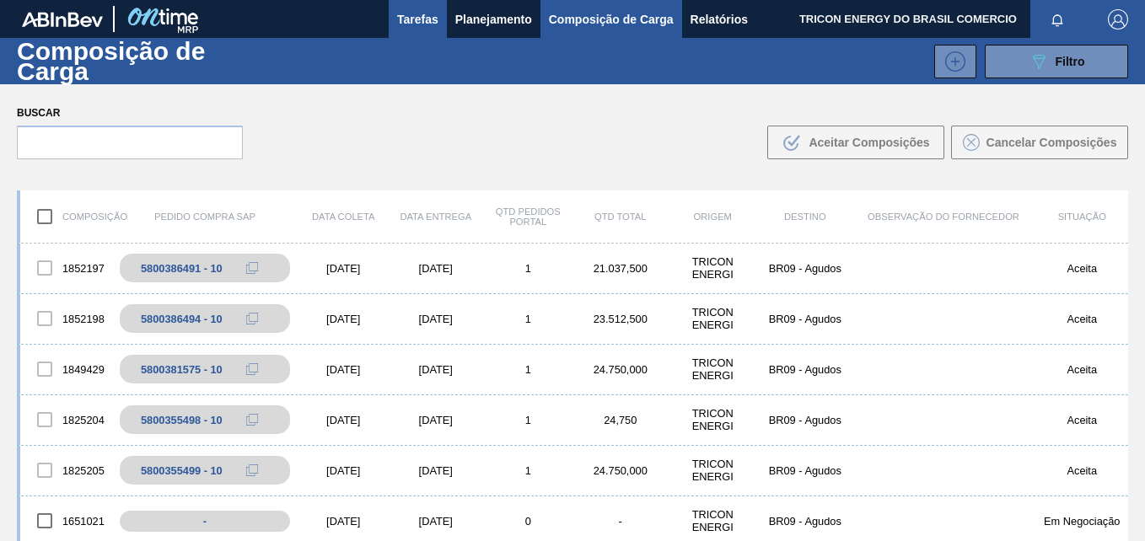
click at [425, 20] on span "Tarefas" at bounding box center [417, 19] width 41 height 20
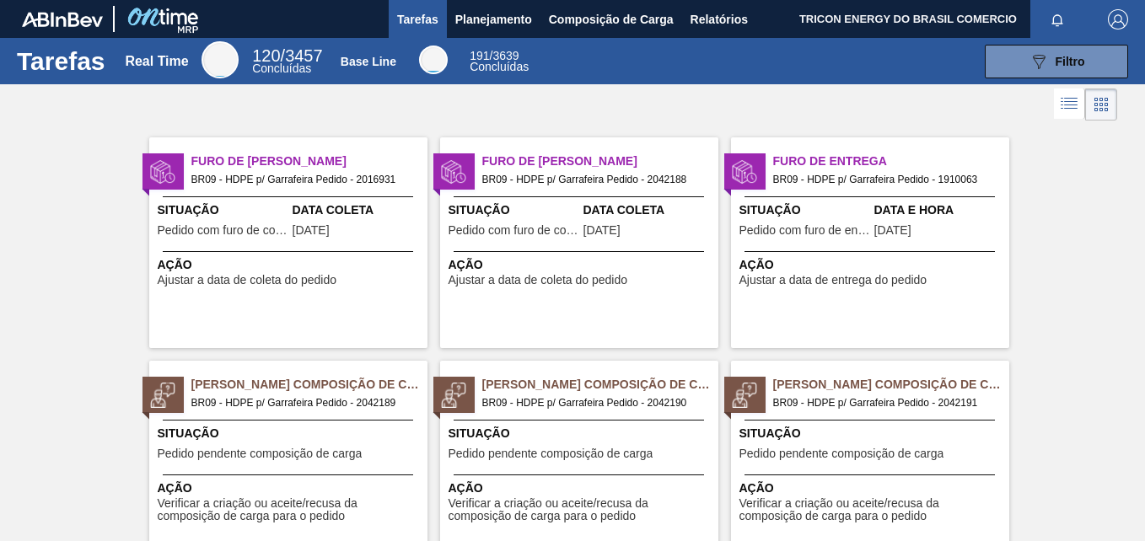
scroll to position [253, 0]
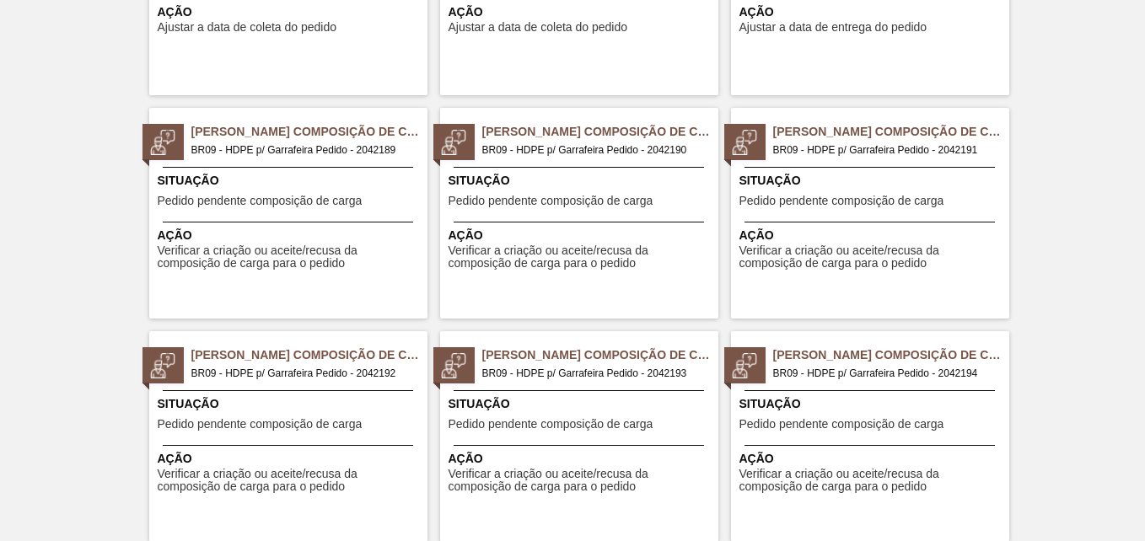
click at [394, 200] on div "Situação Pedido pendente composição de carga" at bounding box center [291, 192] width 266 height 41
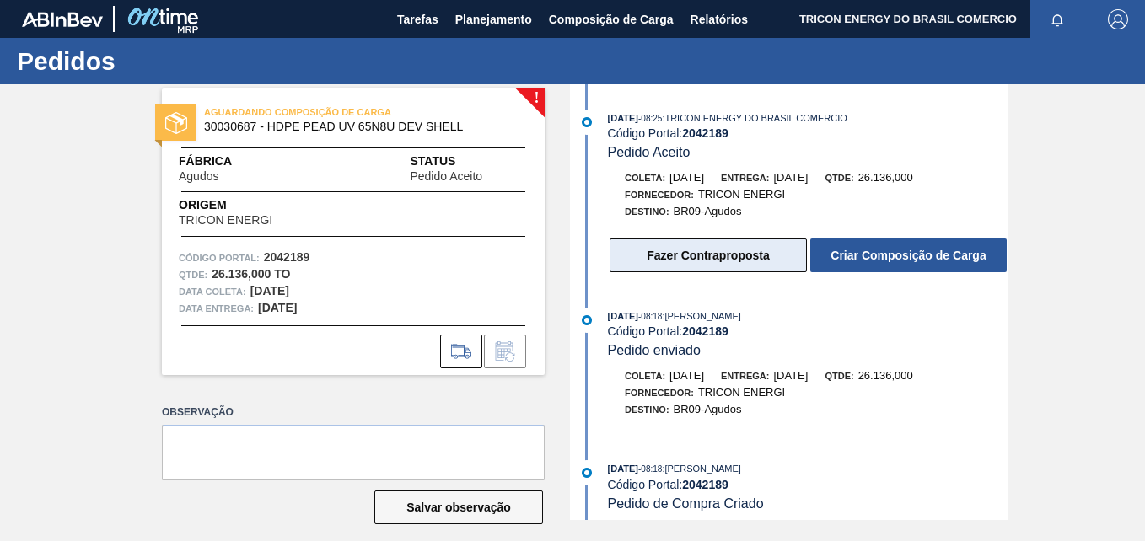
click at [697, 255] on button "Fazer Contraproposta" at bounding box center [708, 256] width 197 height 34
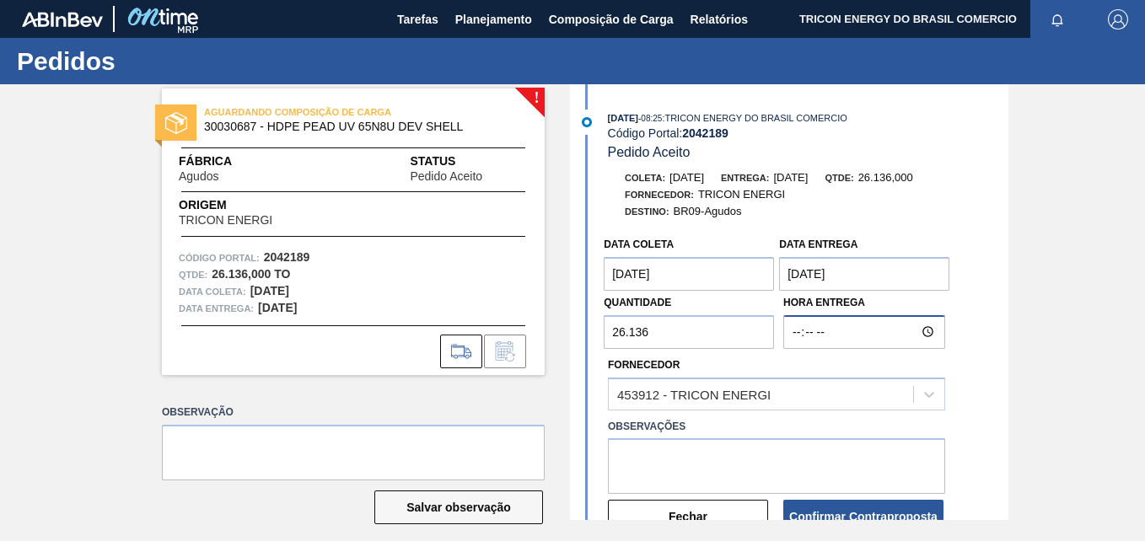
click at [869, 339] on input "Hora Entrega" at bounding box center [864, 332] width 162 height 34
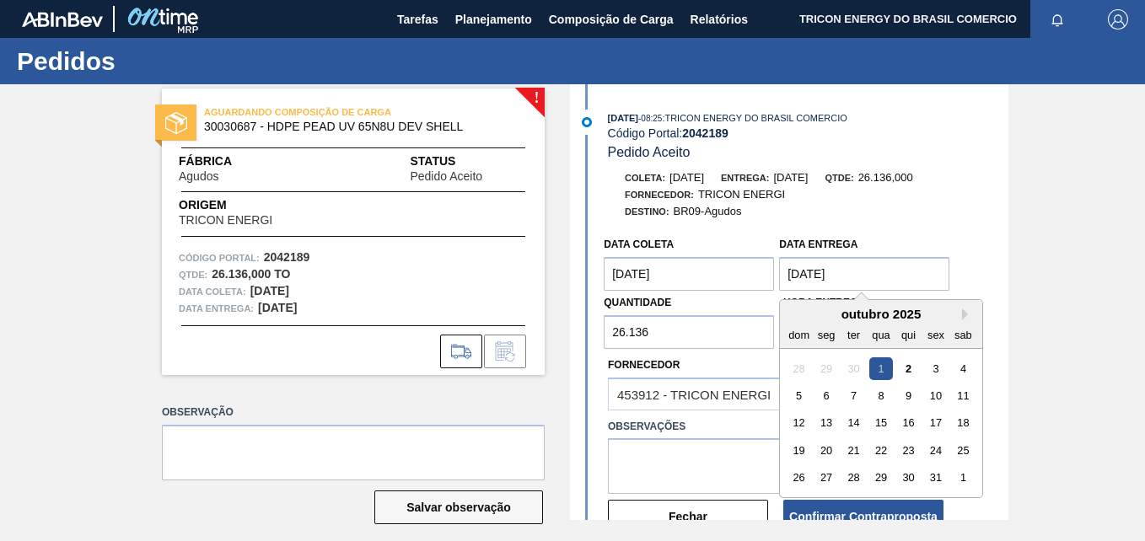
click at [874, 282] on entrega "[DATE]" at bounding box center [864, 274] width 170 height 34
click at [905, 372] on div "2" at bounding box center [908, 369] width 23 height 23
type entrega "[DATE]"
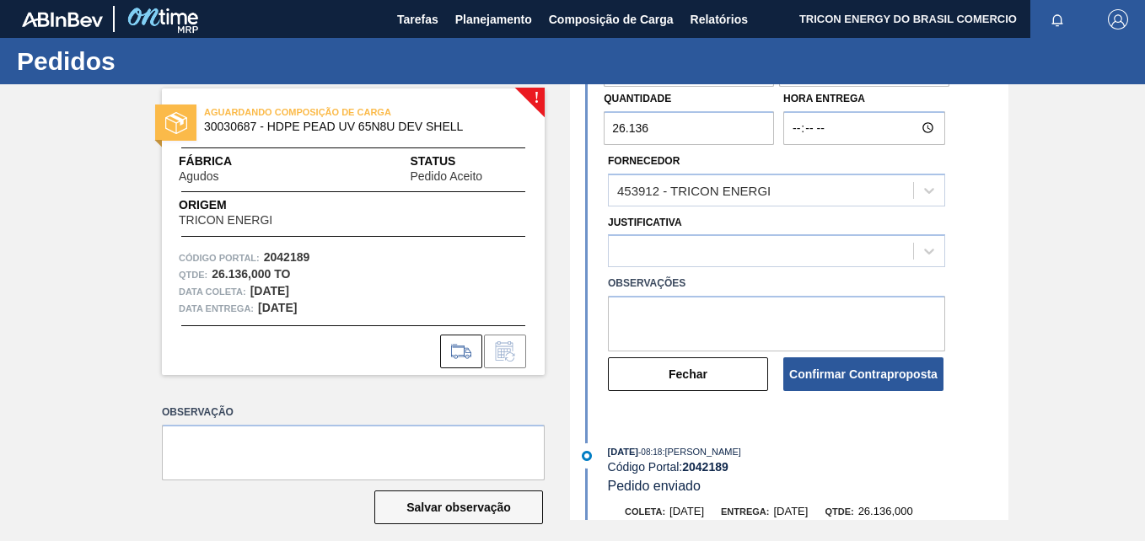
scroll to position [253, 0]
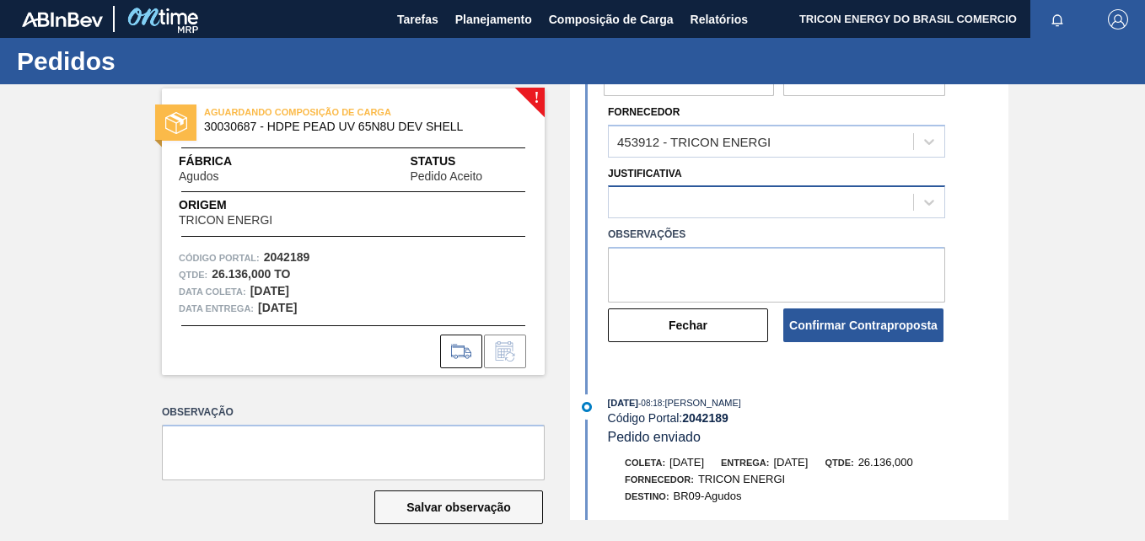
click at [678, 201] on div at bounding box center [761, 203] width 304 height 24
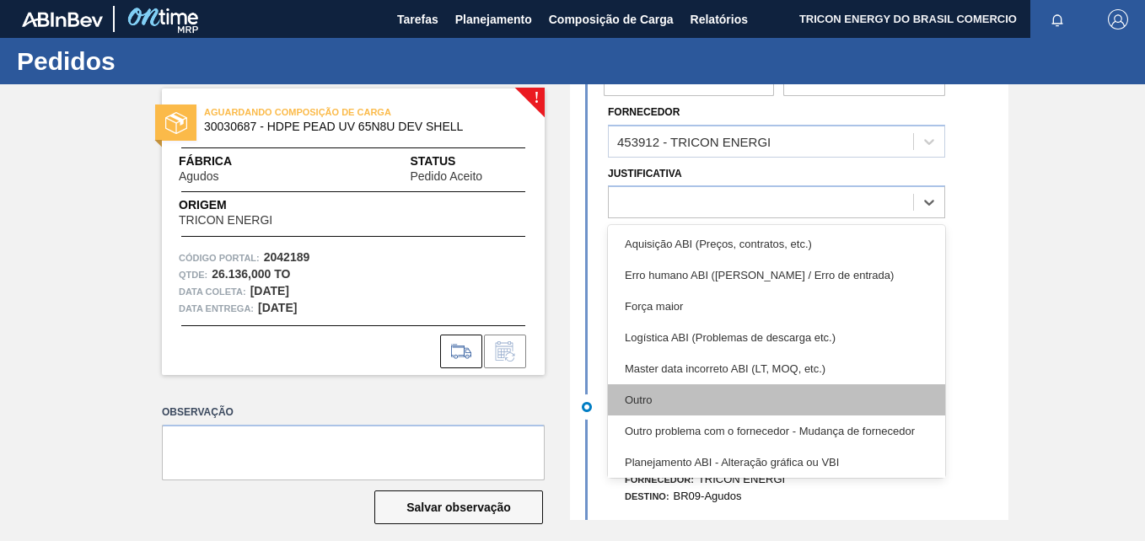
click at [744, 411] on div "Outro" at bounding box center [776, 400] width 337 height 31
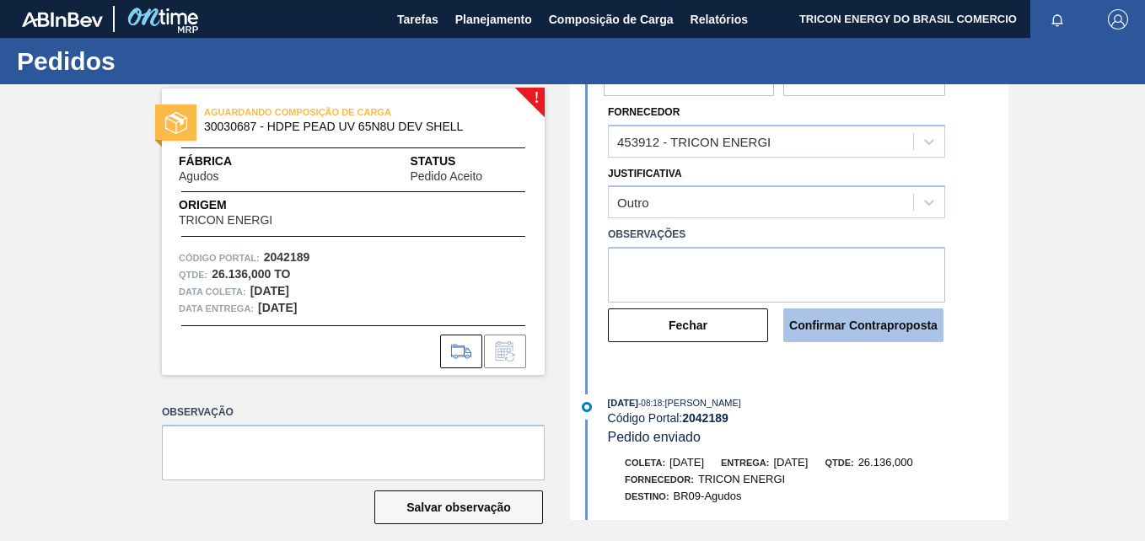
click at [885, 328] on button "Confirmar Contraproposta" at bounding box center [863, 326] width 160 height 34
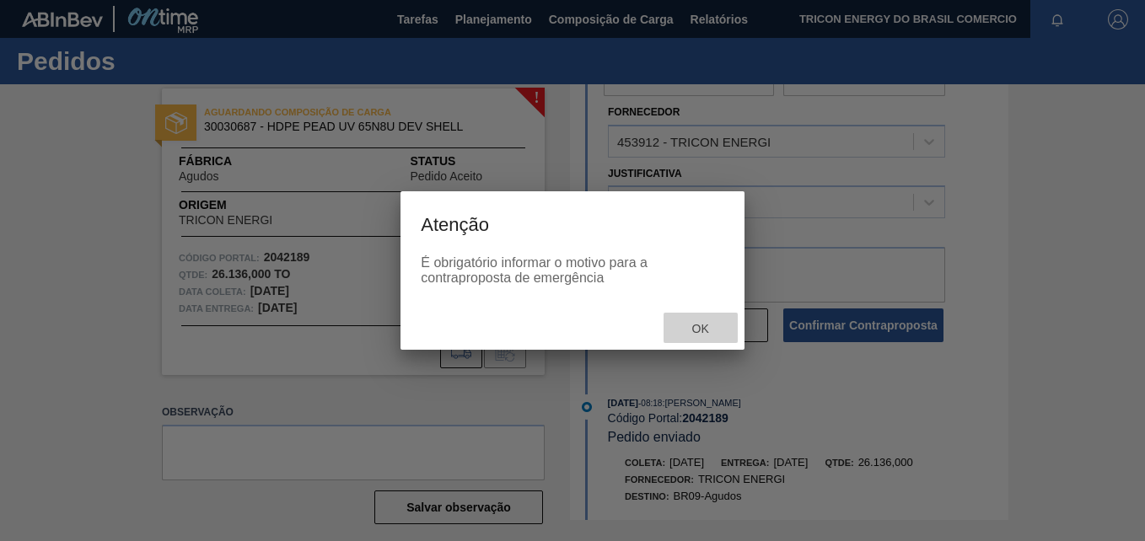
click at [677, 323] on div "Ok" at bounding box center [701, 328] width 74 height 31
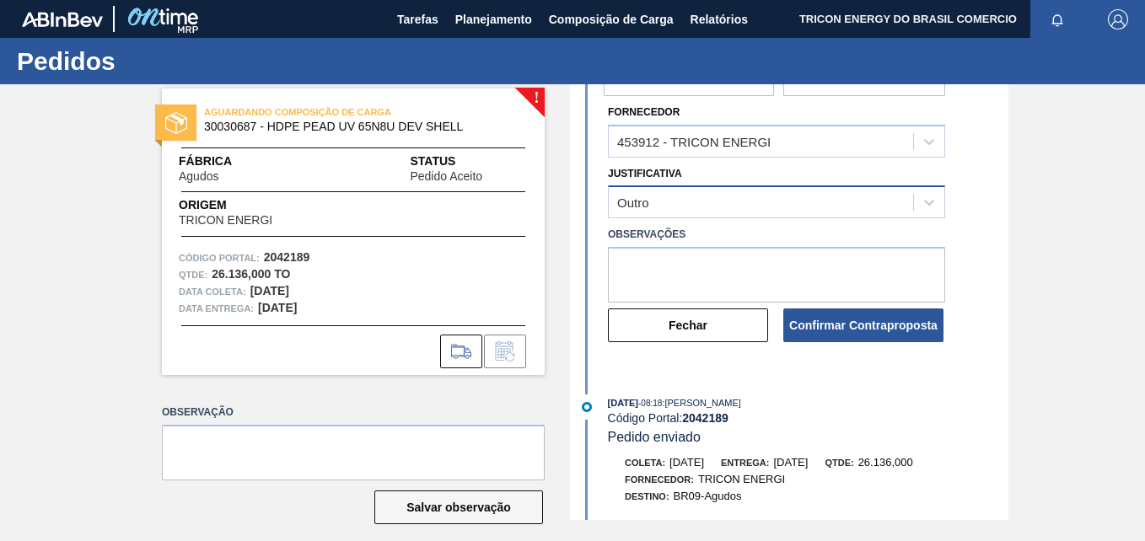
click at [763, 198] on div "Outro" at bounding box center [761, 203] width 304 height 24
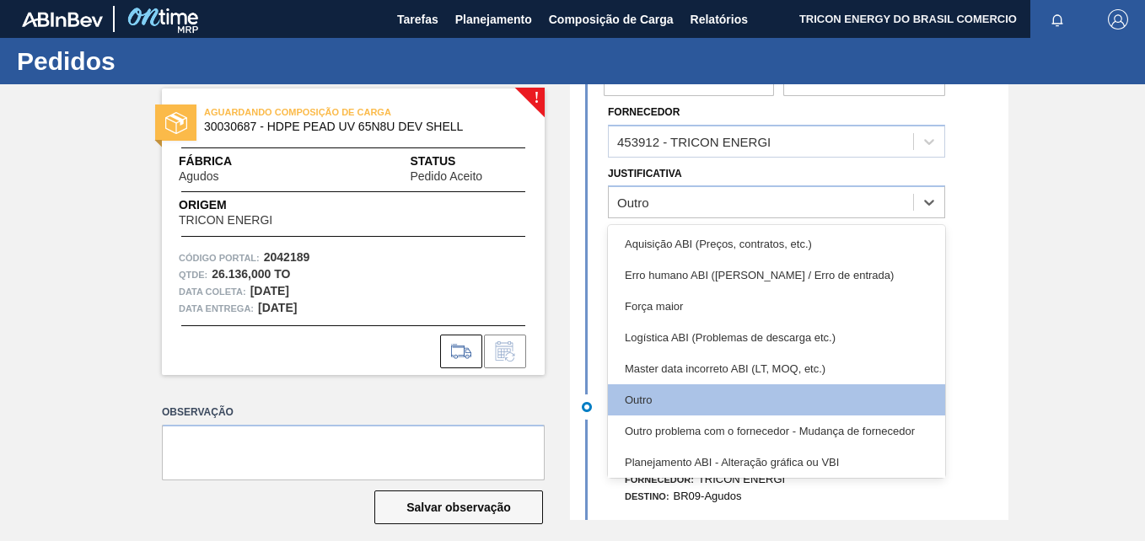
drag, startPoint x: 731, startPoint y: 306, endPoint x: 816, endPoint y: 331, distance: 88.6
click at [732, 306] on div "Força maior" at bounding box center [776, 306] width 337 height 31
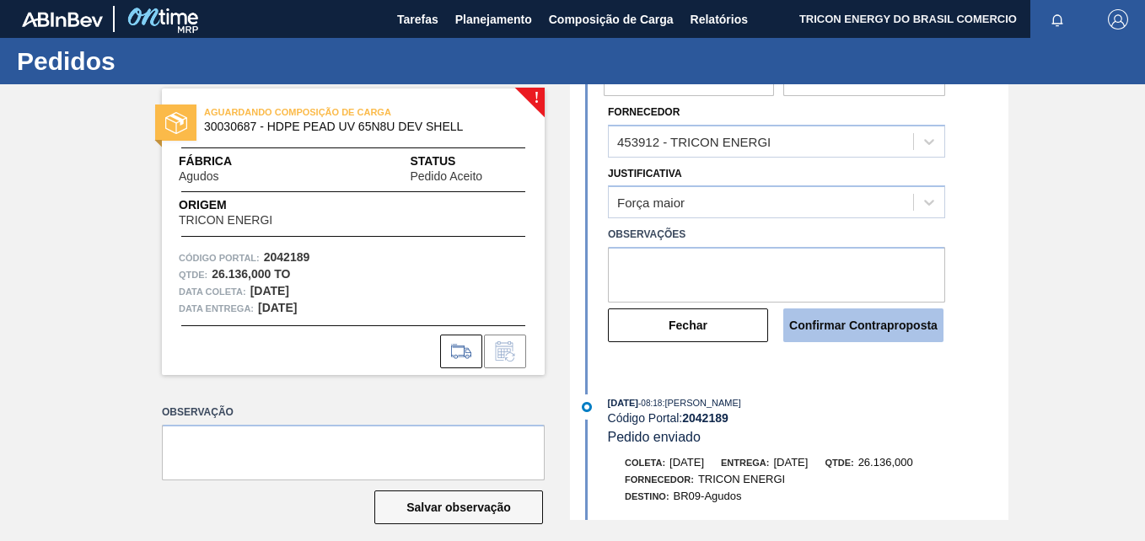
click at [870, 327] on button "Confirmar Contraproposta" at bounding box center [863, 326] width 160 height 34
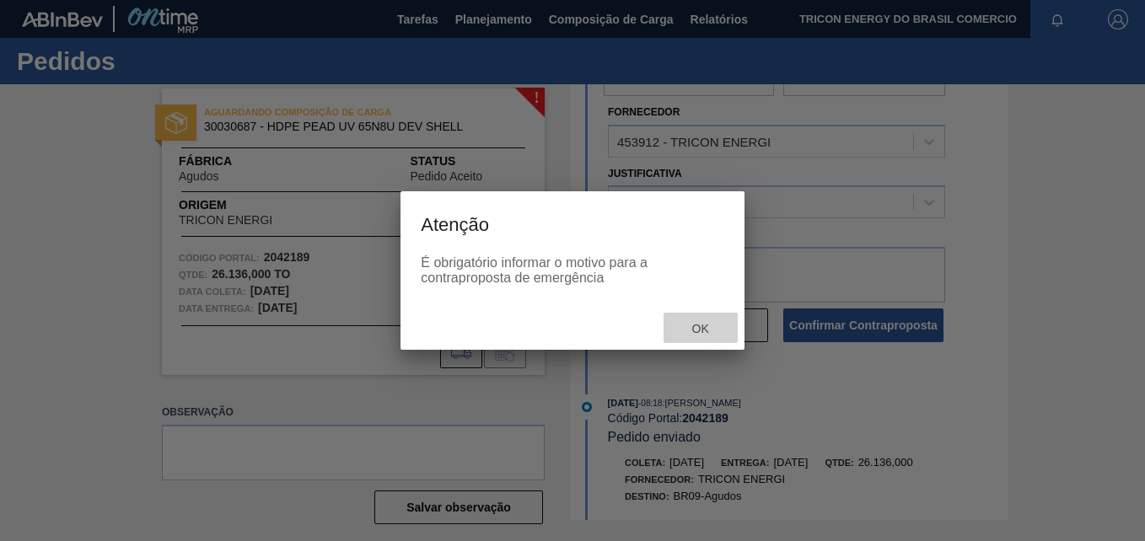
click at [692, 325] on span "Ok" at bounding box center [701, 328] width 44 height 13
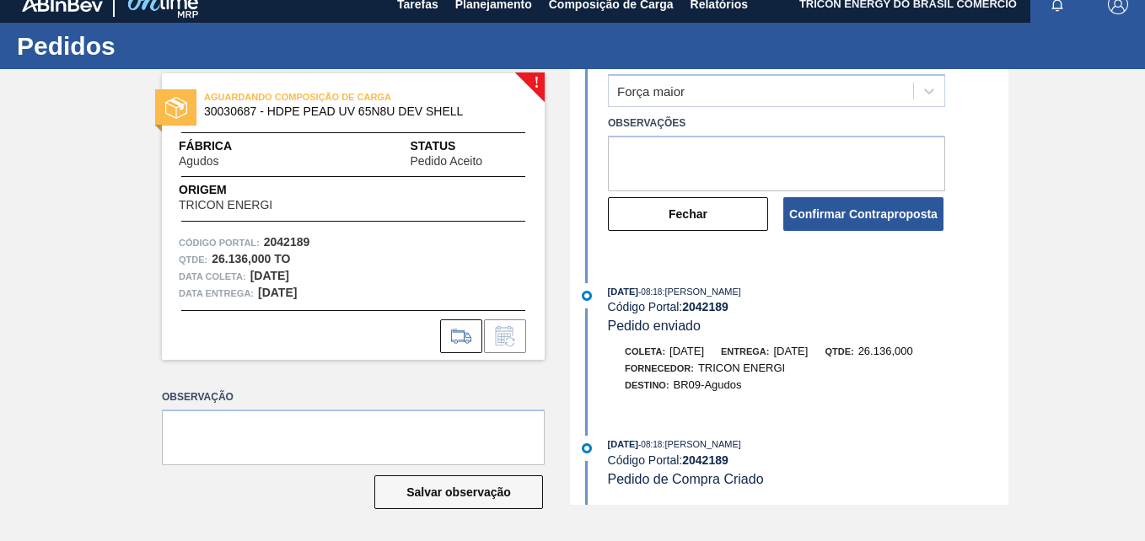
scroll to position [0, 0]
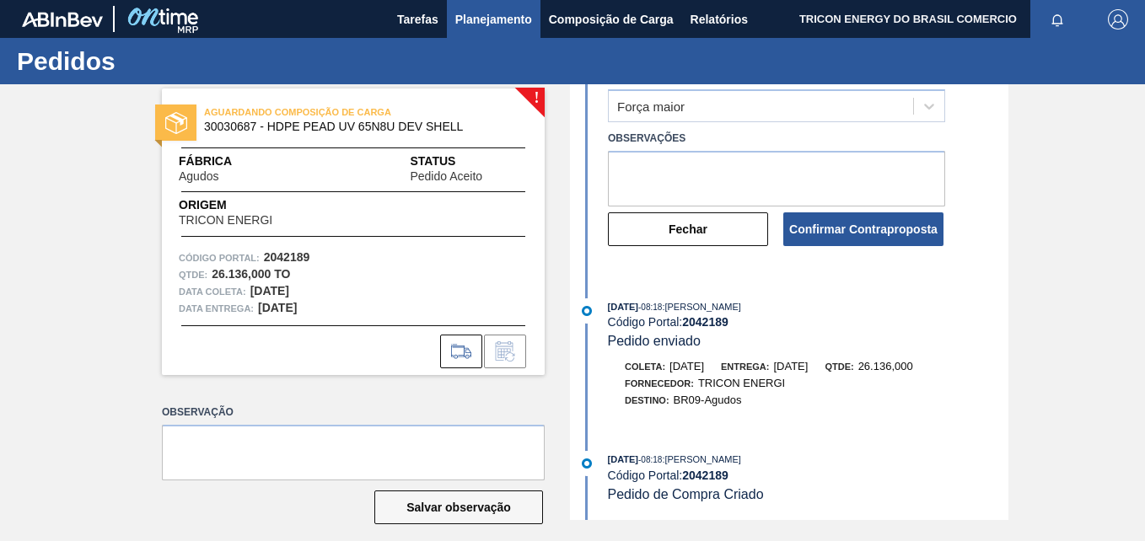
click at [497, 21] on span "Planejamento" at bounding box center [493, 19] width 77 height 20
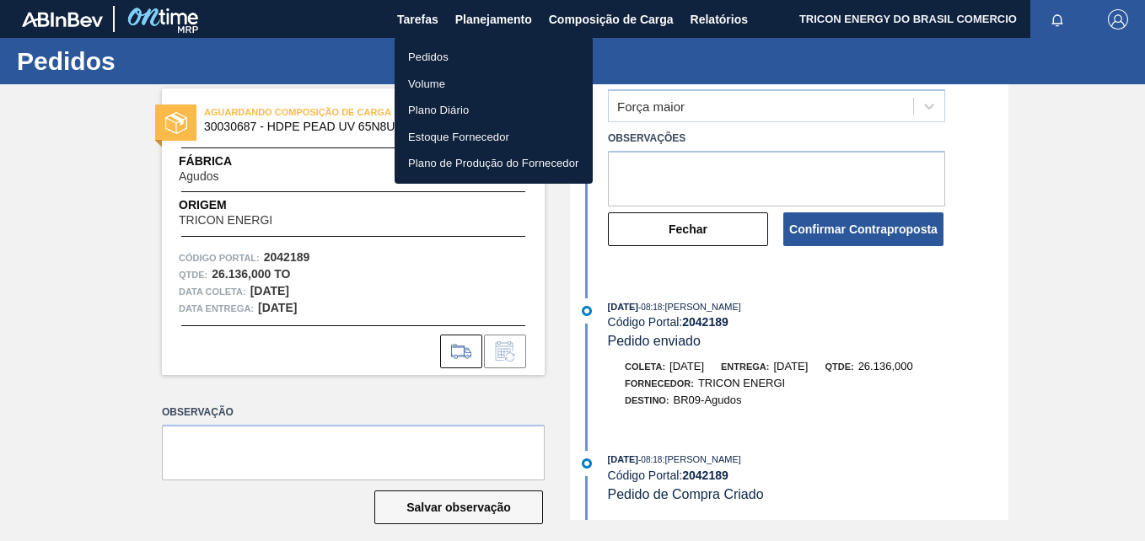
click at [442, 66] on li "Pedidos" at bounding box center [494, 57] width 198 height 27
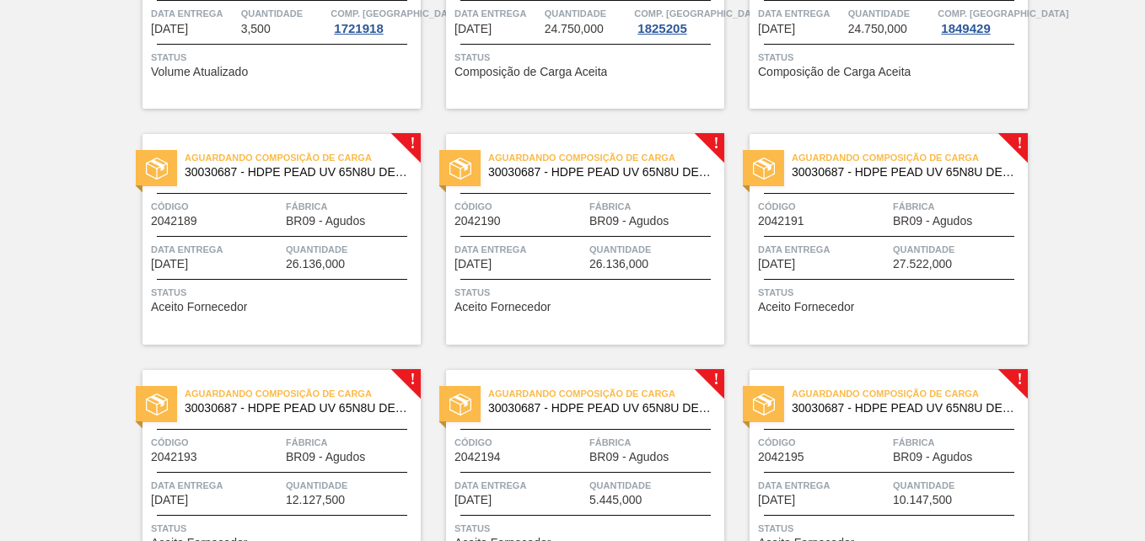
scroll to position [253, 0]
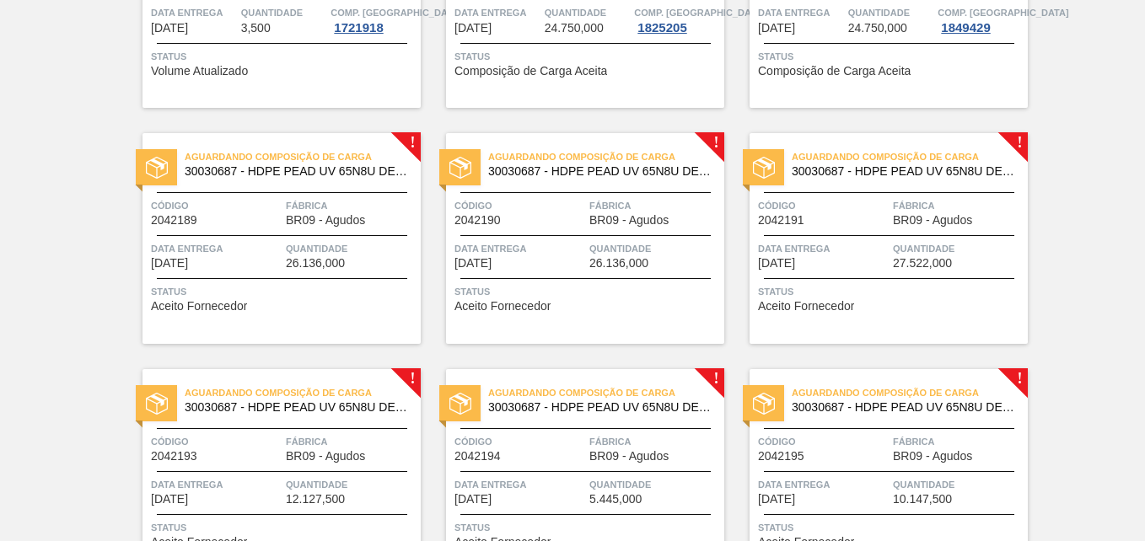
click at [302, 311] on div "Aguardando Composição de Carga 30030687 - HDPE PEAD UV 65N8U DEV SHELL Código 2…" at bounding box center [282, 238] width 278 height 211
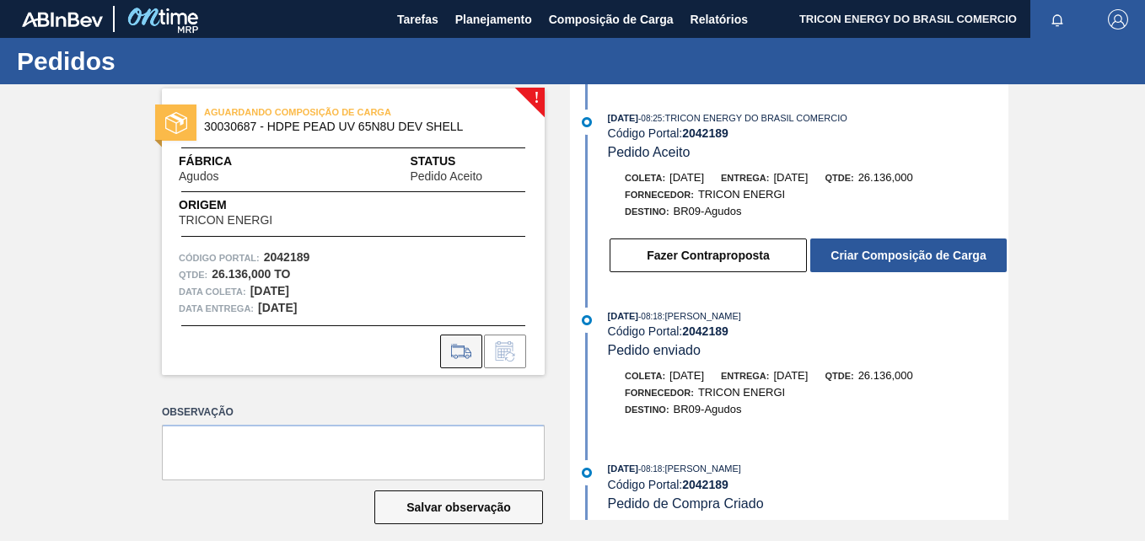
click at [458, 352] on icon at bounding box center [461, 352] width 27 height 20
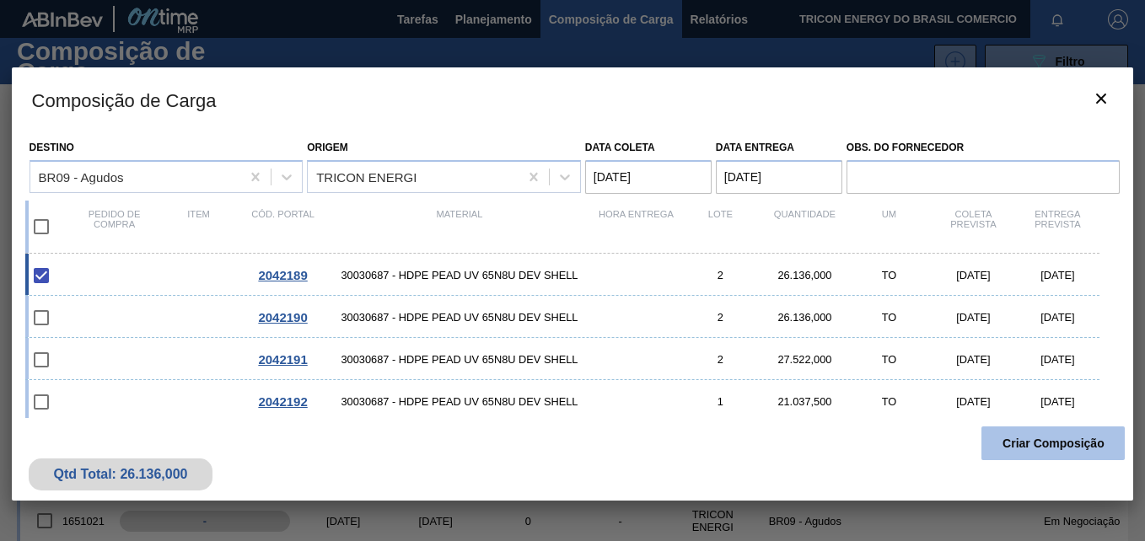
click at [1073, 446] on button "Criar Composição" at bounding box center [1053, 444] width 143 height 34
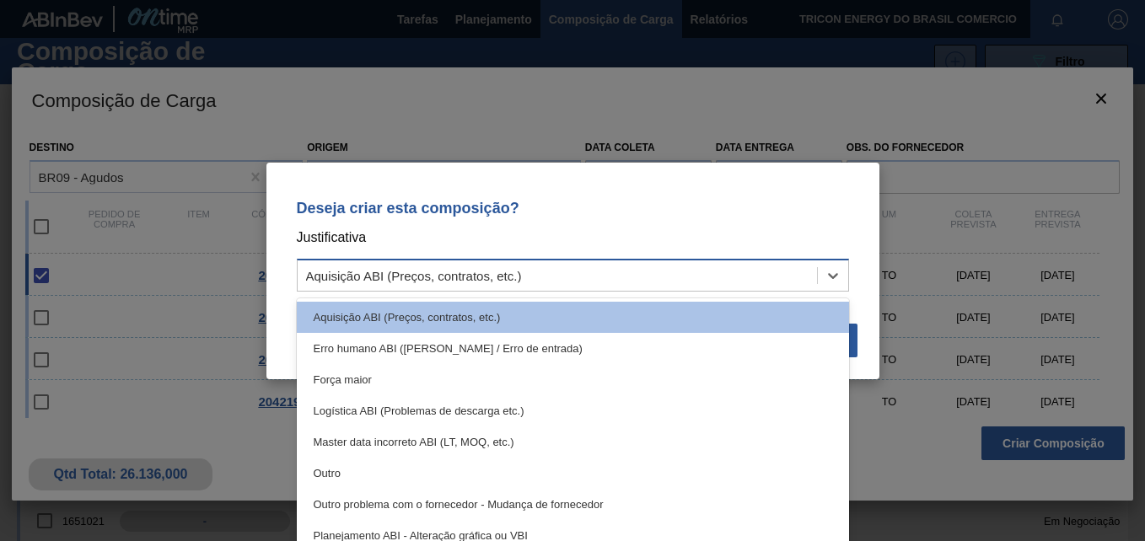
click at [682, 281] on div "Aquisição ABI (Preços, contratos, etc.)" at bounding box center [557, 275] width 519 height 24
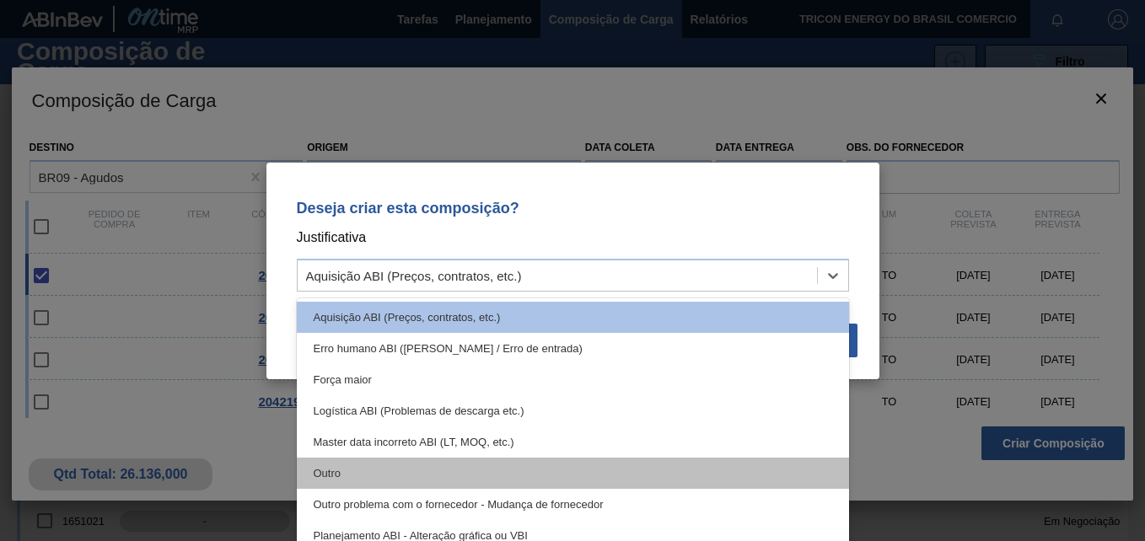
click at [568, 467] on div "Outro" at bounding box center [573, 473] width 552 height 31
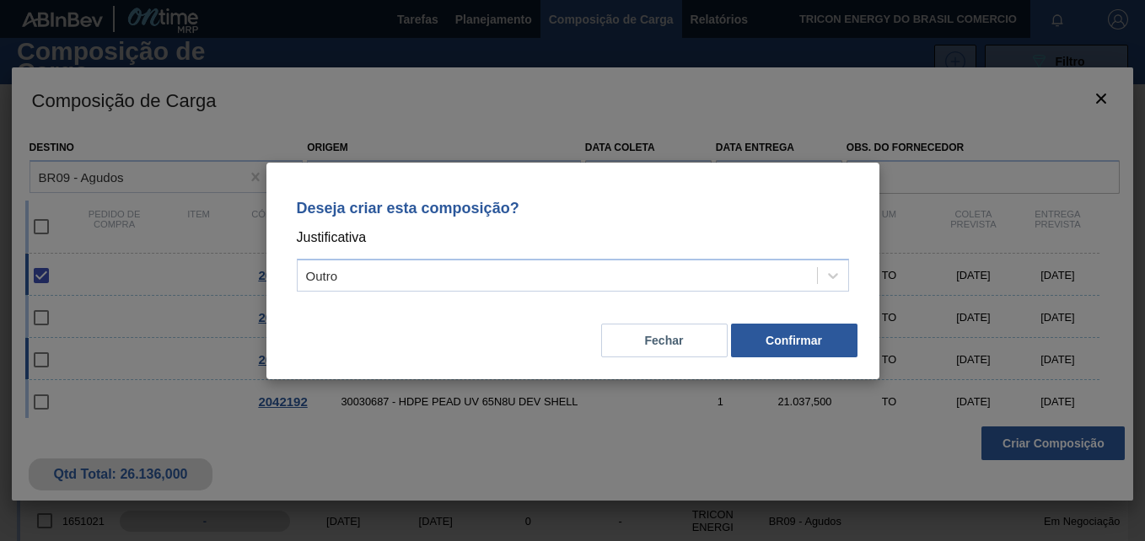
click at [787, 346] on button "Confirmar" at bounding box center [794, 341] width 126 height 34
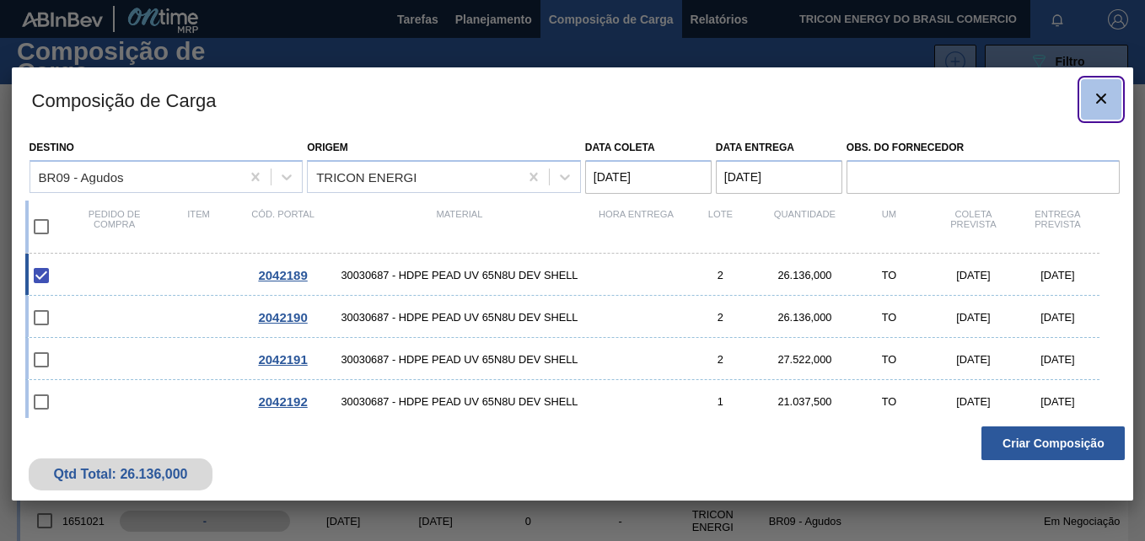
click at [1100, 96] on icon "botão de ícone" at bounding box center [1101, 99] width 10 height 10
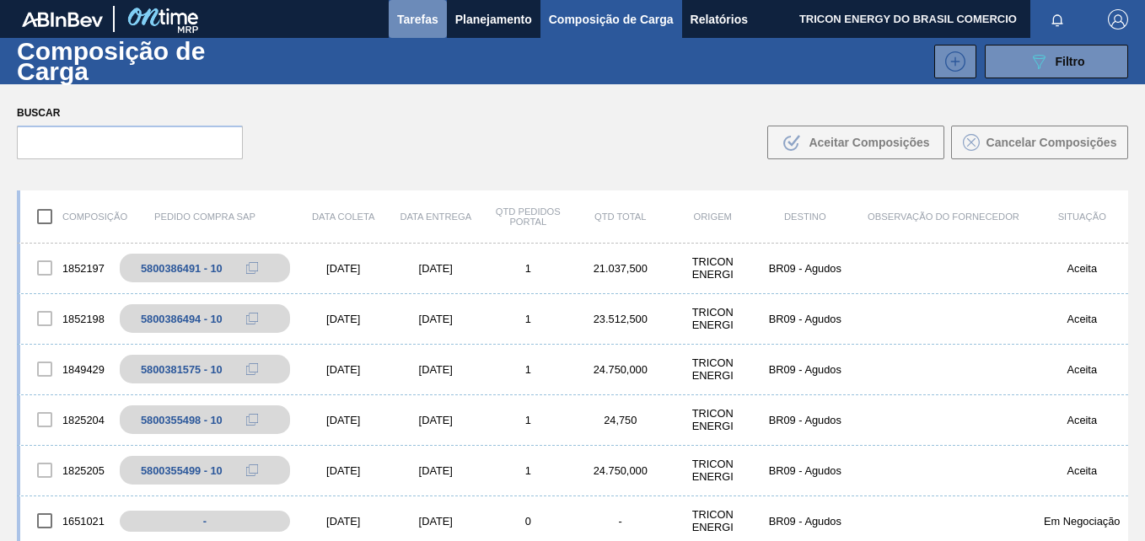
click at [418, 22] on span "Tarefas" at bounding box center [417, 19] width 41 height 20
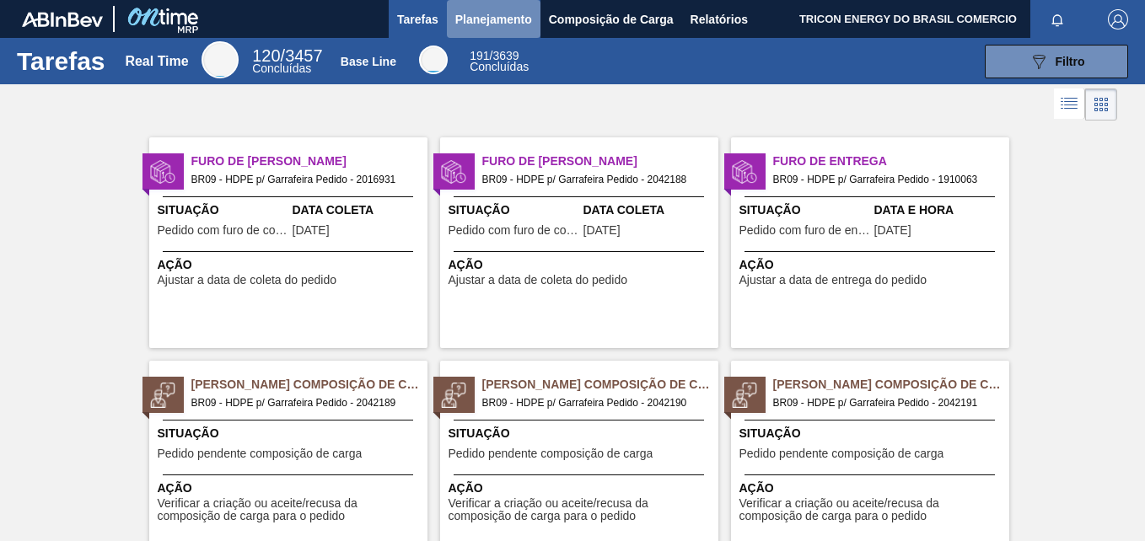
click at [486, 29] on span "Planejamento" at bounding box center [493, 19] width 77 height 20
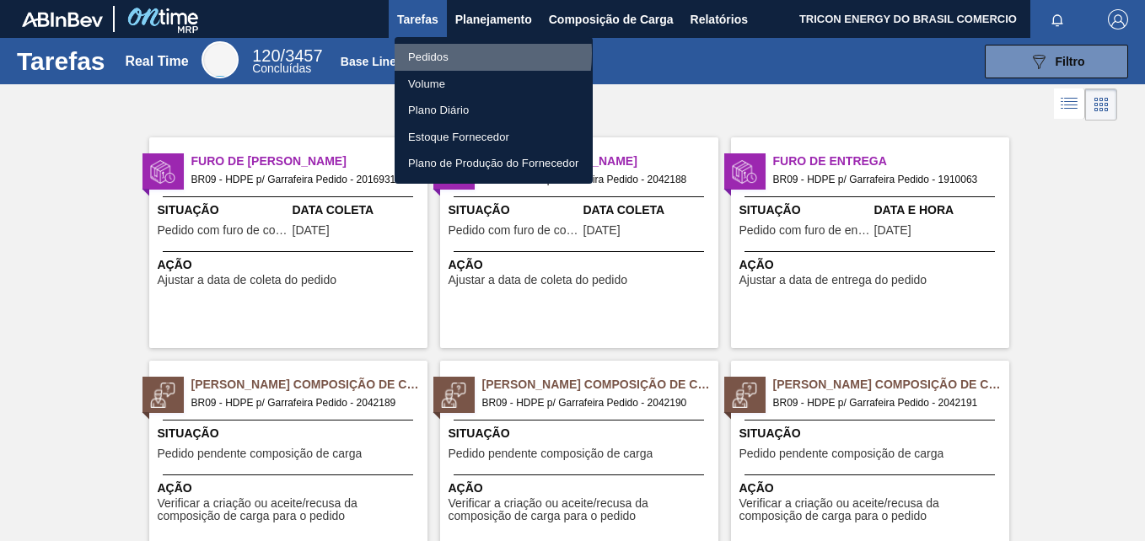
click at [438, 53] on li "Pedidos" at bounding box center [494, 57] width 198 height 27
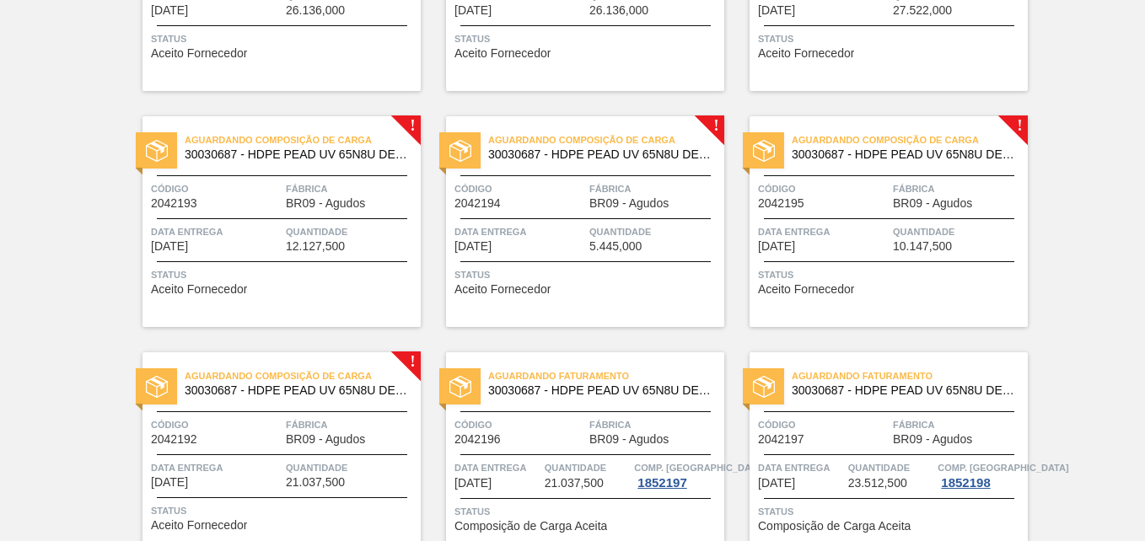
scroll to position [590, 0]
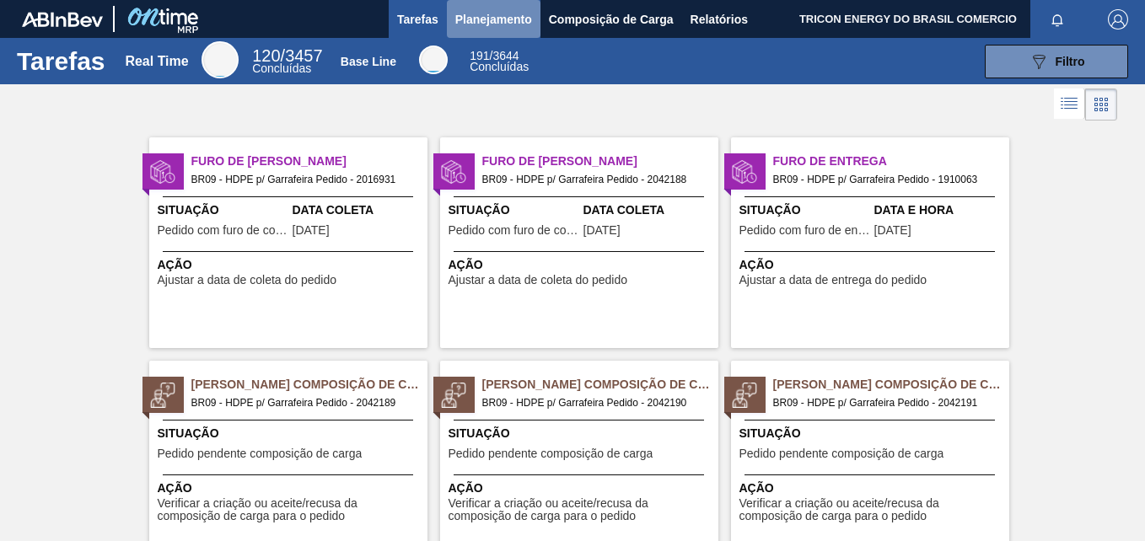
click at [492, 20] on span "Planejamento" at bounding box center [493, 19] width 77 height 20
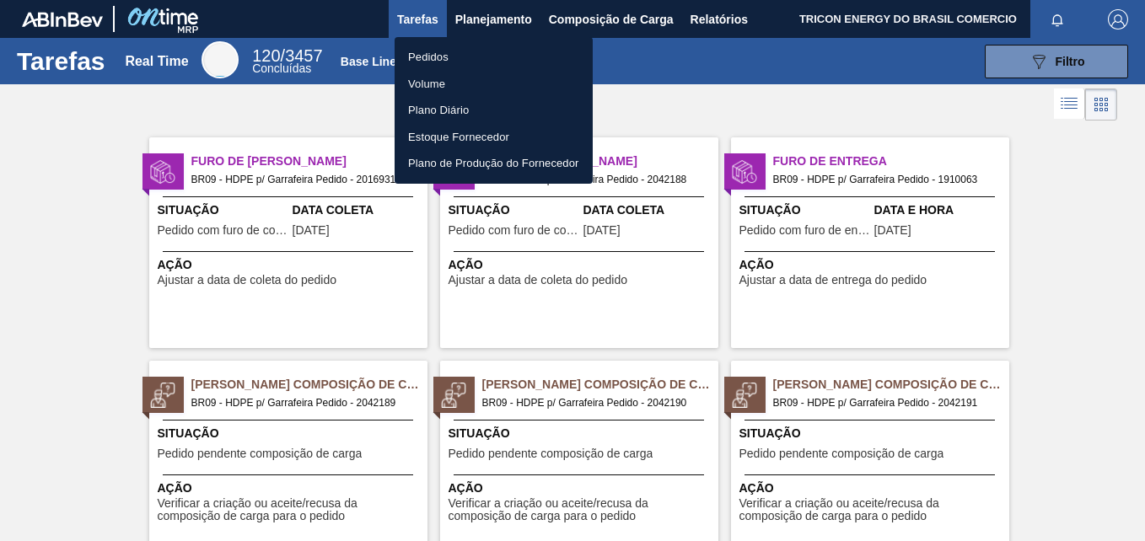
click at [441, 61] on li "Pedidos" at bounding box center [494, 57] width 198 height 27
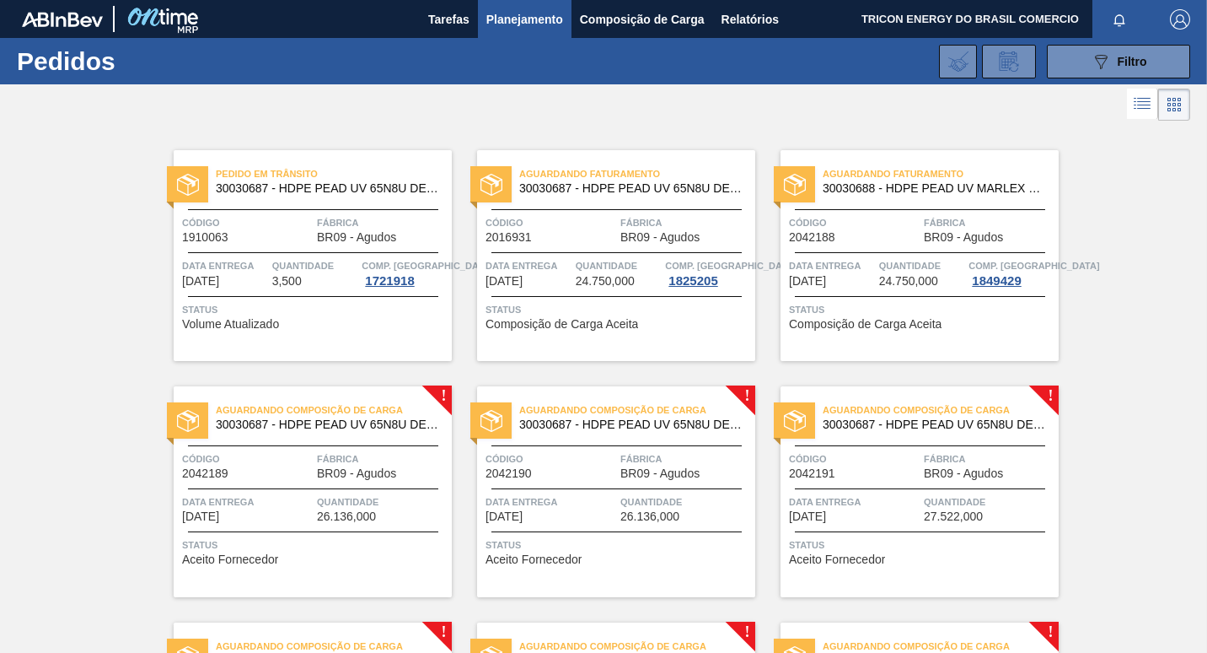
click at [1119, 361] on div "Pedido em Trânsito 30030687 - HDPE PEAD UV 65N8U DEV SHELL Código 1910063 Fábri…" at bounding box center [603, 597] width 1207 height 944
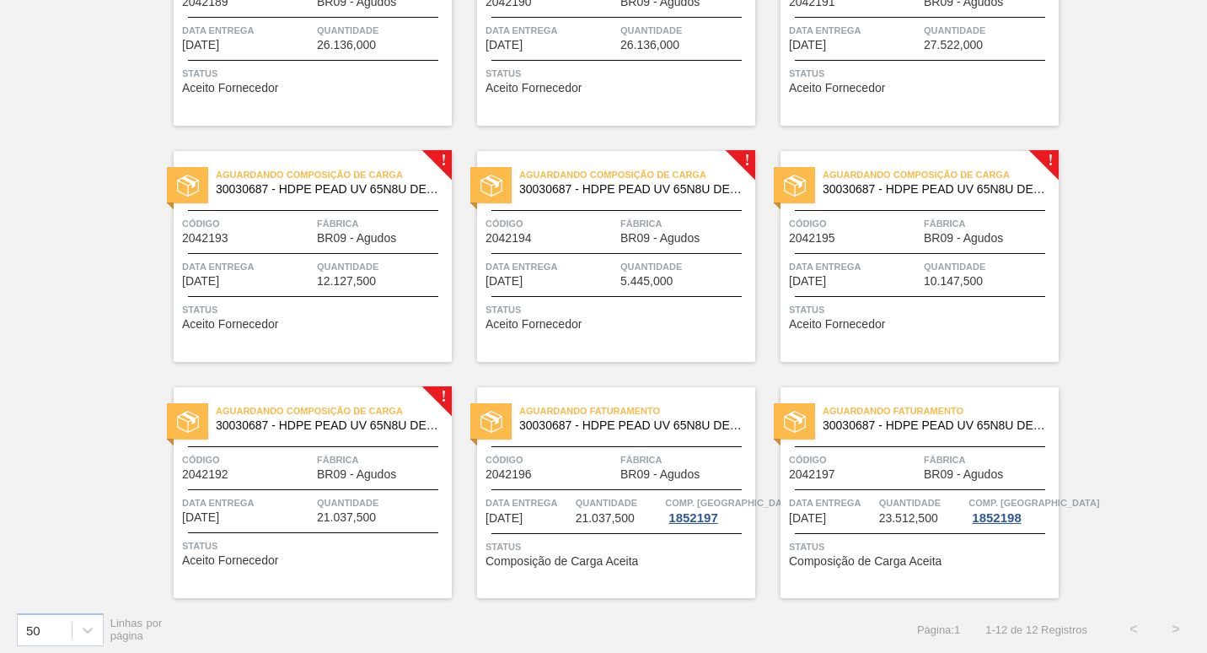
scroll to position [479, 0]
